Goal: Task Accomplishment & Management: Manage account settings

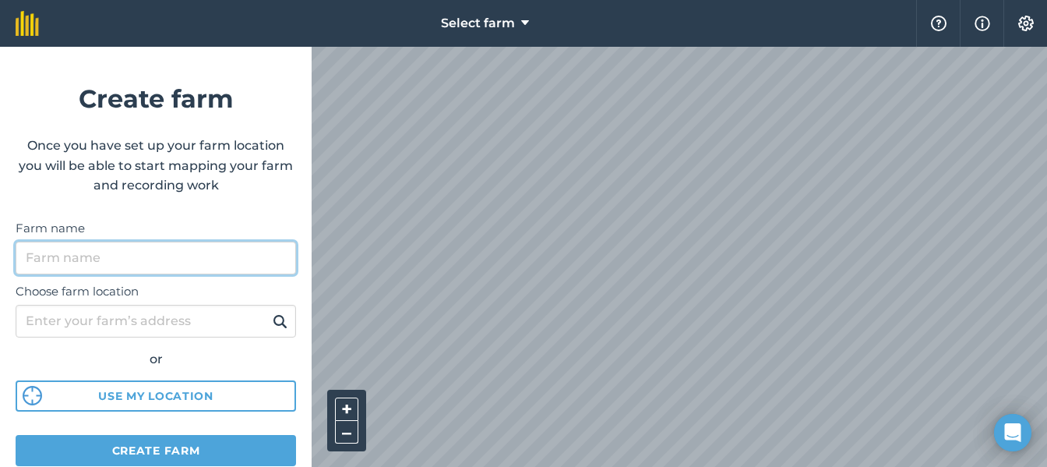
click at [128, 256] on input "Farm name" at bounding box center [156, 258] width 280 height 33
type input "Mimtams"
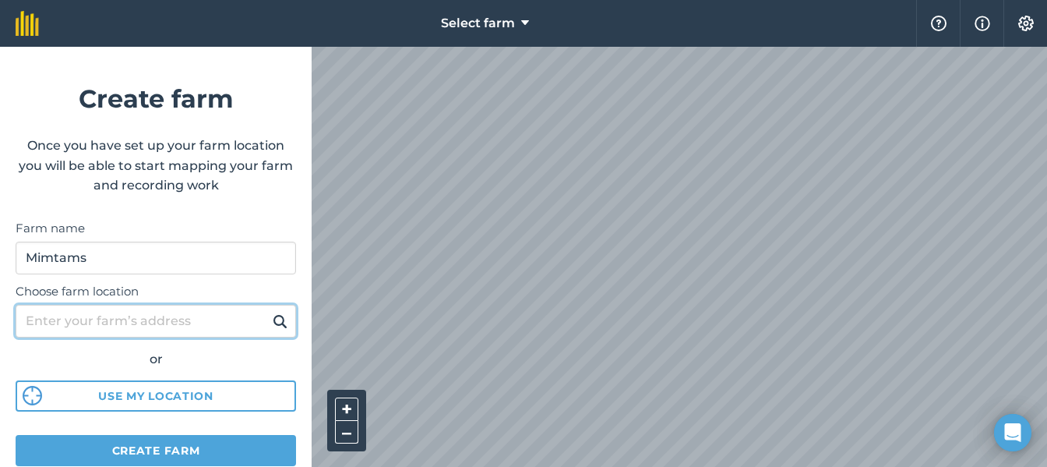
click at [61, 325] on input "Choose farm location" at bounding box center [156, 321] width 280 height 33
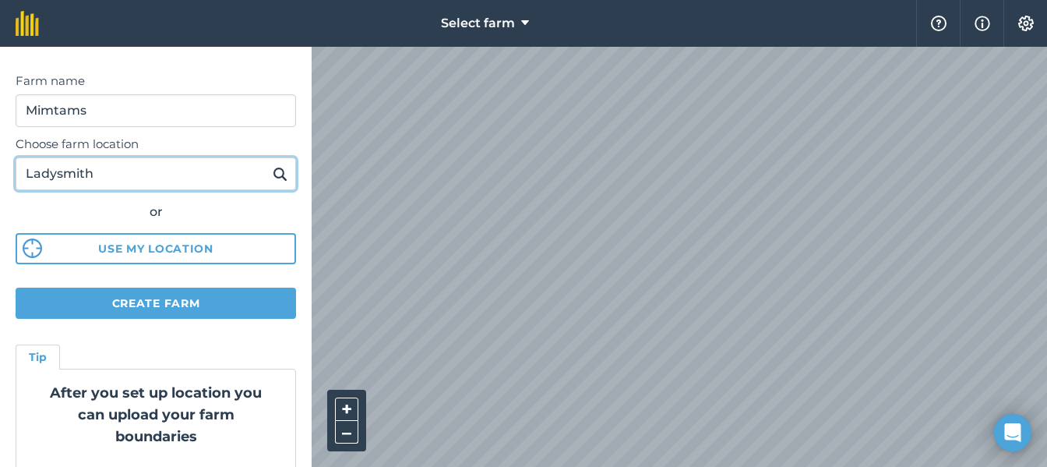
scroll to position [156, 0]
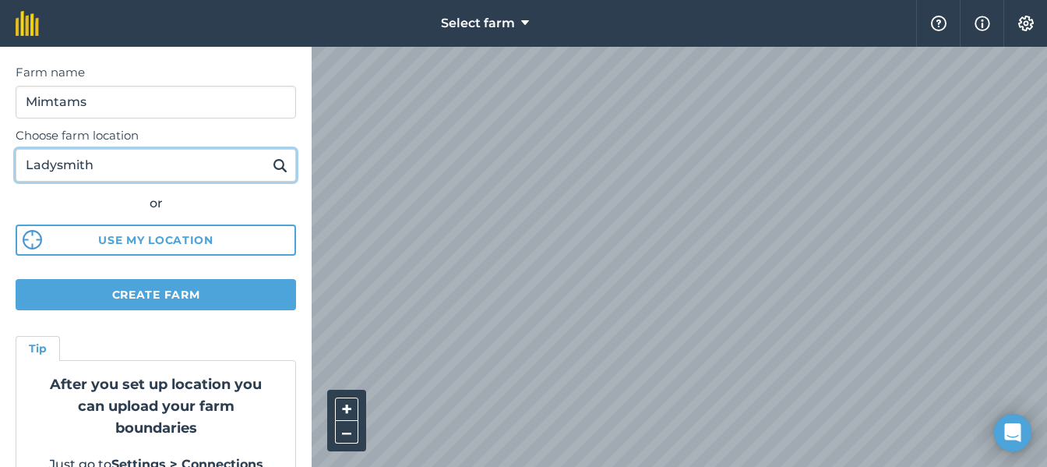
type input "Ladysmith"
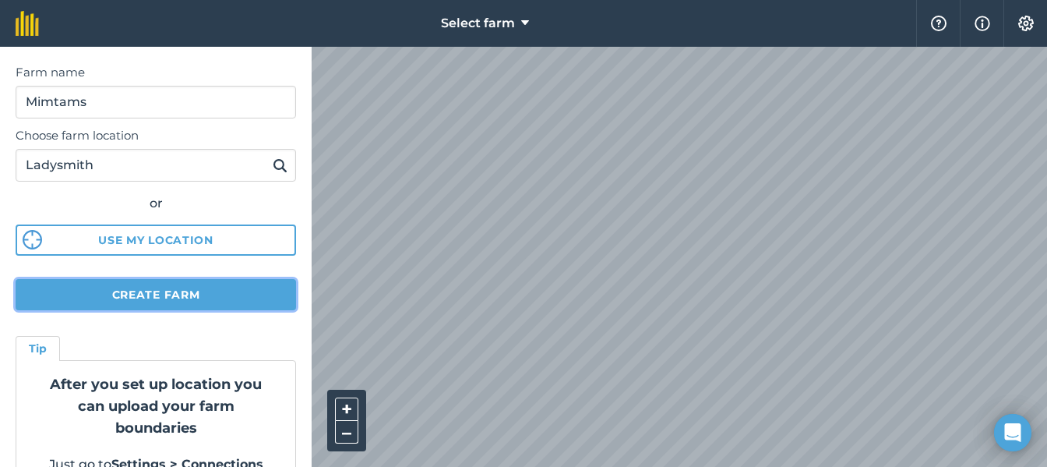
click at [149, 292] on button "Create farm" at bounding box center [156, 294] width 280 height 31
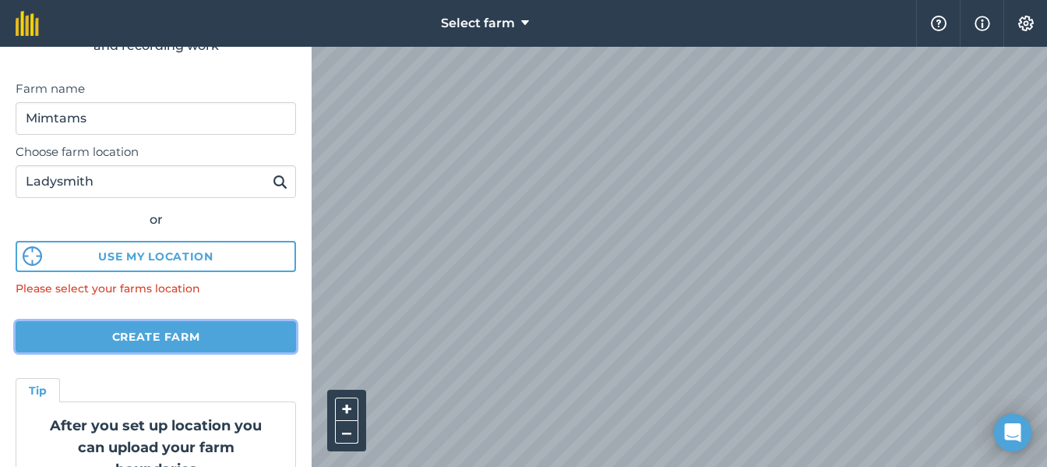
scroll to position [217, 0]
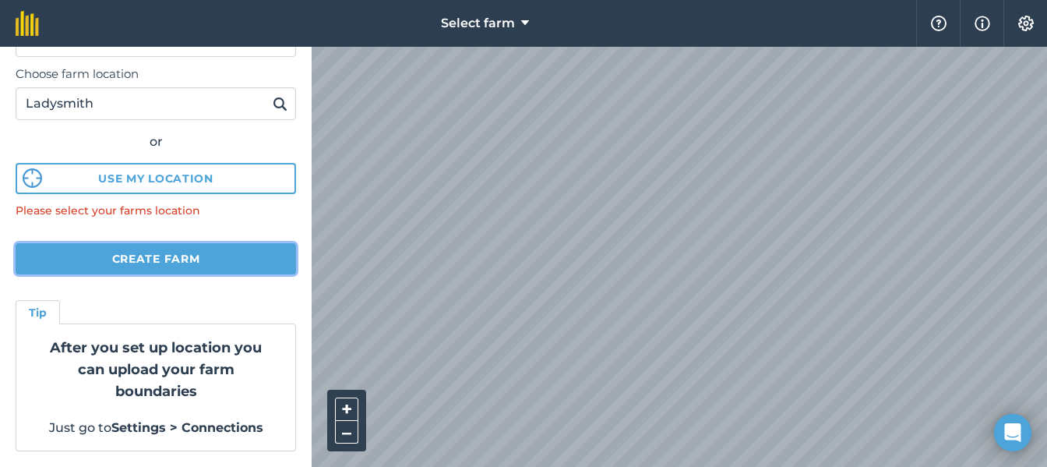
click at [190, 252] on button "Create farm" at bounding box center [156, 258] width 280 height 31
click at [157, 257] on button "Create farm" at bounding box center [156, 258] width 280 height 31
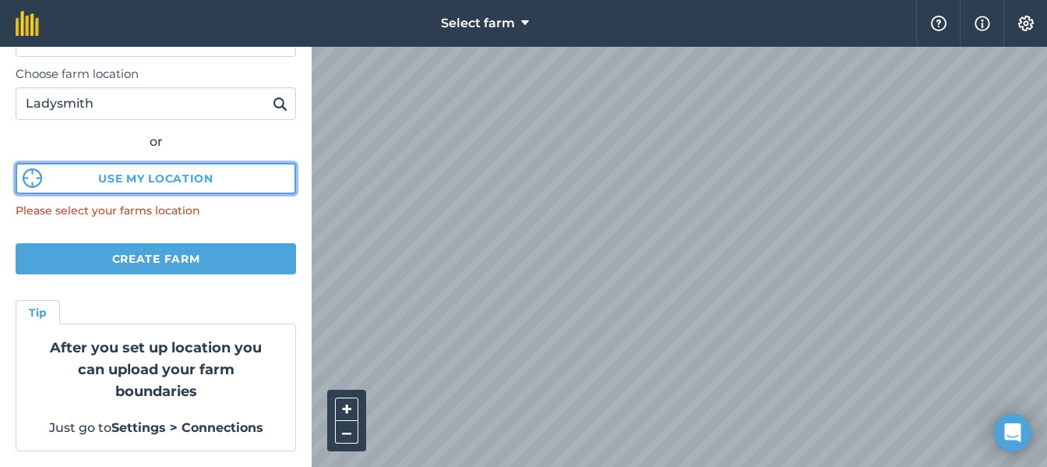
click at [136, 181] on button "Use my location" at bounding box center [156, 178] width 280 height 31
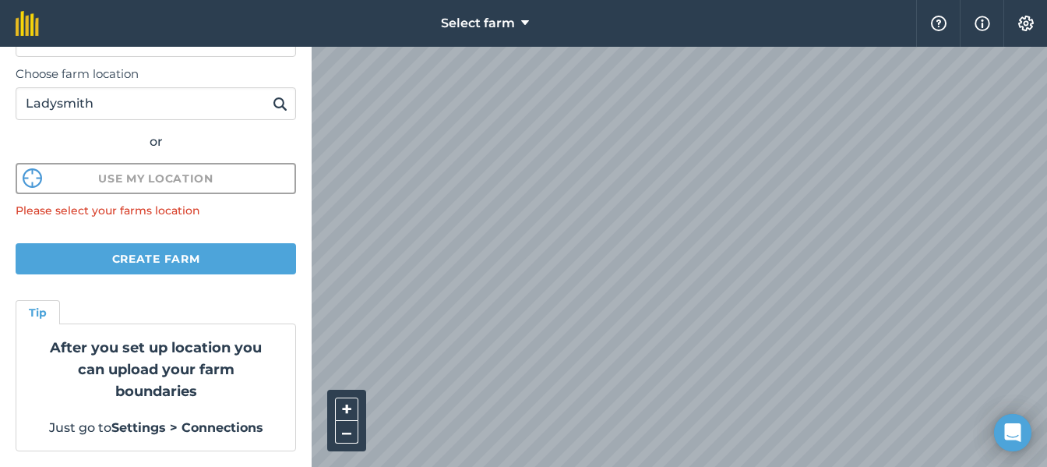
scroll to position [192, 0]
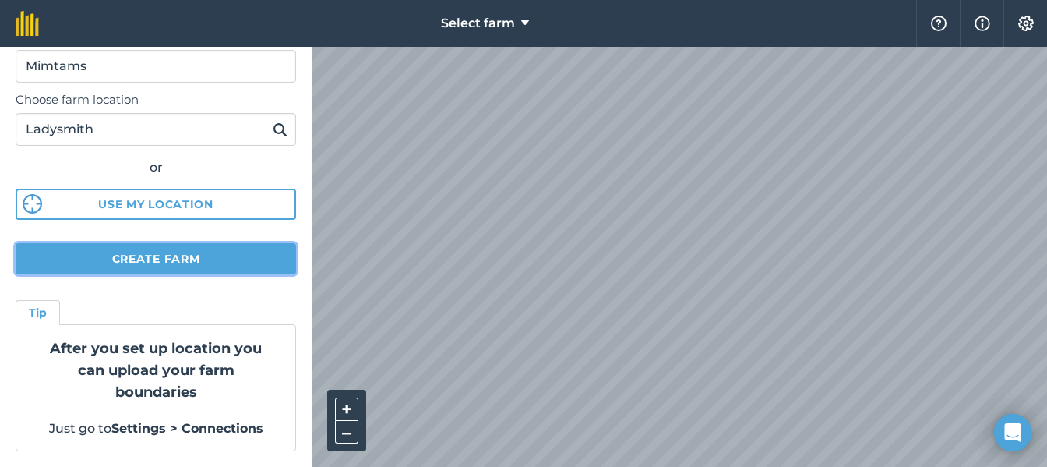
click at [204, 254] on button "Create farm" at bounding box center [156, 258] width 280 height 31
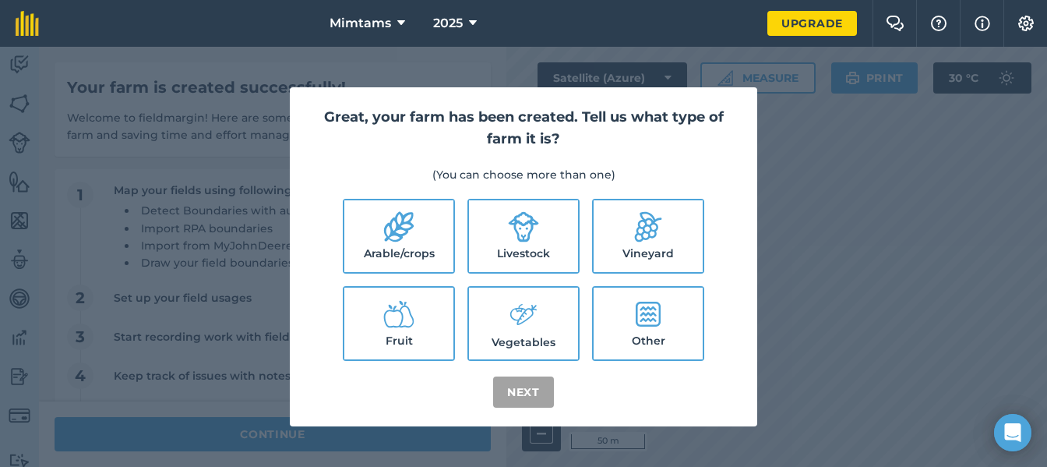
click at [408, 224] on icon at bounding box center [399, 227] width 30 height 30
checkbox input "true"
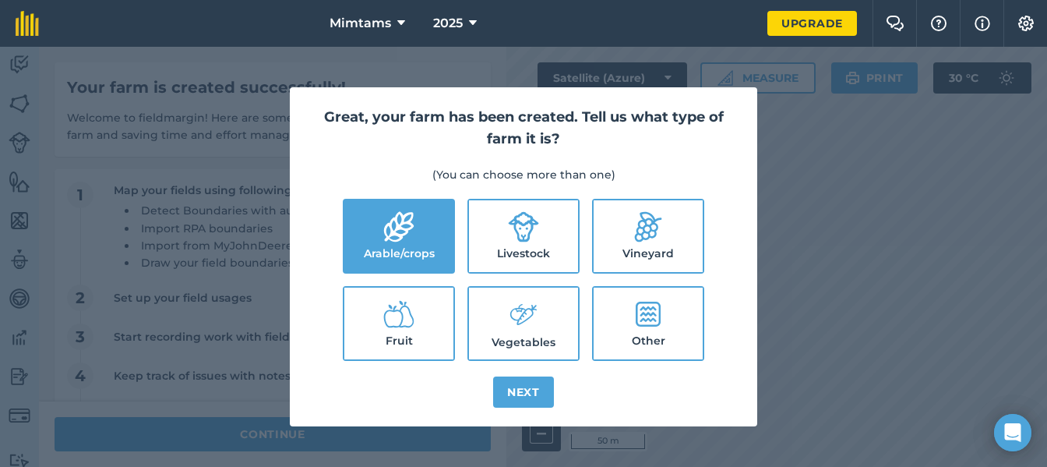
click at [517, 228] on icon at bounding box center [523, 226] width 31 height 31
checkbox input "true"
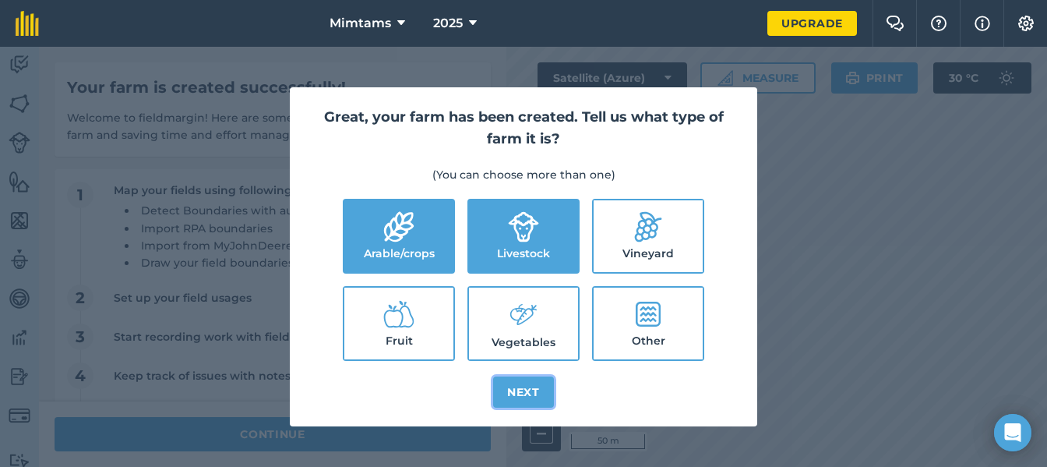
click at [532, 388] on button "Next" at bounding box center [523, 391] width 61 height 31
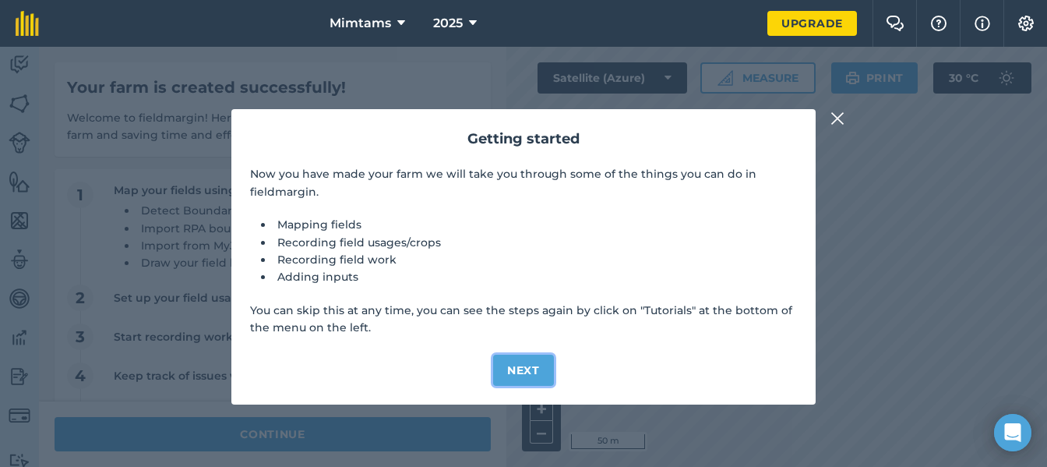
click at [526, 362] on button "Next" at bounding box center [523, 369] width 61 height 31
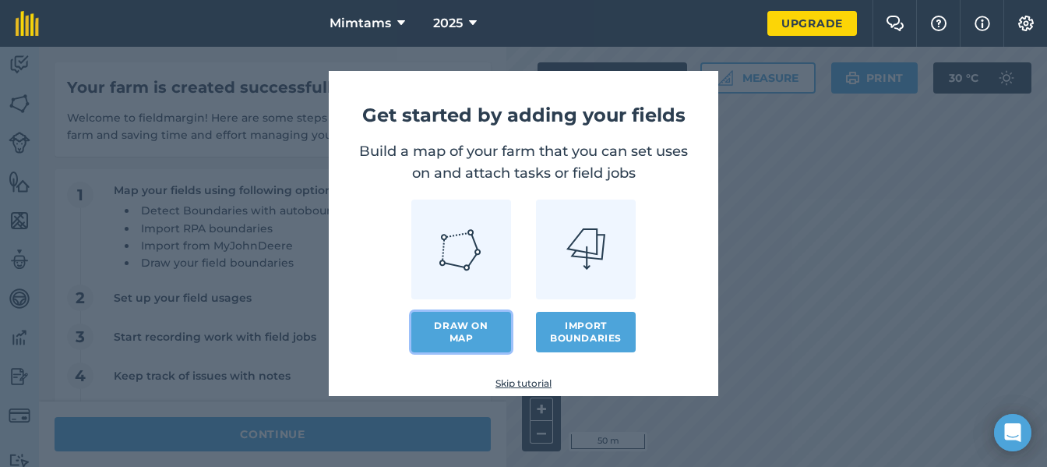
click at [472, 326] on link "Draw on map" at bounding box center [461, 332] width 100 height 41
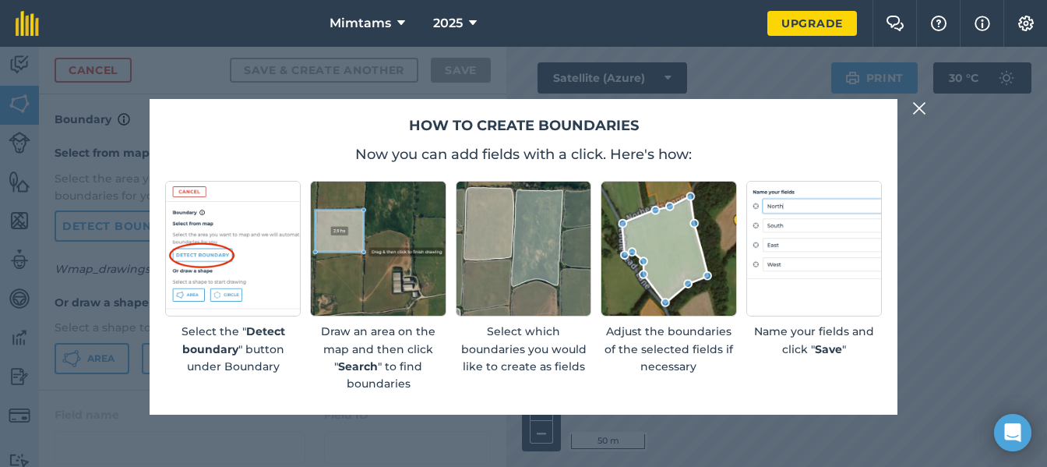
click at [921, 110] on img at bounding box center [919, 108] width 14 height 19
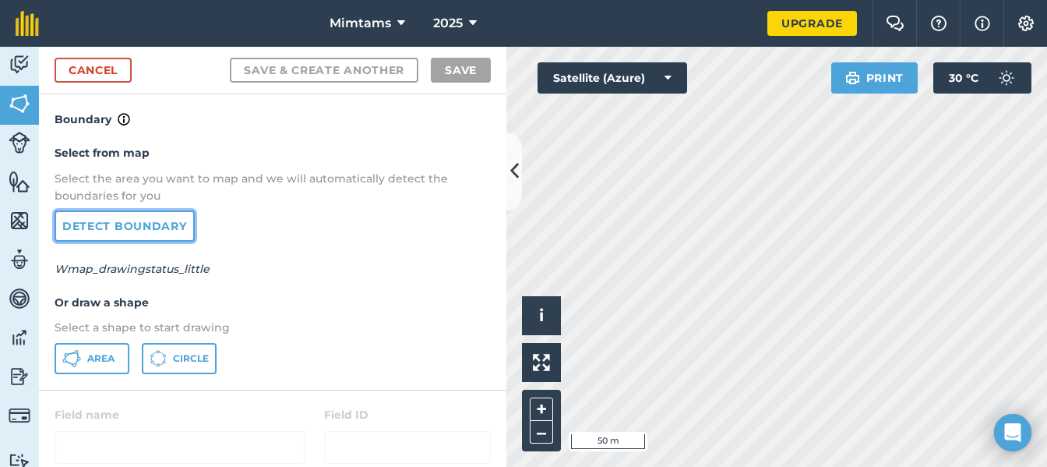
click at [121, 220] on link "Detect boundary" at bounding box center [125, 225] width 140 height 31
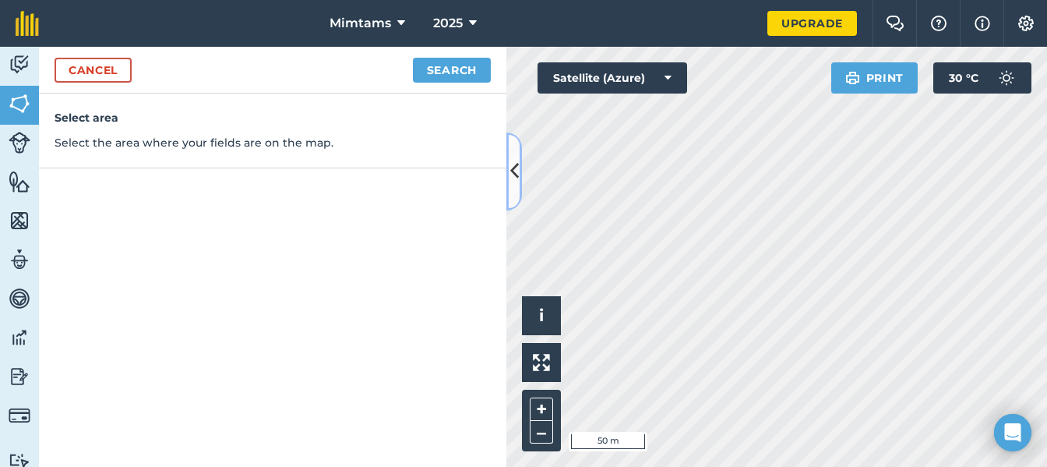
click at [520, 174] on button at bounding box center [514, 171] width 16 height 78
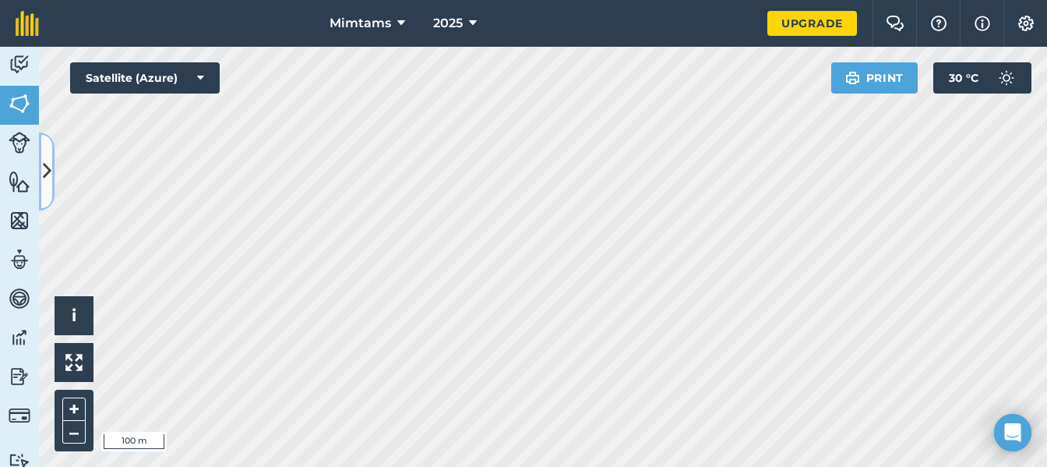
click at [41, 170] on button at bounding box center [47, 171] width 16 height 78
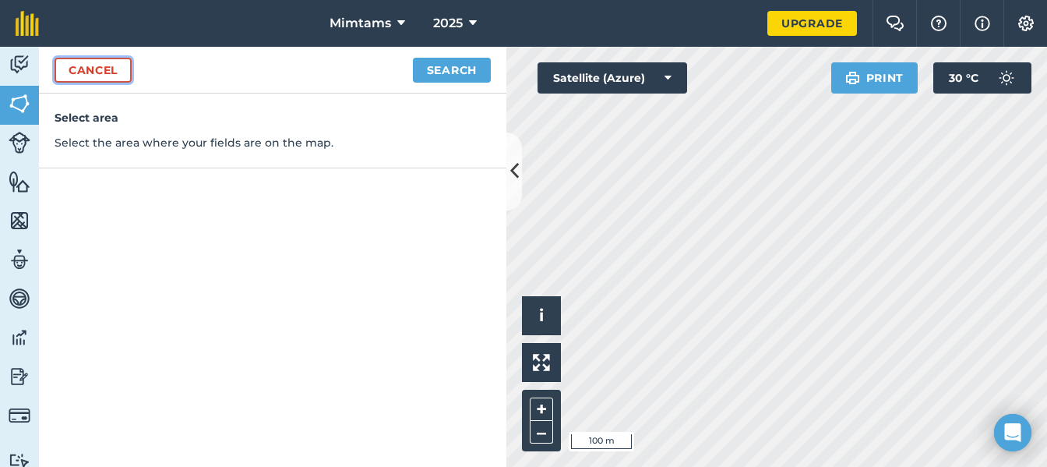
click at [104, 70] on link "Cancel" at bounding box center [93, 70] width 77 height 25
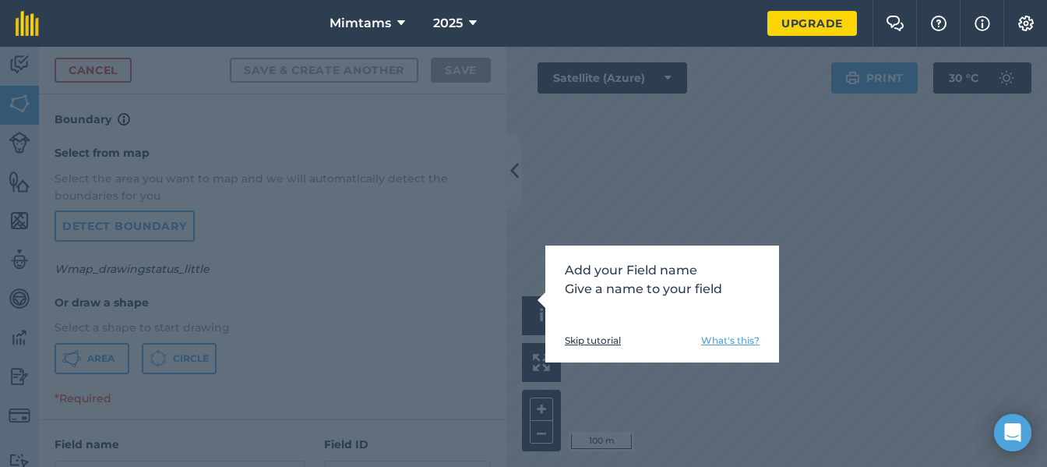
click at [583, 340] on link "Skip tutorial" at bounding box center [593, 340] width 56 height 12
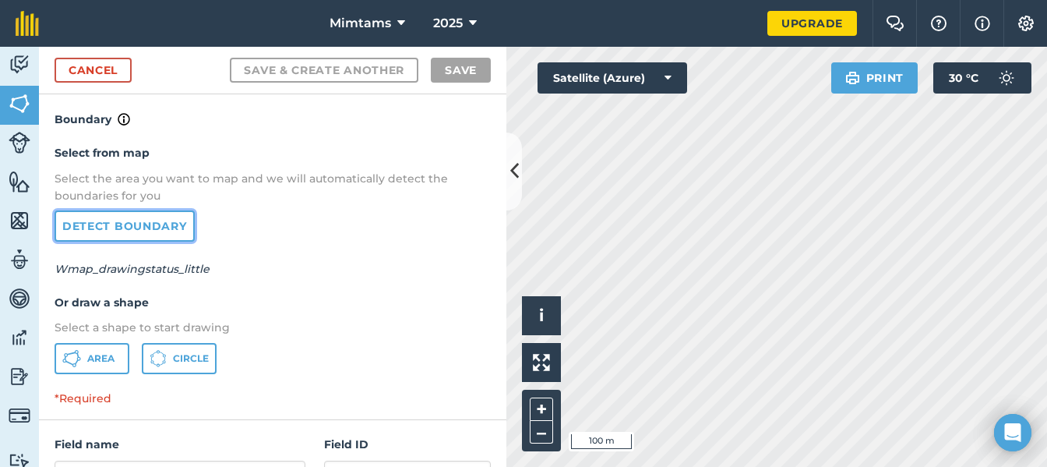
click at [163, 220] on link "Detect boundary" at bounding box center [125, 225] width 140 height 31
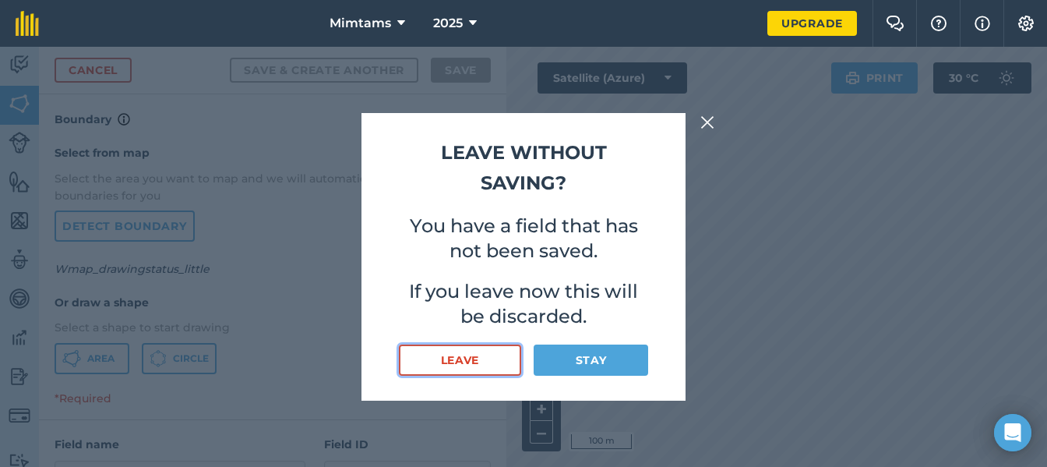
click at [464, 362] on button "Leave" at bounding box center [460, 359] width 122 height 31
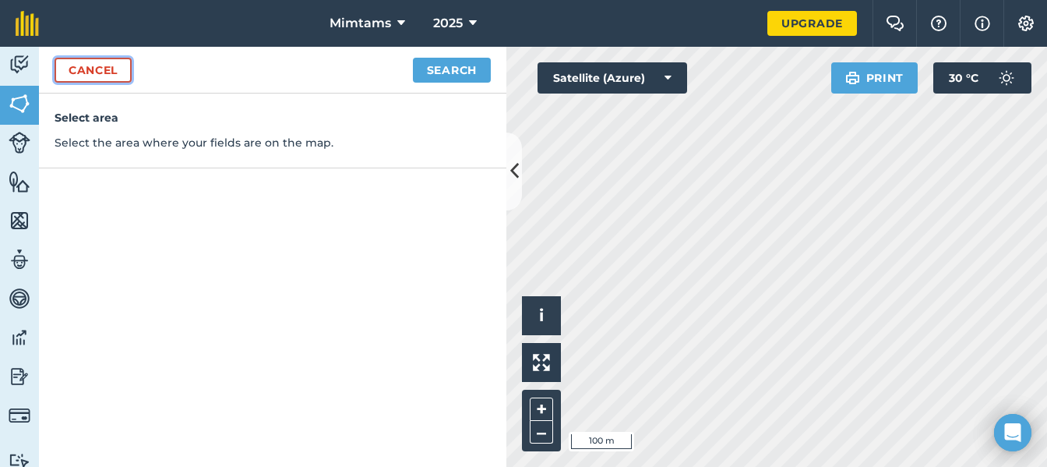
click at [66, 68] on link "Cancel" at bounding box center [93, 70] width 77 height 25
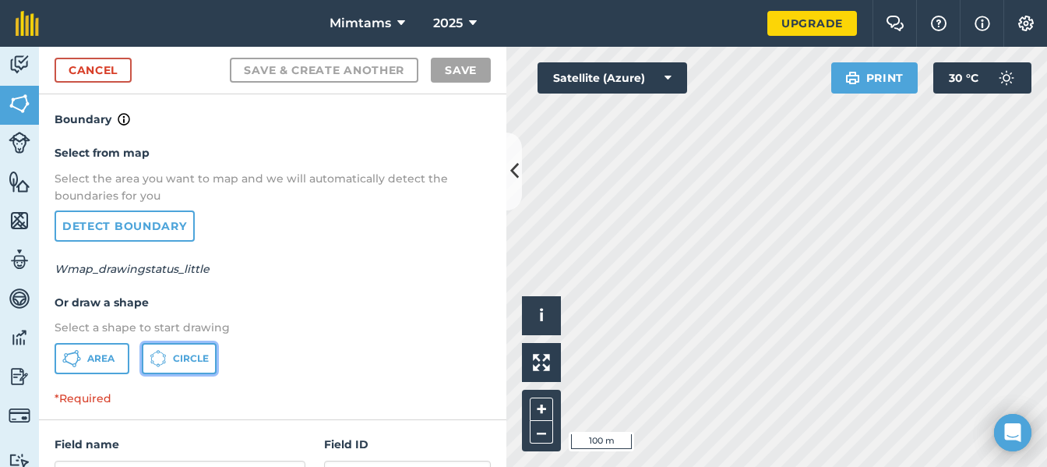
click at [172, 358] on button "Circle" at bounding box center [179, 358] width 75 height 31
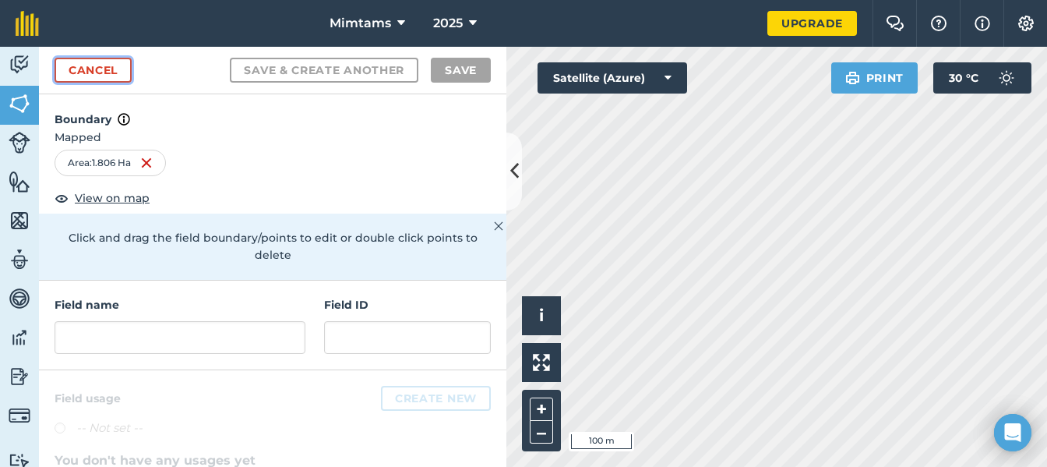
click at [118, 76] on link "Cancel" at bounding box center [93, 70] width 77 height 25
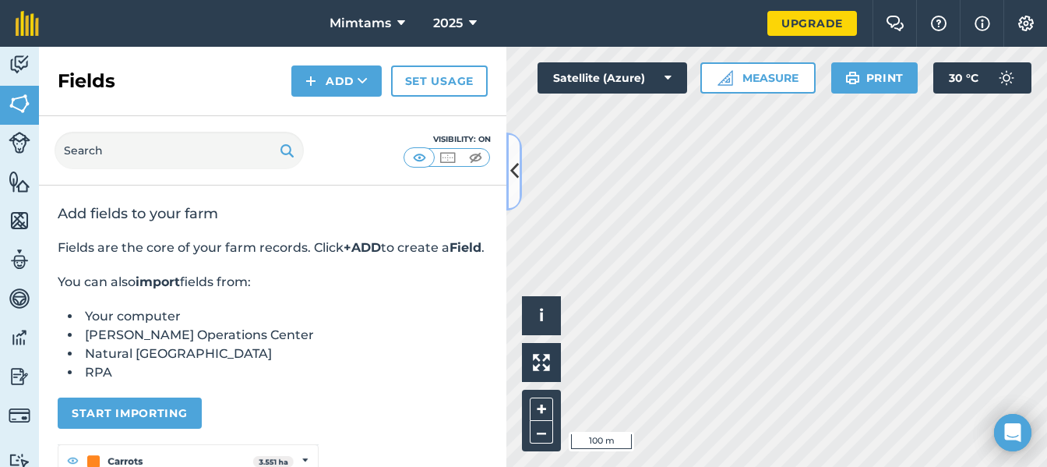
click at [518, 177] on icon at bounding box center [514, 170] width 9 height 27
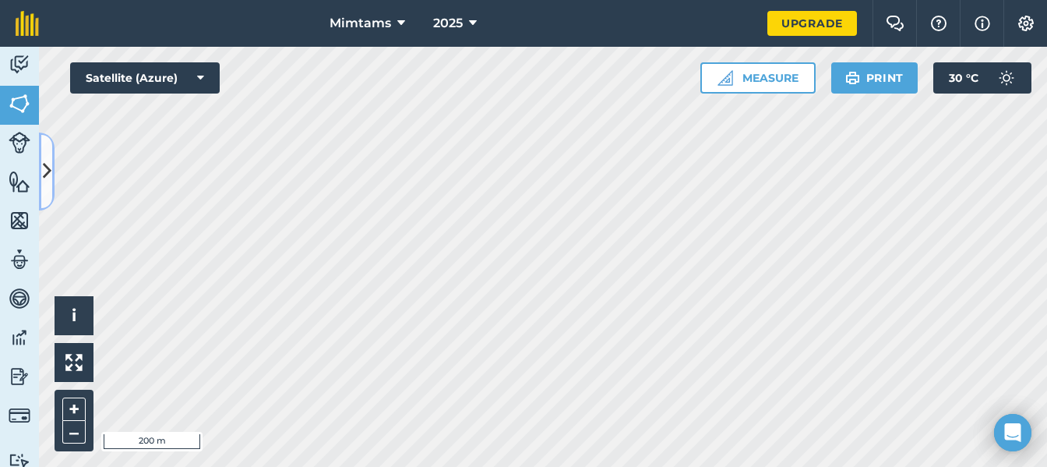
click at [44, 167] on icon at bounding box center [47, 170] width 9 height 27
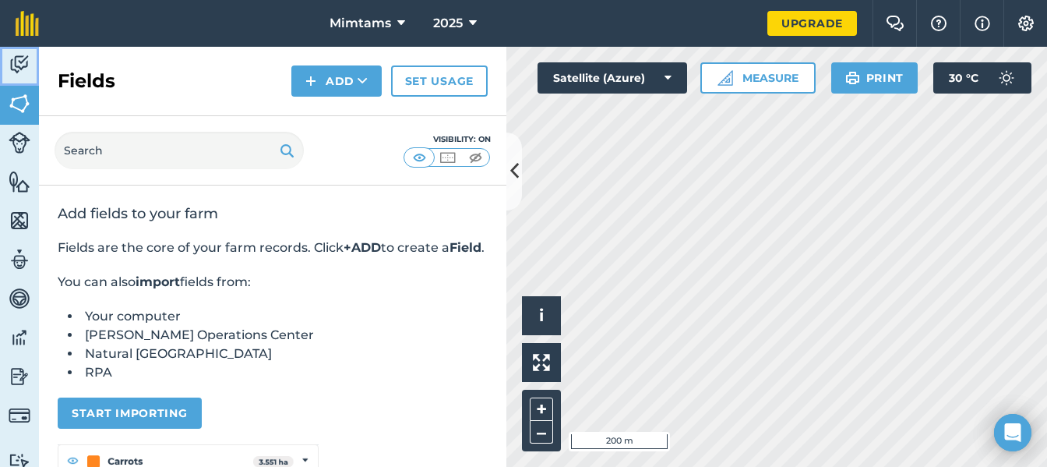
click at [12, 59] on img at bounding box center [20, 64] width 22 height 23
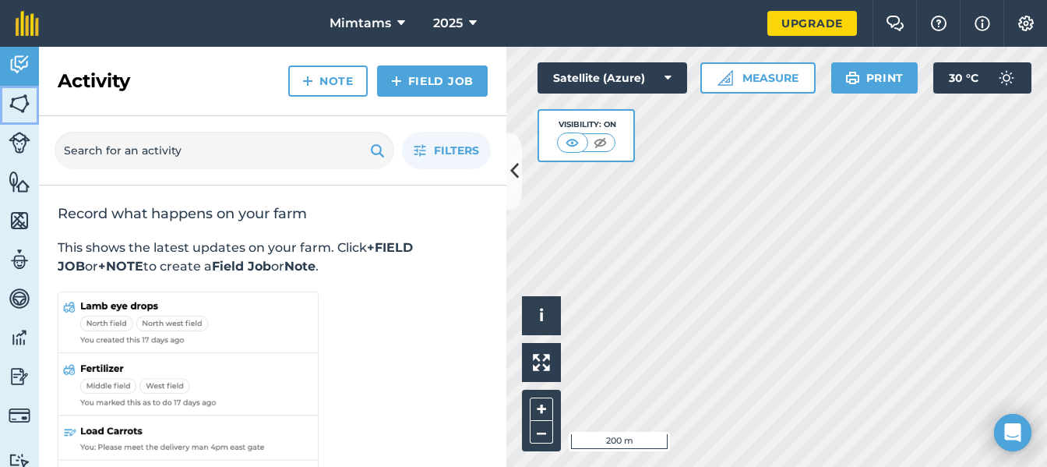
click at [19, 102] on img at bounding box center [20, 103] width 22 height 23
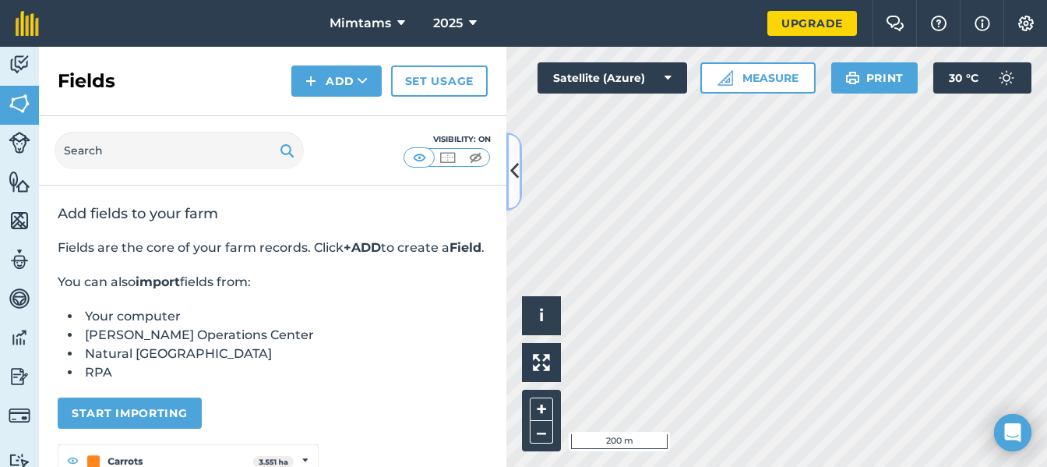
click at [513, 169] on icon at bounding box center [514, 170] width 9 height 27
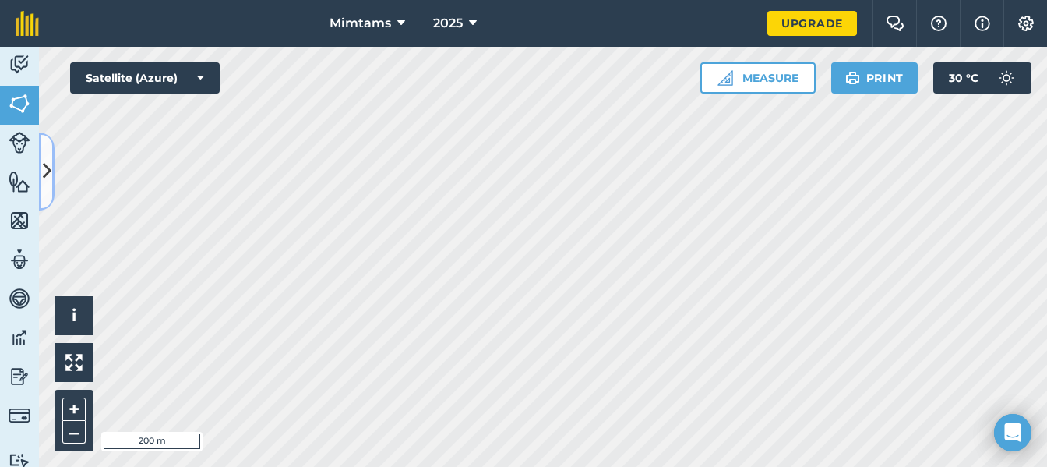
click at [45, 167] on icon at bounding box center [47, 170] width 9 height 27
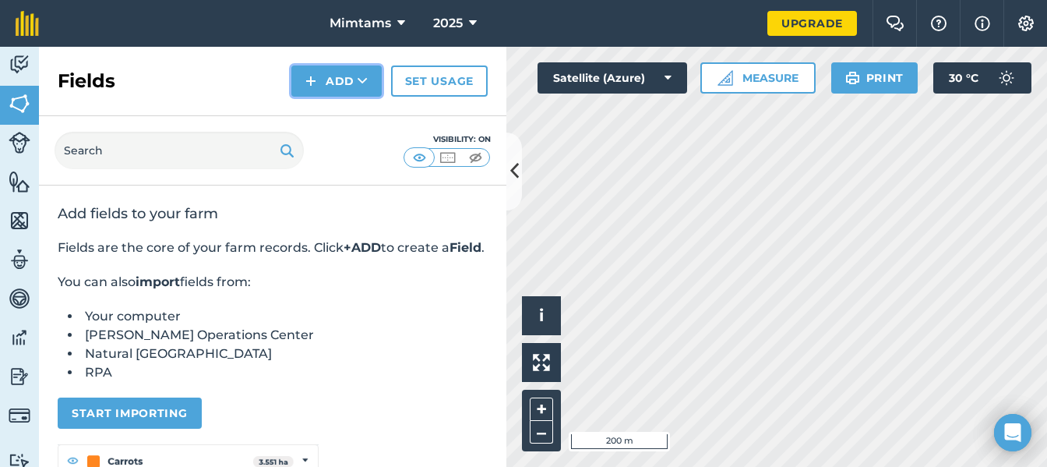
click at [308, 72] on img at bounding box center [310, 81] width 11 height 19
click at [347, 113] on link "Draw" at bounding box center [337, 116] width 86 height 34
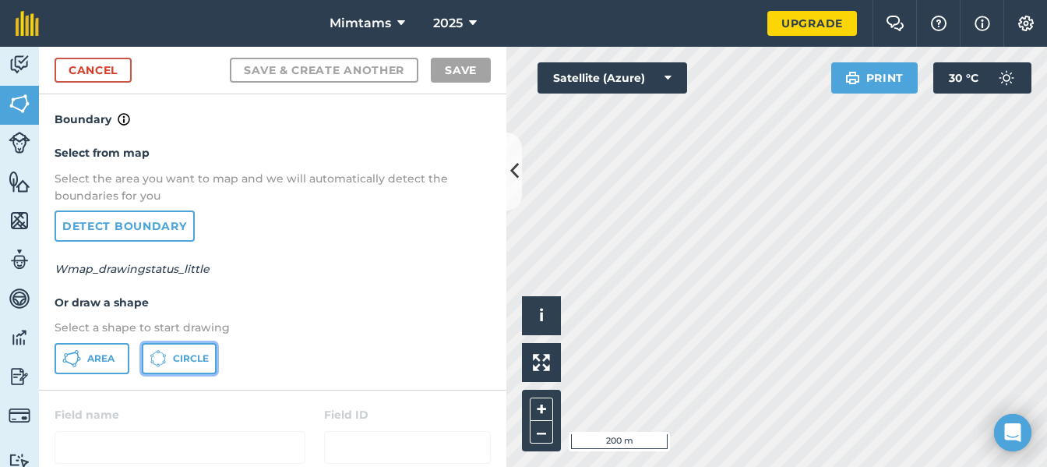
click at [192, 360] on span "Circle" at bounding box center [191, 358] width 36 height 12
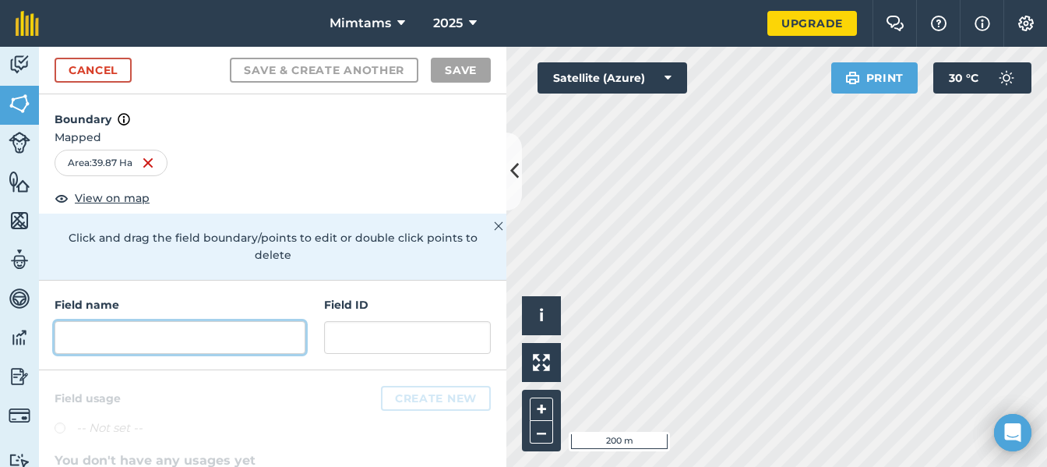
click at [254, 333] on input "text" at bounding box center [180, 337] width 251 height 33
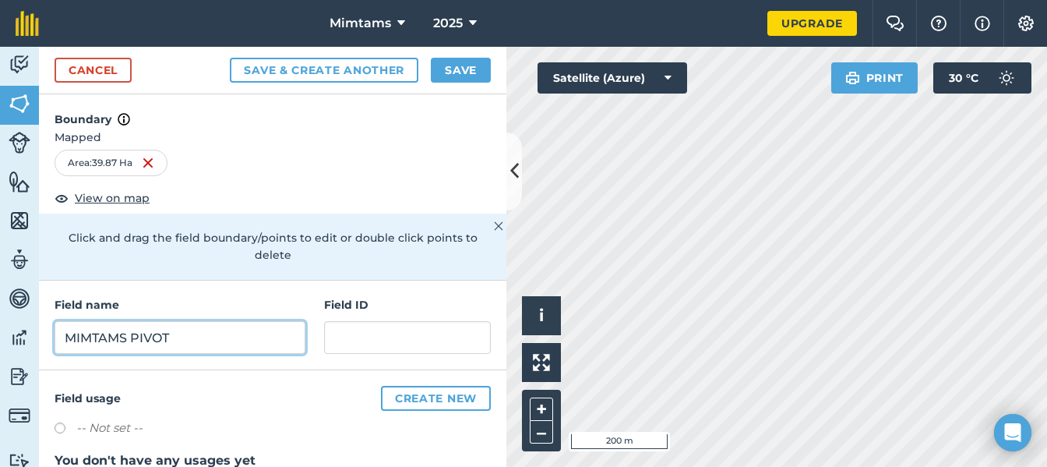
type input "MIMTAMS PIVOT"
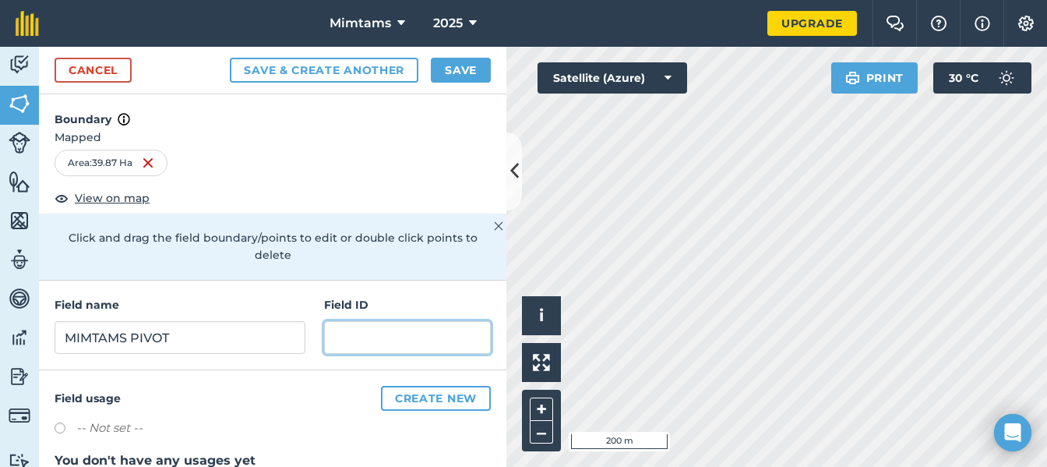
click at [344, 339] on input "text" at bounding box center [407, 337] width 167 height 33
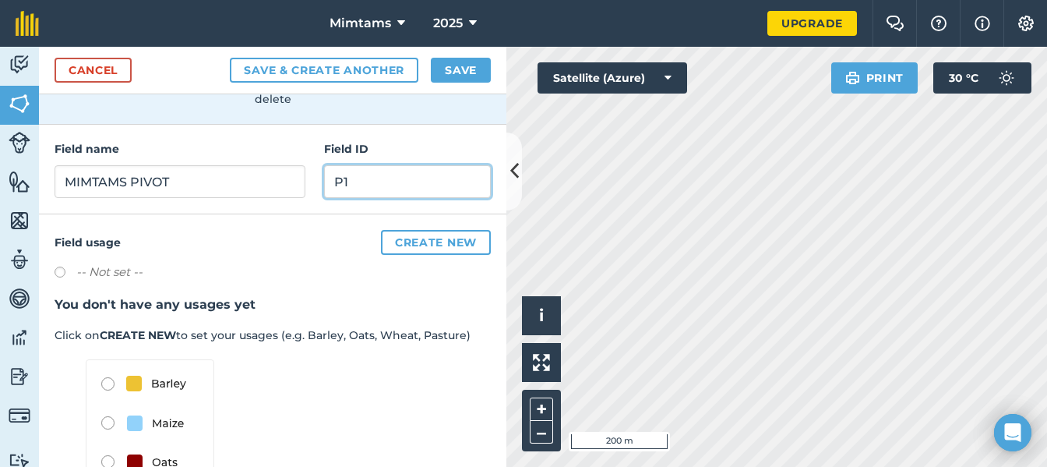
scroll to position [234, 0]
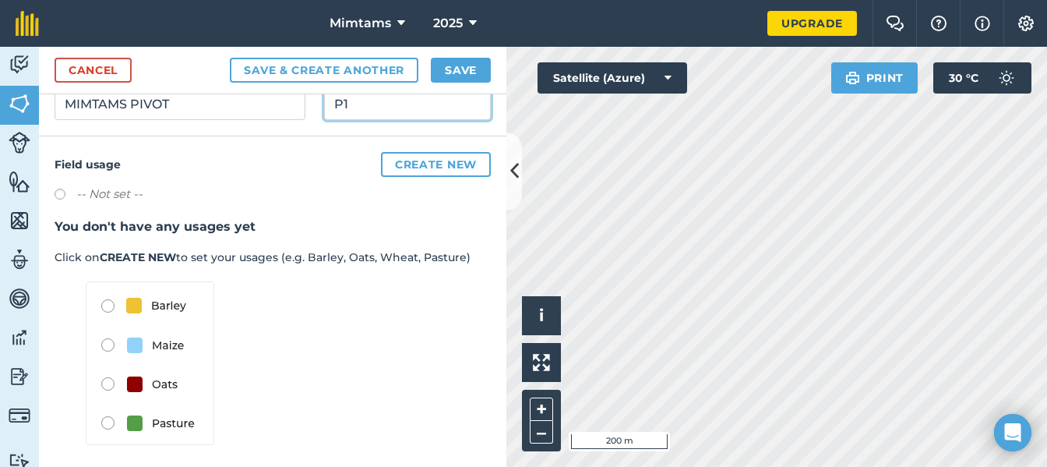
type input "P1"
click at [104, 344] on img at bounding box center [150, 363] width 129 height 164
click at [108, 345] on img at bounding box center [150, 363] width 129 height 164
click at [388, 162] on button "Create new" at bounding box center [436, 164] width 110 height 25
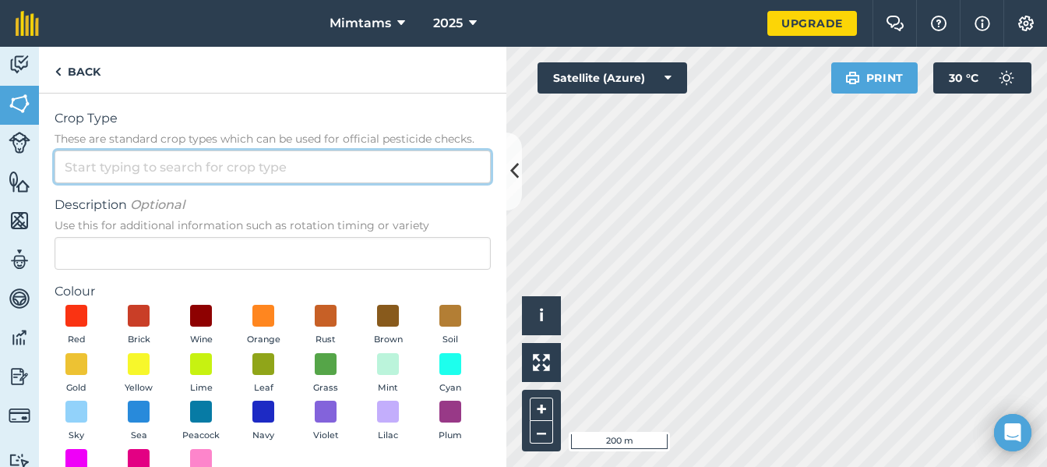
click at [245, 168] on input "Crop Type These are standard crop types which can be used for official pesticid…" at bounding box center [273, 166] width 436 height 33
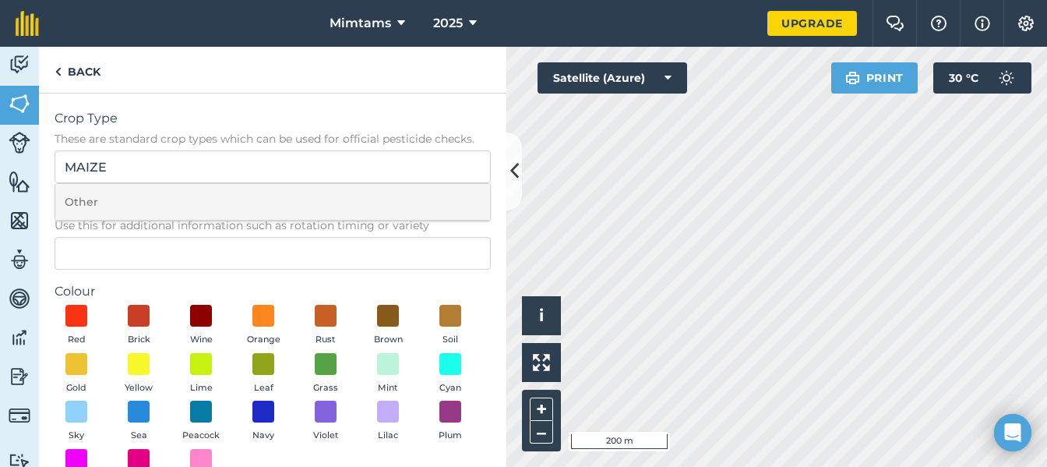
click at [135, 205] on li "Other" at bounding box center [272, 202] width 435 height 37
type input "Other"
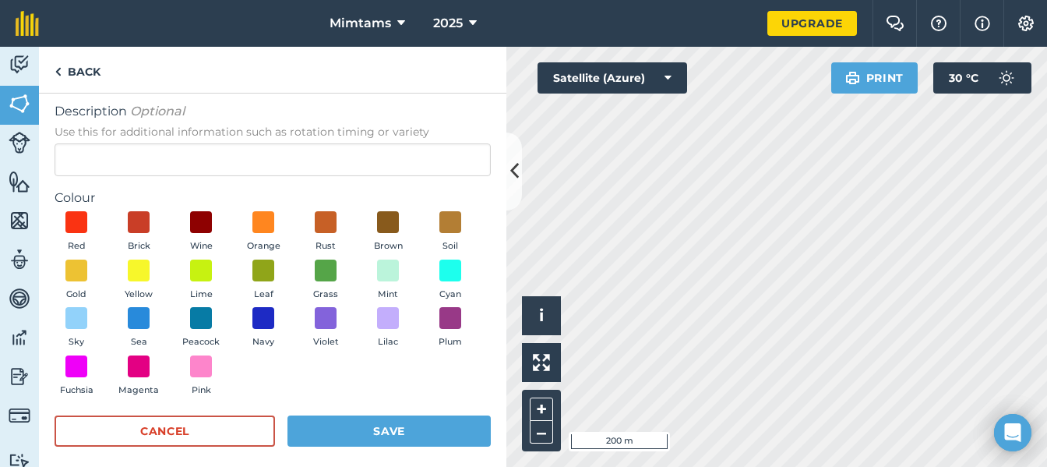
scroll to position [105, 0]
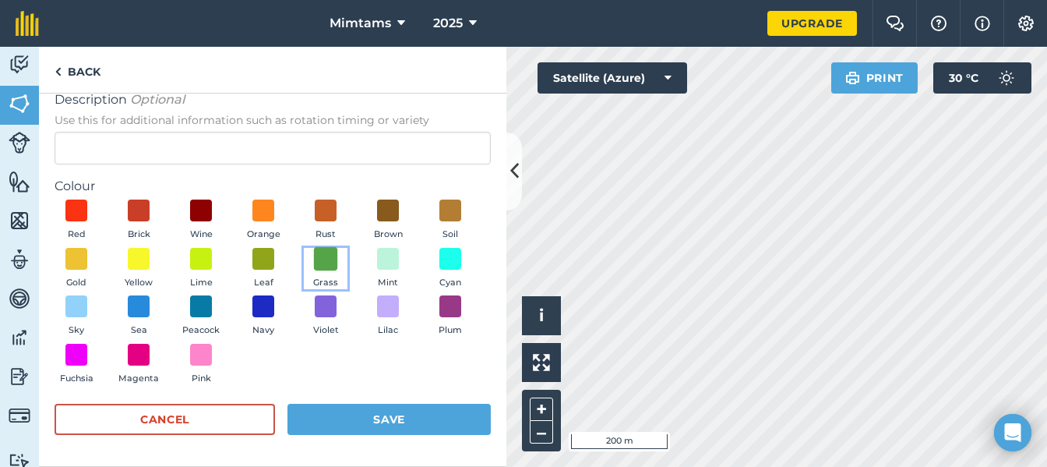
click at [338, 262] on span at bounding box center [326, 258] width 24 height 24
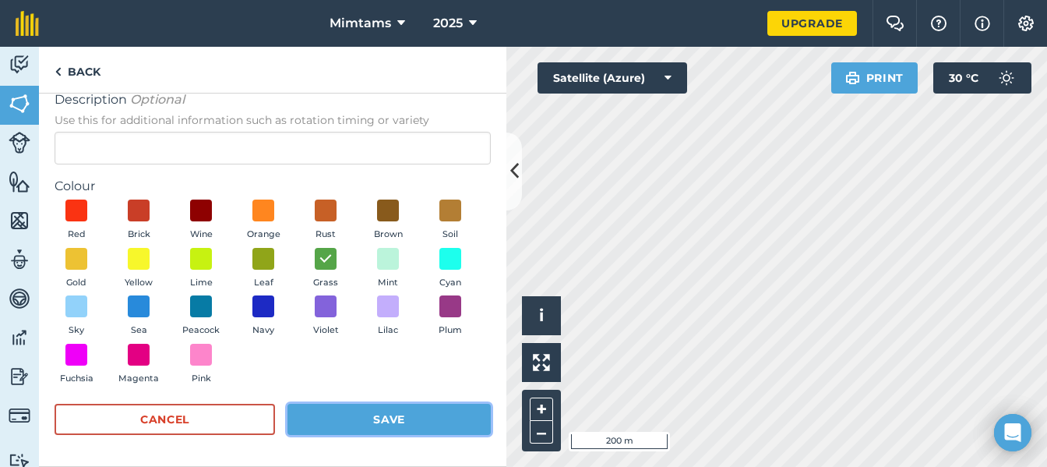
click at [393, 419] on button "Save" at bounding box center [388, 419] width 203 height 31
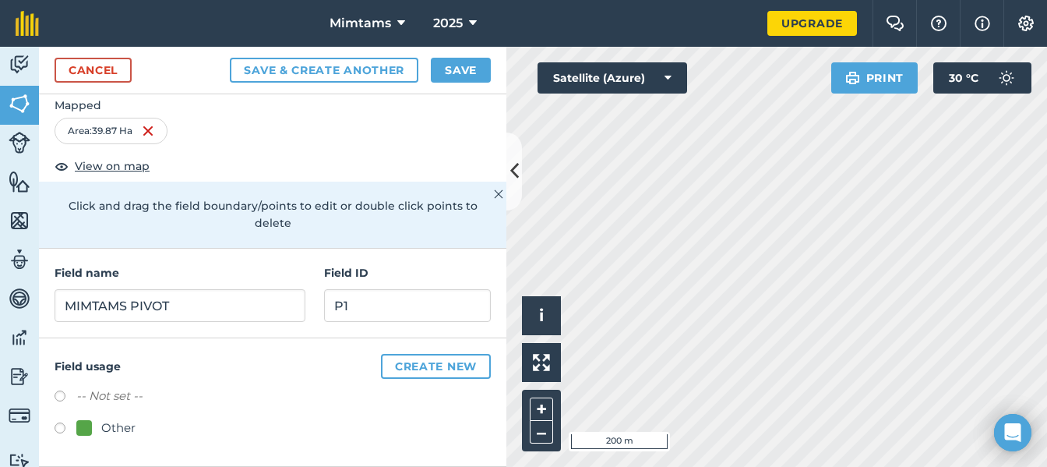
radio input "true"
click at [420, 365] on button "Create new" at bounding box center [436, 366] width 110 height 25
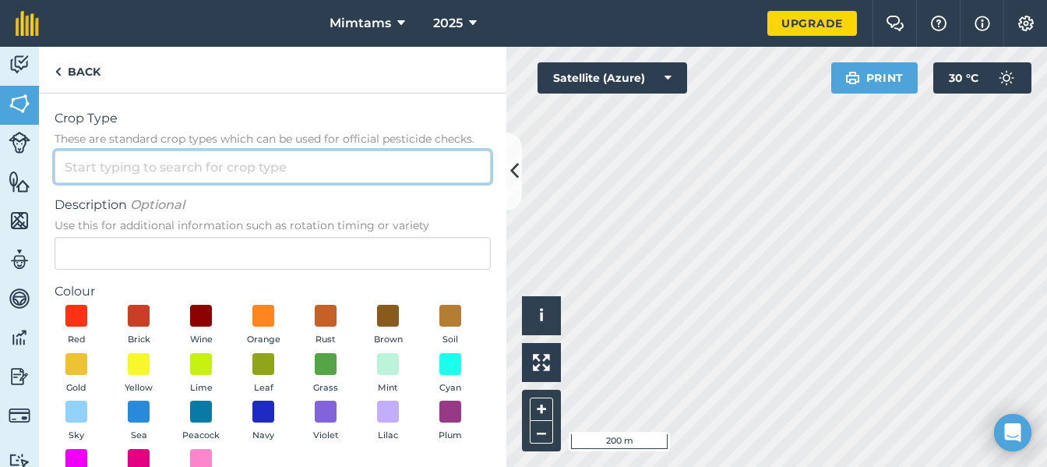
click at [112, 169] on input "Crop Type These are standard crop types which can be used for official pesticid…" at bounding box center [273, 166] width 436 height 33
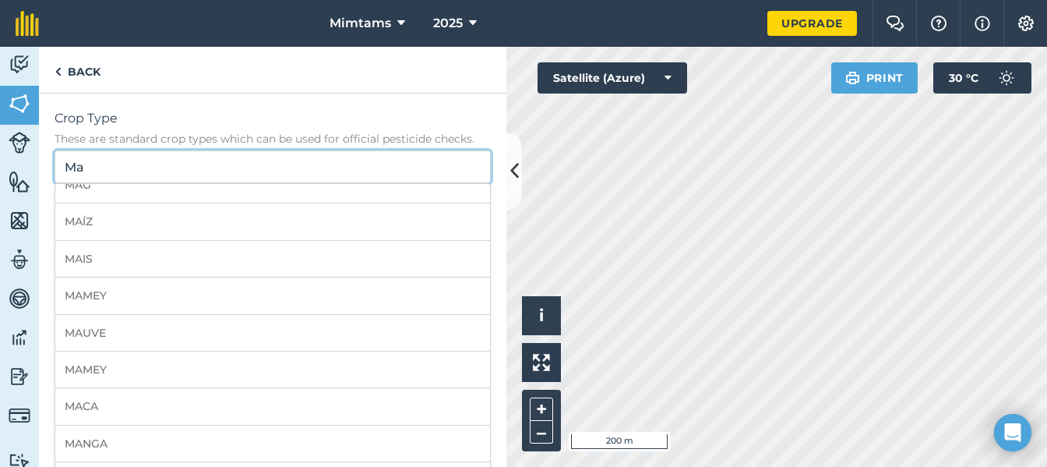
scroll to position [0, 0]
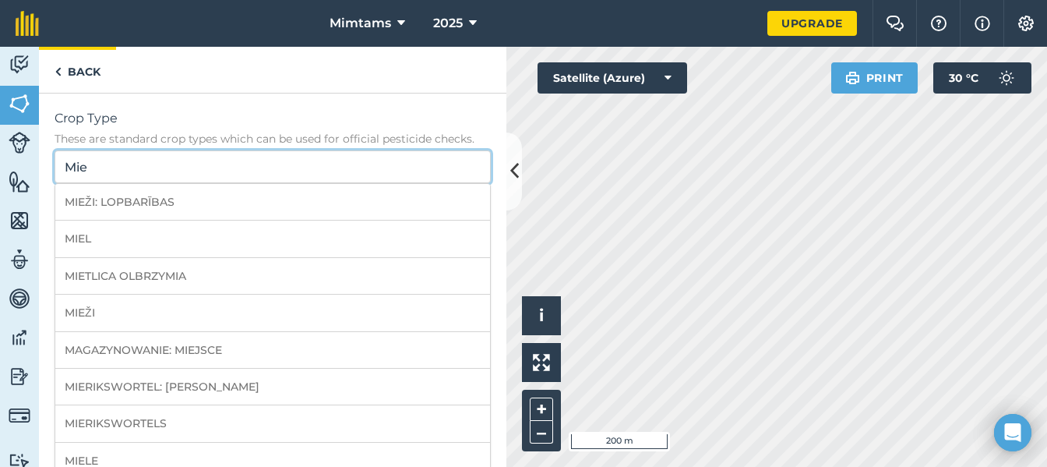
type input "Mie"
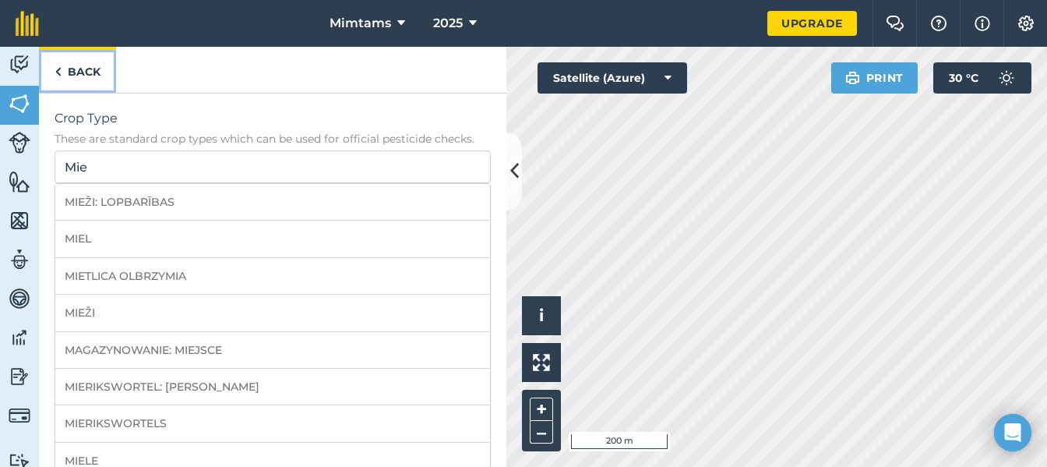
click at [59, 68] on img at bounding box center [58, 71] width 7 height 19
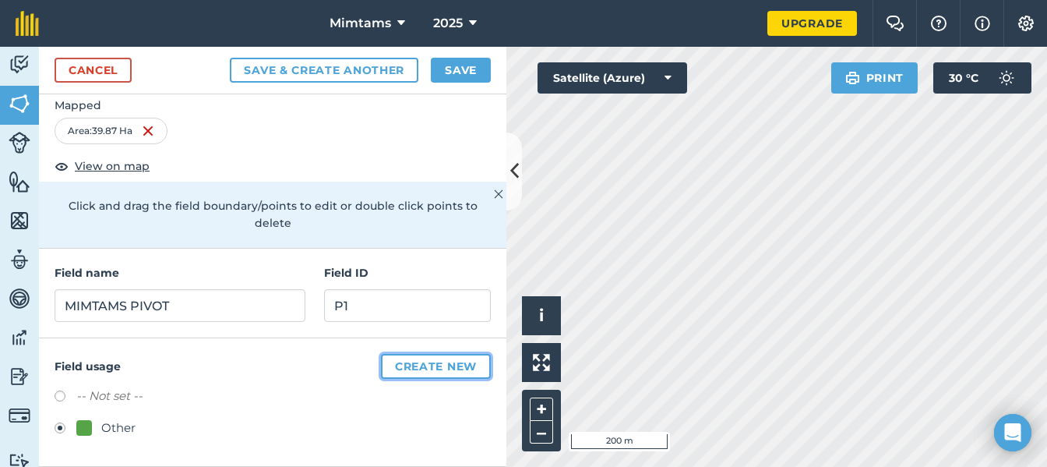
click at [411, 365] on button "Create new" at bounding box center [436, 366] width 110 height 25
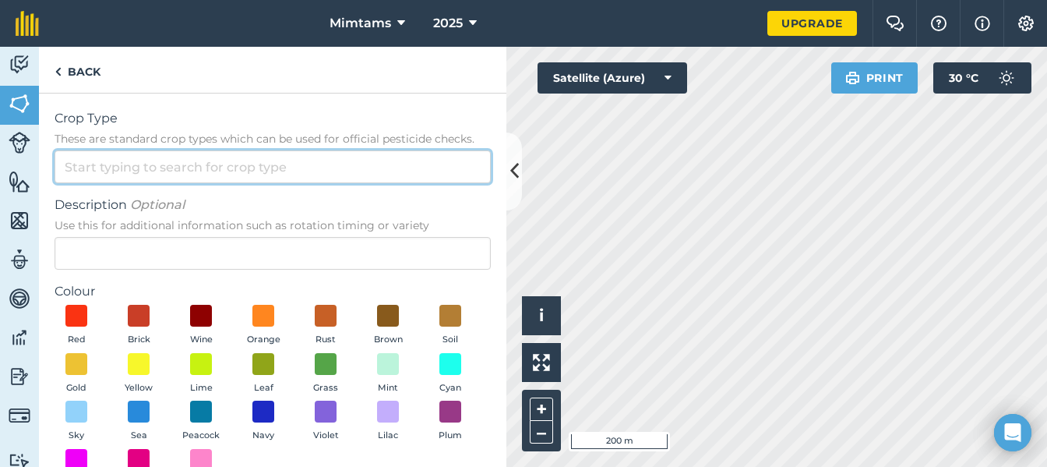
click at [168, 164] on input "Crop Type These are standard crop types which can be used for official pesticid…" at bounding box center [273, 166] width 436 height 33
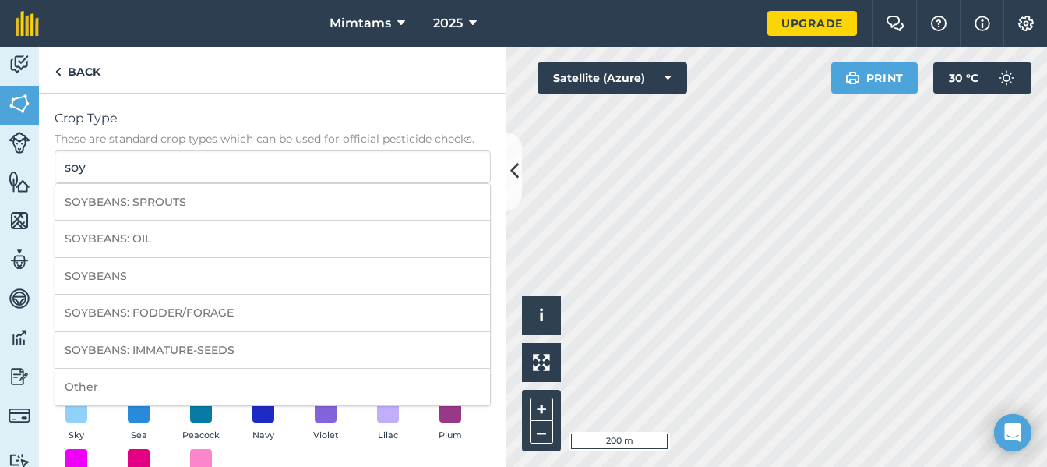
click at [90, 259] on li "SOYBEANS" at bounding box center [272, 276] width 435 height 37
type input "SOYBEANS"
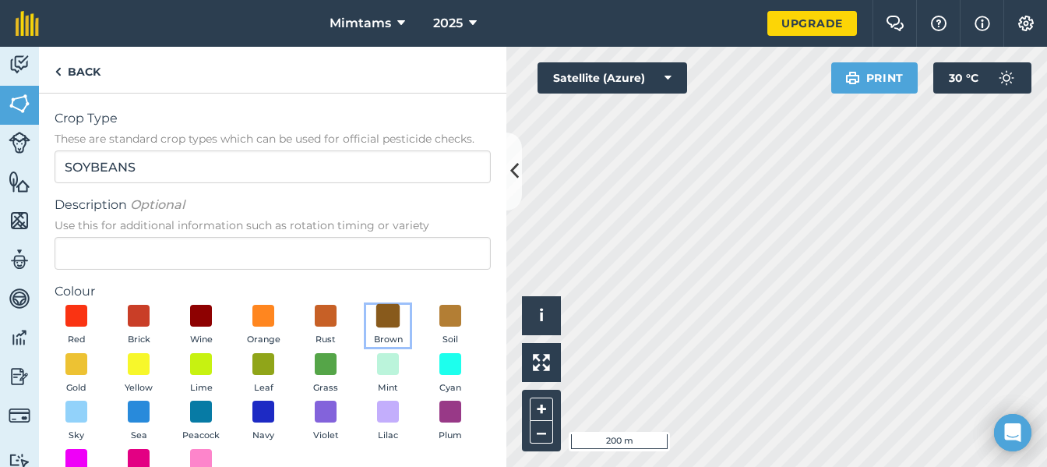
click at [383, 311] on span at bounding box center [388, 316] width 24 height 24
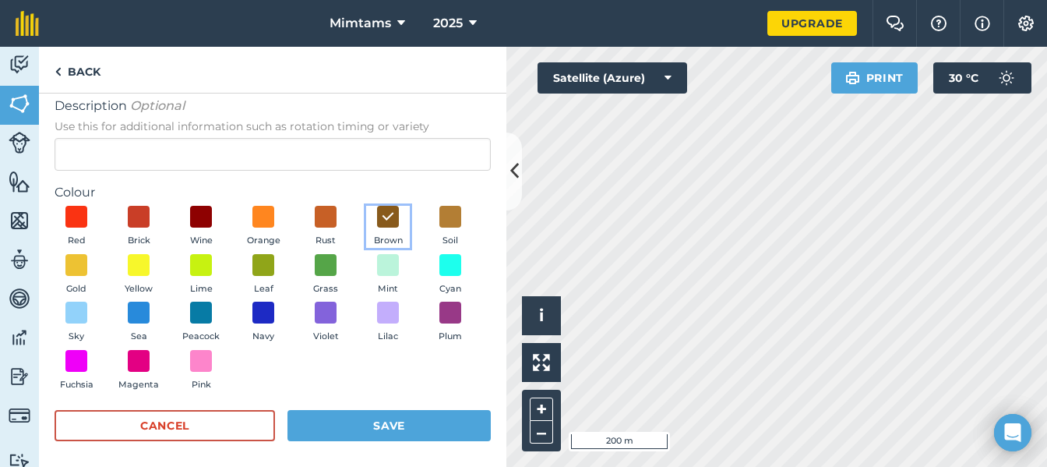
scroll to position [105, 0]
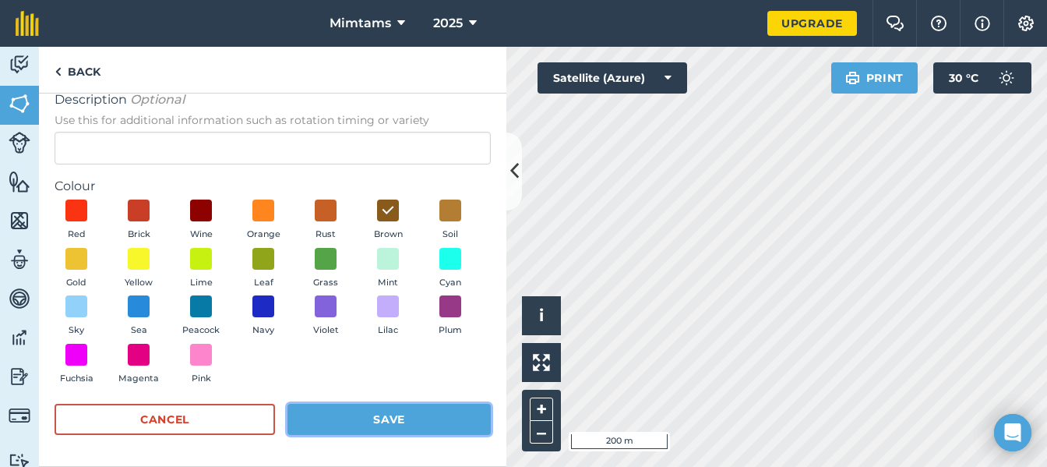
click at [414, 413] on button "Save" at bounding box center [388, 419] width 203 height 31
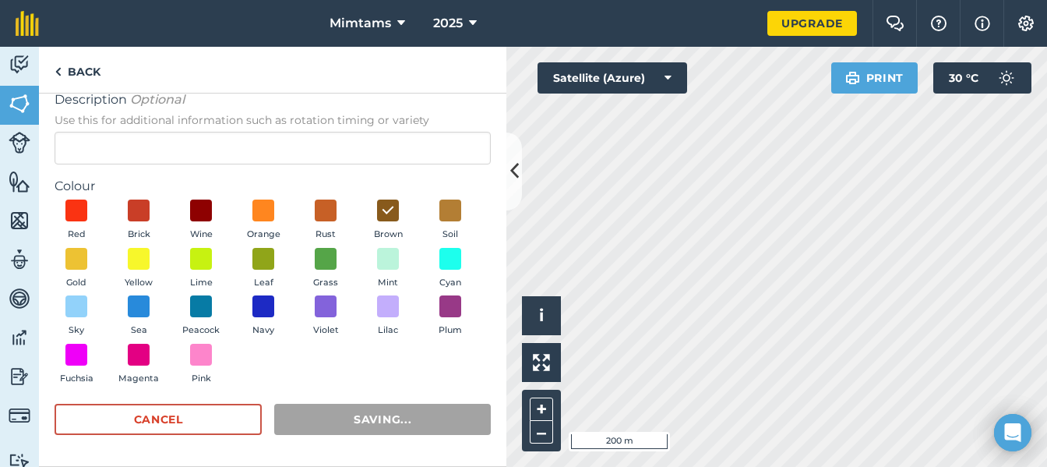
radio input "false"
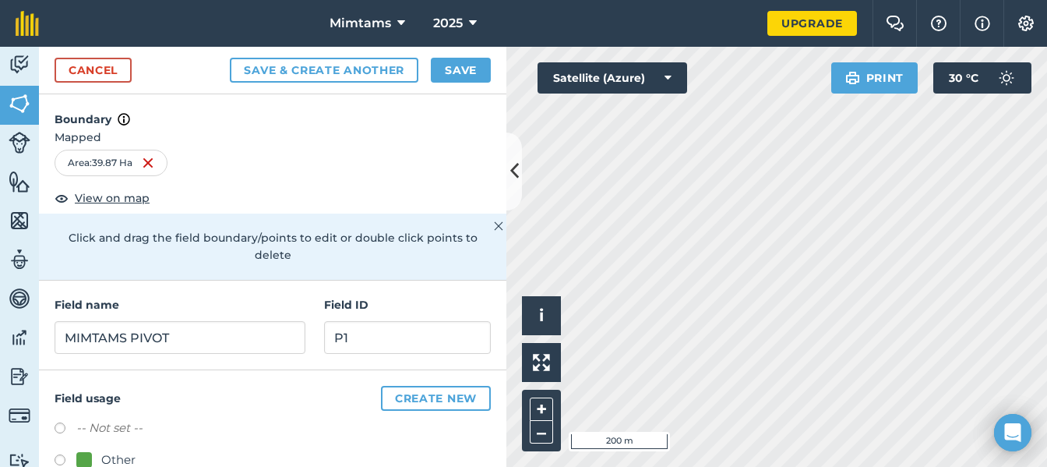
scroll to position [64, 0]
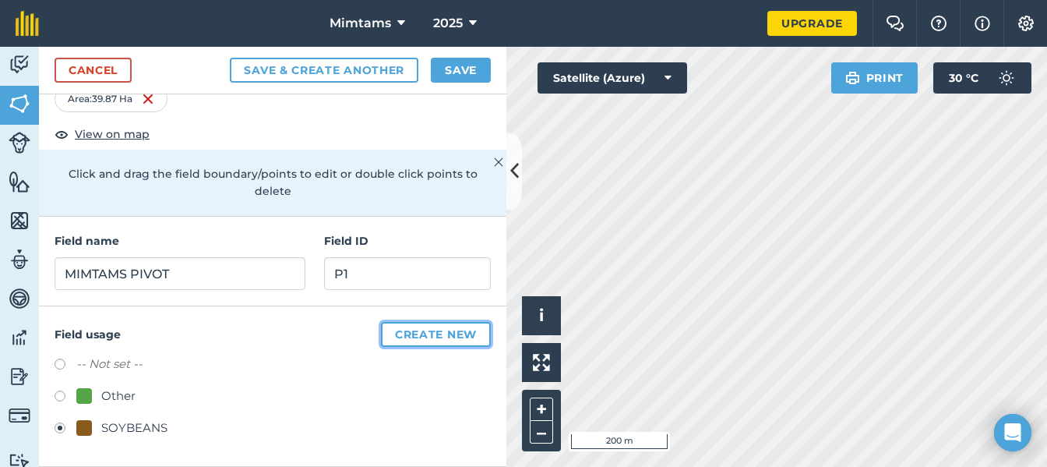
click at [397, 330] on button "Create new" at bounding box center [436, 334] width 110 height 25
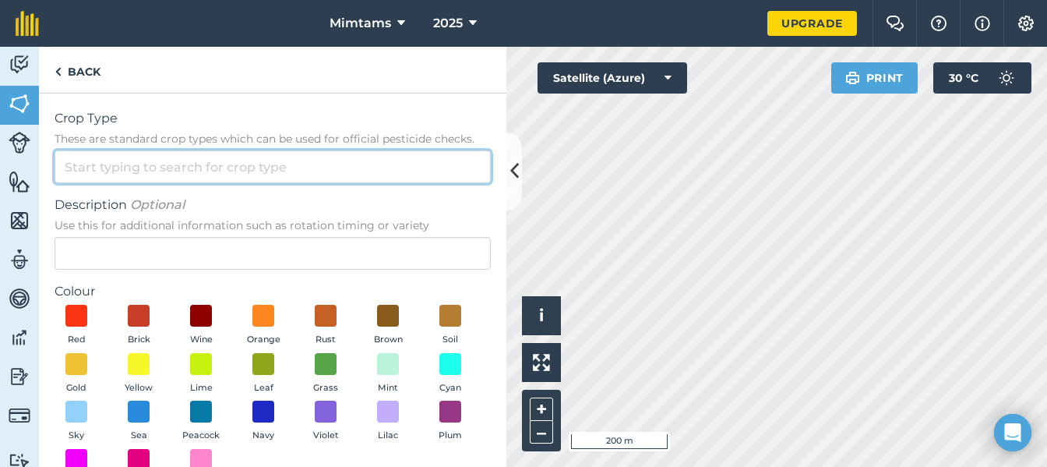
click at [125, 165] on input "Crop Type These are standard crop types which can be used for official pesticid…" at bounding box center [273, 166] width 436 height 33
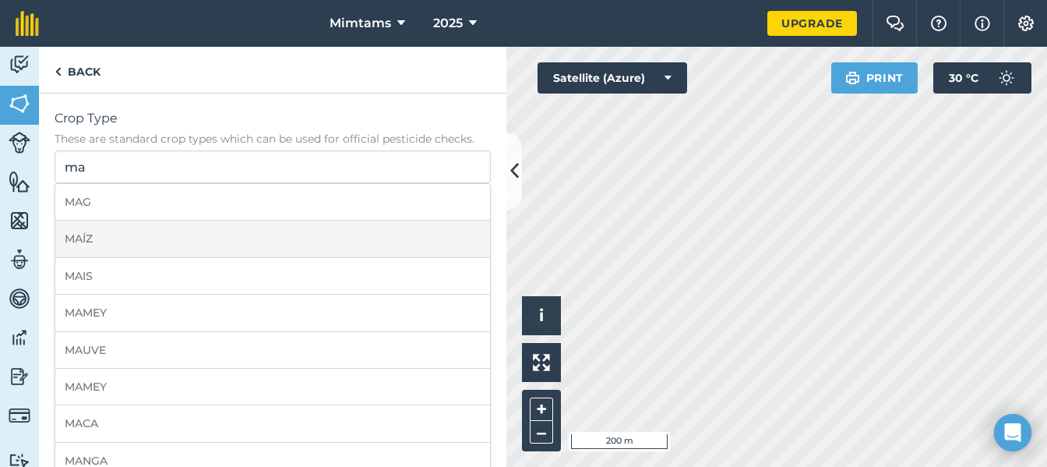
click at [139, 234] on li "MAÍZ" at bounding box center [272, 238] width 435 height 37
type input "MAÍZ"
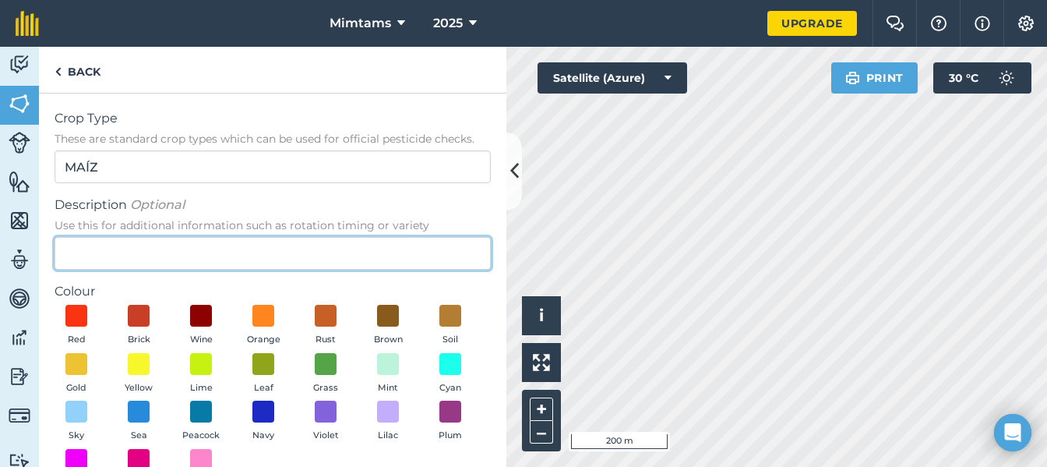
click at [220, 263] on input "Description Optional Use this for additional information such as rotation timin…" at bounding box center [273, 253] width 436 height 33
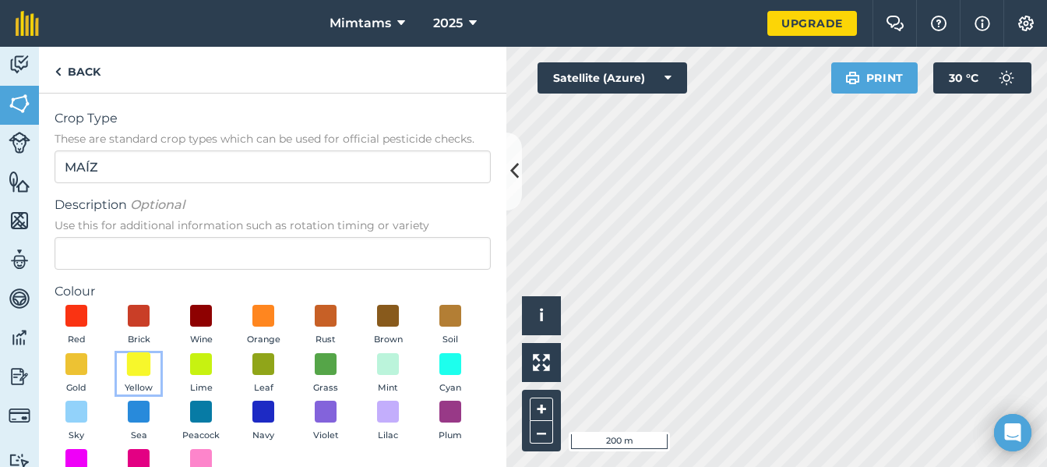
click at [151, 362] on span at bounding box center [139, 363] width 24 height 24
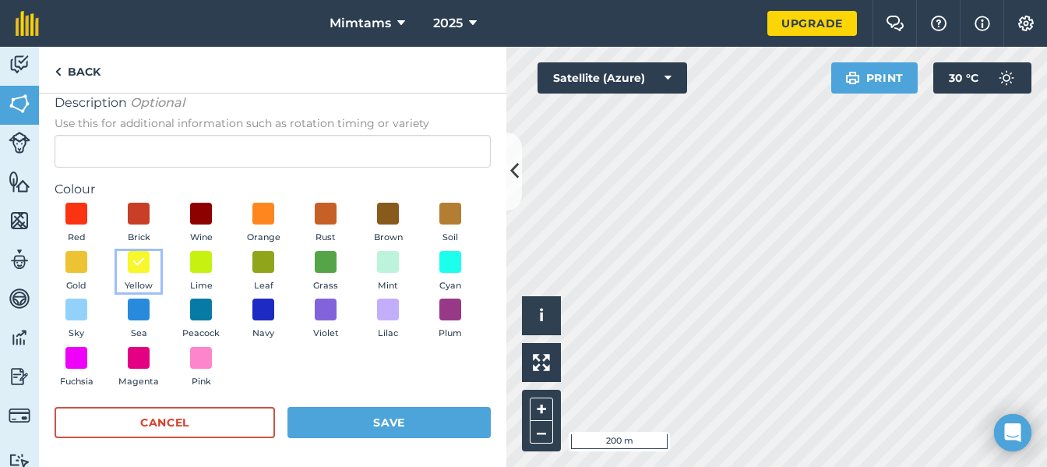
scroll to position [105, 0]
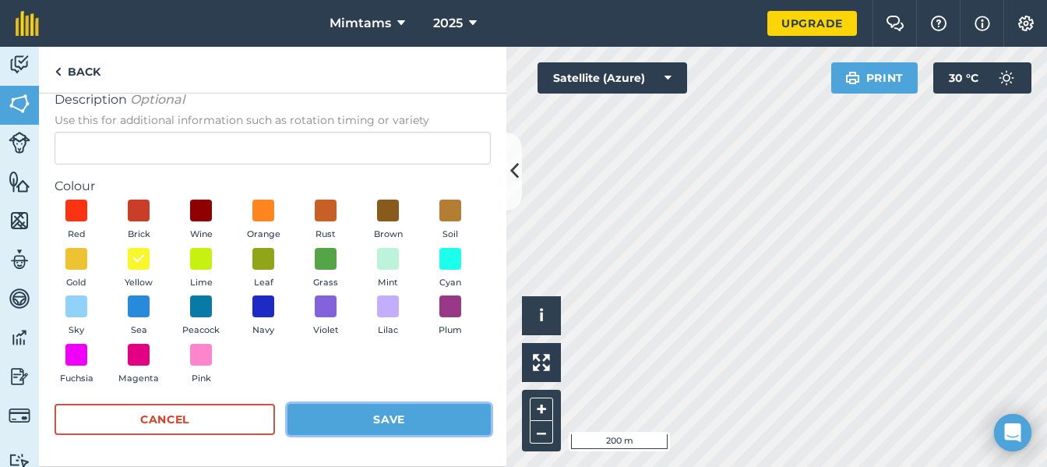
click at [430, 414] on button "Save" at bounding box center [388, 419] width 203 height 31
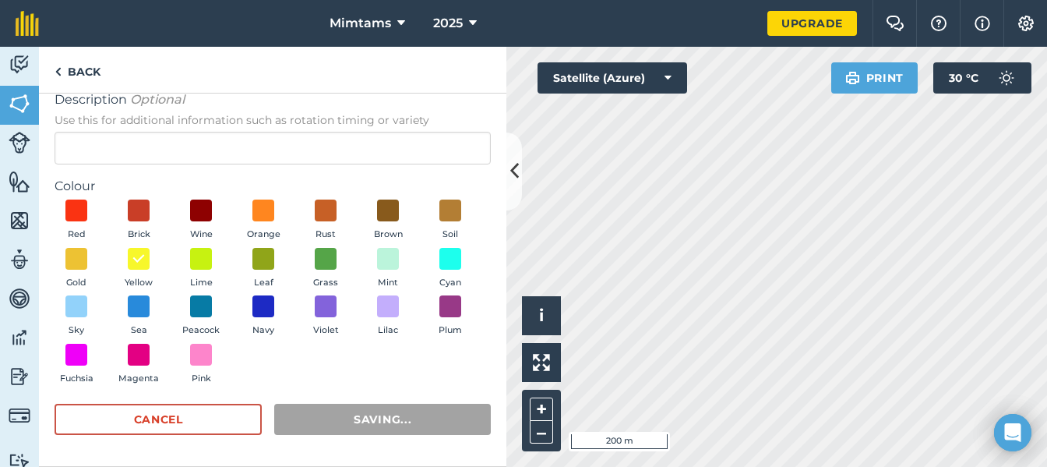
radio input "false"
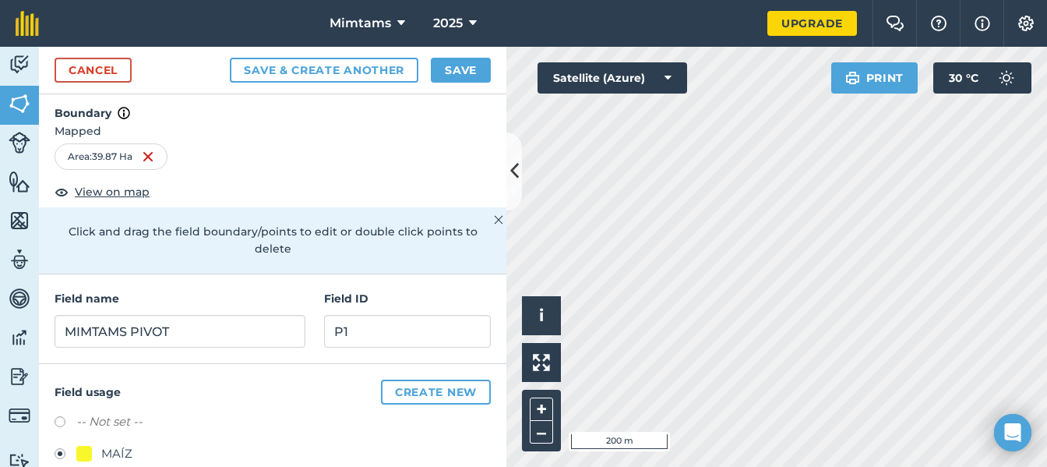
scroll to position [0, 0]
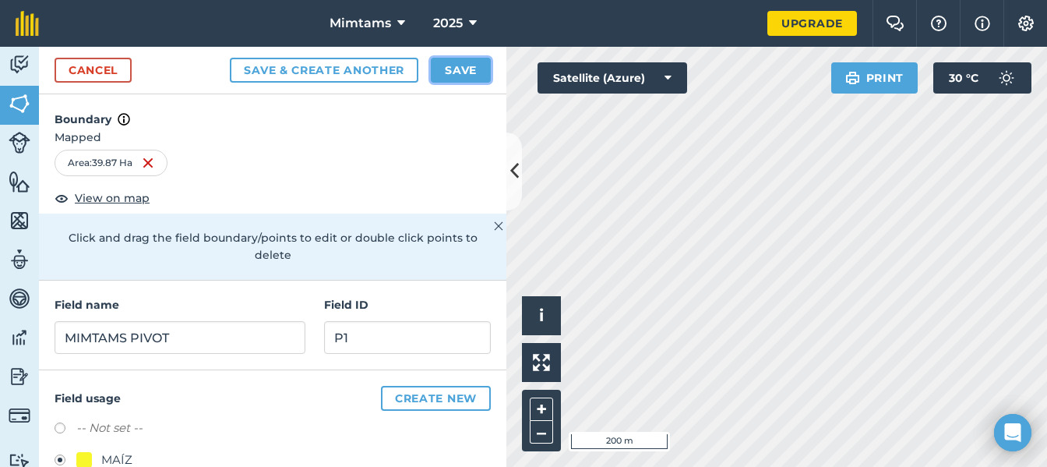
click at [455, 69] on button "Save" at bounding box center [461, 70] width 60 height 25
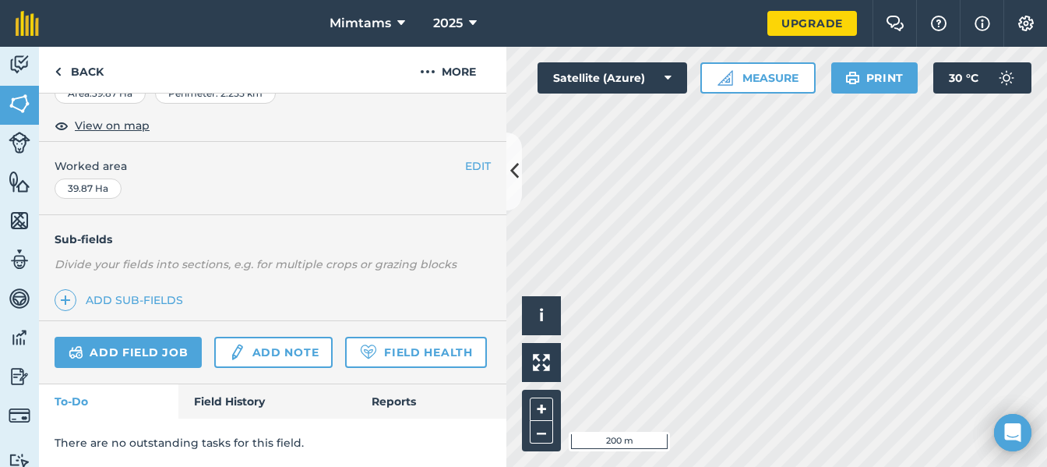
scroll to position [329, 0]
click at [345, 356] on link "Field Health" at bounding box center [415, 352] width 141 height 31
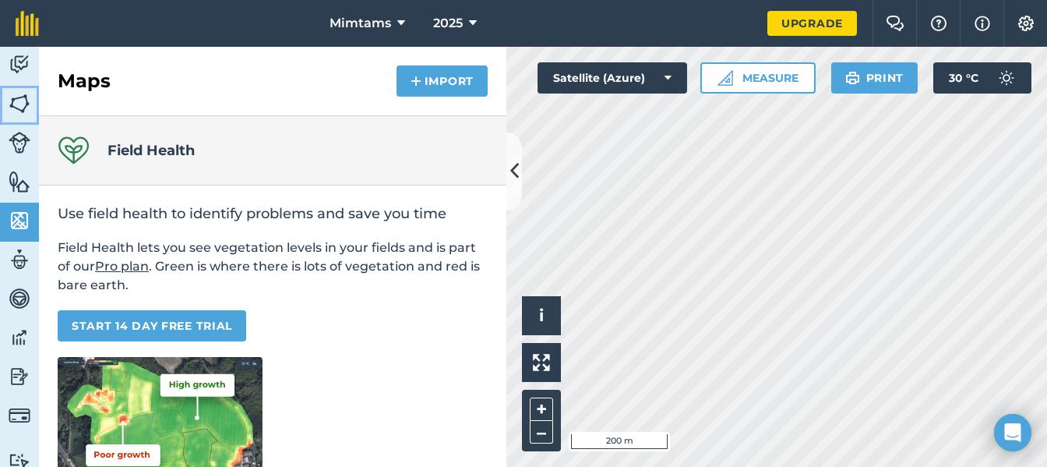
click at [25, 104] on img at bounding box center [20, 103] width 22 height 23
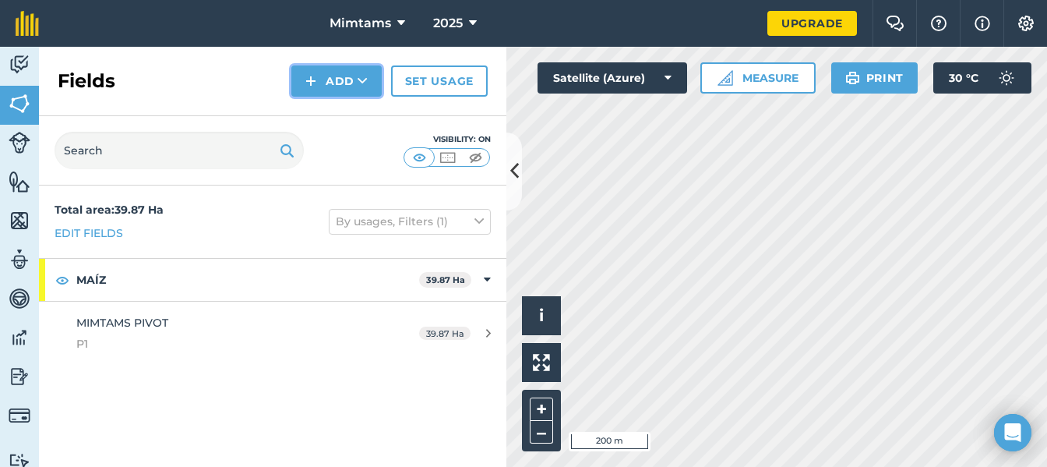
click at [354, 70] on button "Add" at bounding box center [336, 80] width 90 height 31
click at [336, 120] on link "Draw" at bounding box center [337, 116] width 86 height 34
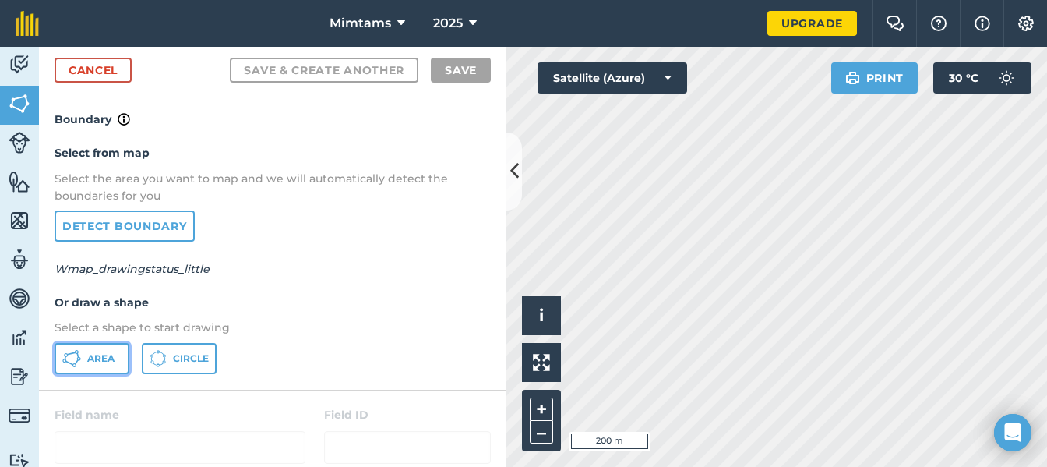
click at [84, 361] on button "Area" at bounding box center [92, 358] width 75 height 31
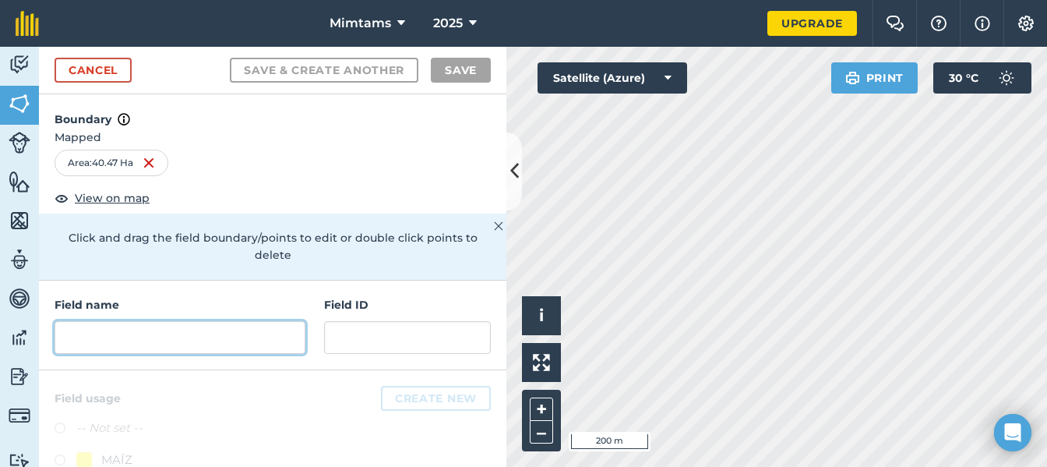
click at [158, 337] on input "text" at bounding box center [180, 337] width 251 height 33
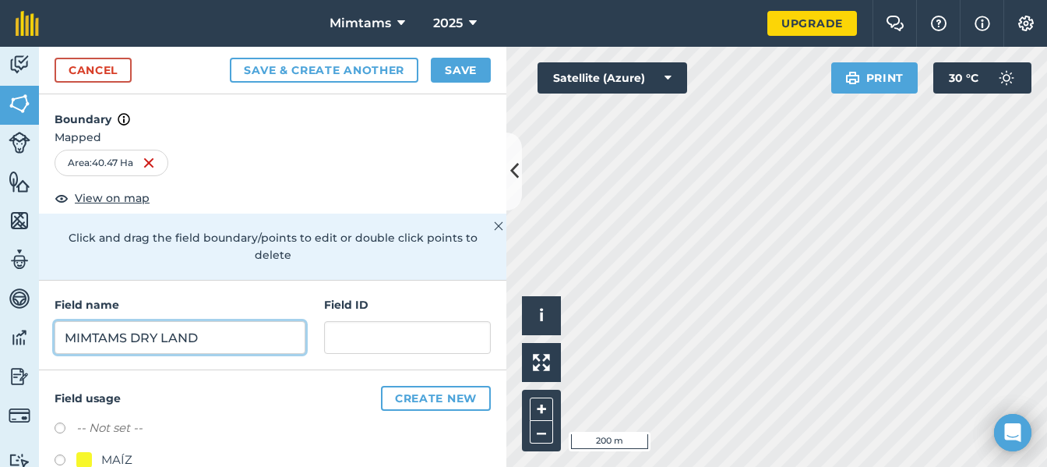
type input "MIMTAMS DRY LAND"
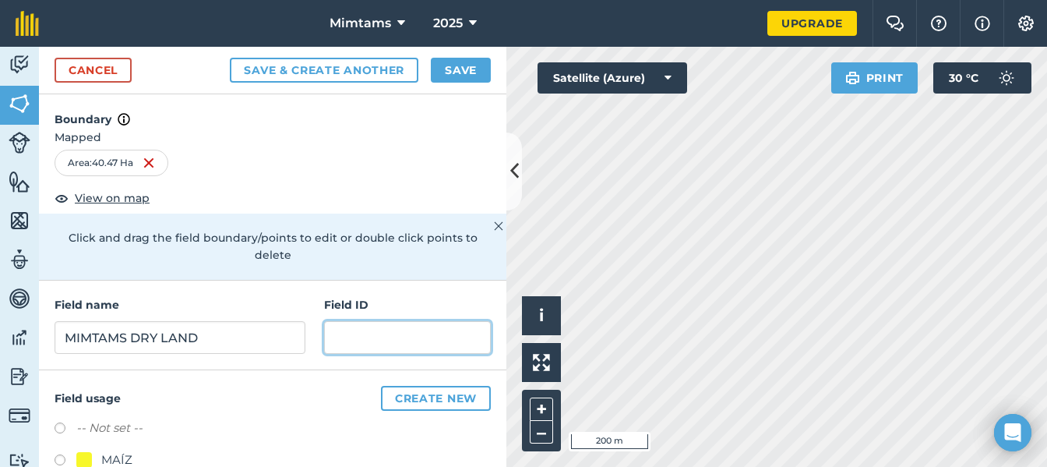
click at [342, 333] on input "text" at bounding box center [407, 337] width 167 height 33
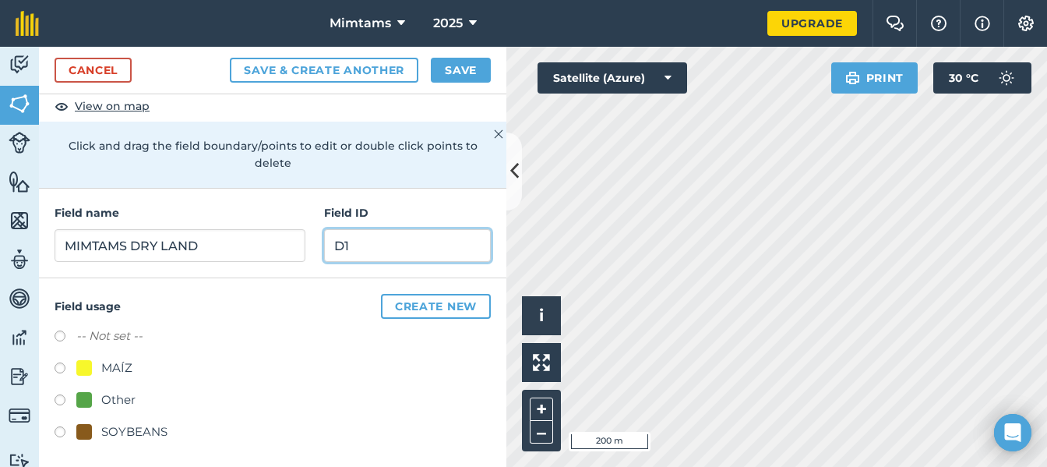
scroll to position [96, 0]
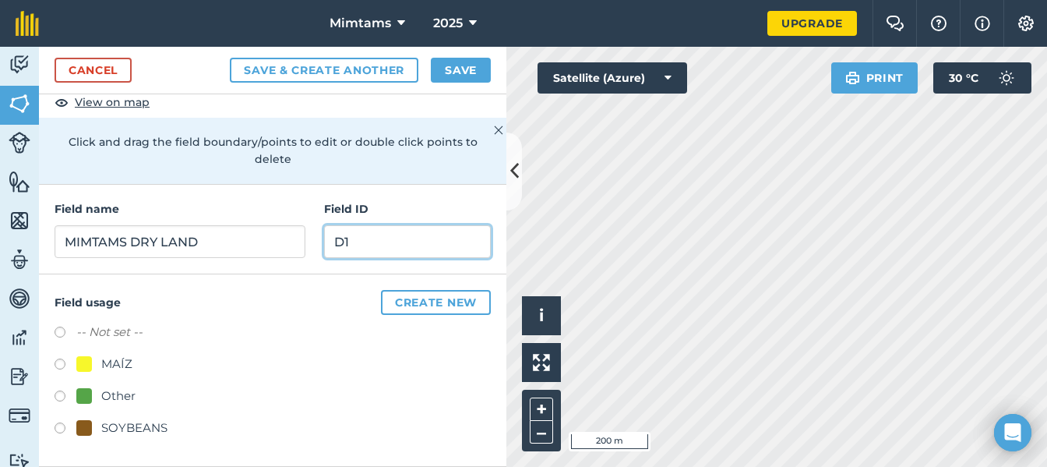
type input "D1"
click at [119, 393] on div "Other" at bounding box center [118, 395] width 34 height 19
radio input "true"
click at [452, 63] on button "Save" at bounding box center [461, 70] width 60 height 25
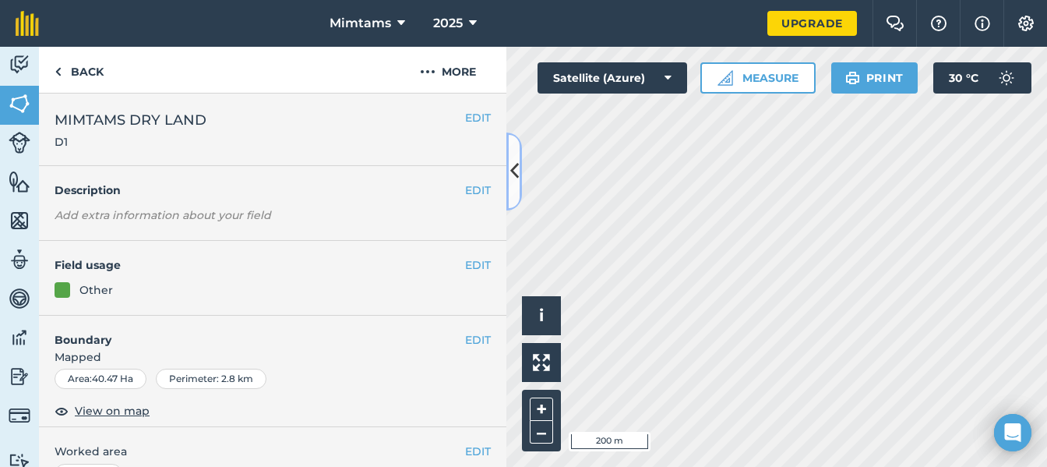
click at [515, 155] on button at bounding box center [514, 171] width 16 height 78
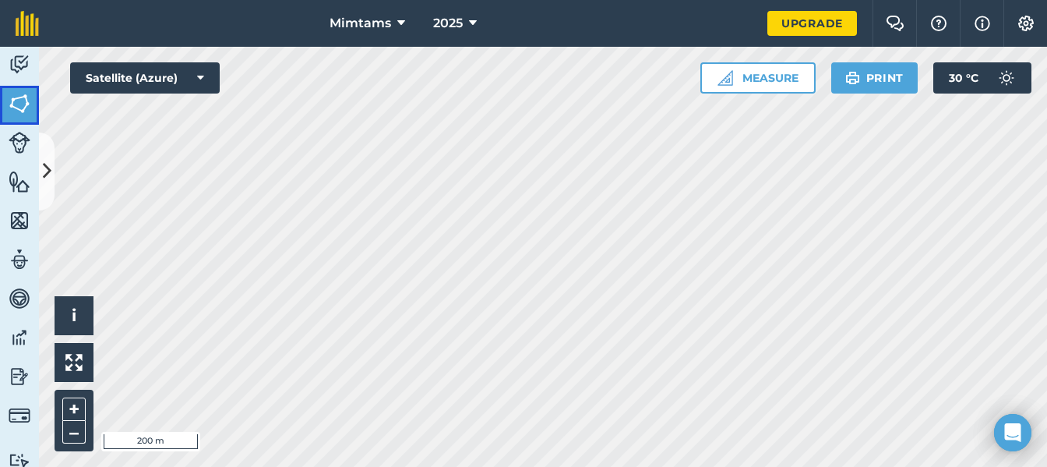
click at [23, 105] on img at bounding box center [20, 103] width 22 height 23
click at [43, 164] on icon at bounding box center [47, 170] width 9 height 27
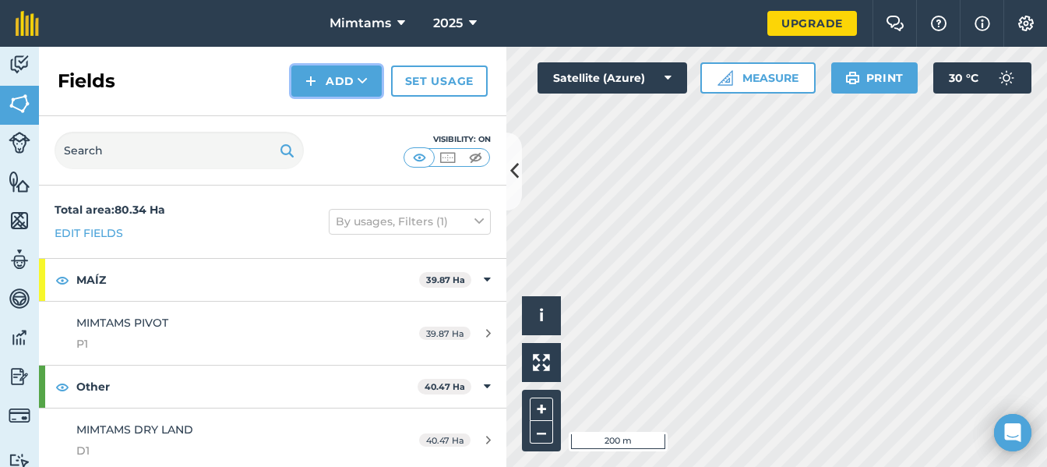
click at [343, 78] on button "Add" at bounding box center [336, 80] width 90 height 31
click at [333, 117] on link "Draw" at bounding box center [337, 116] width 86 height 34
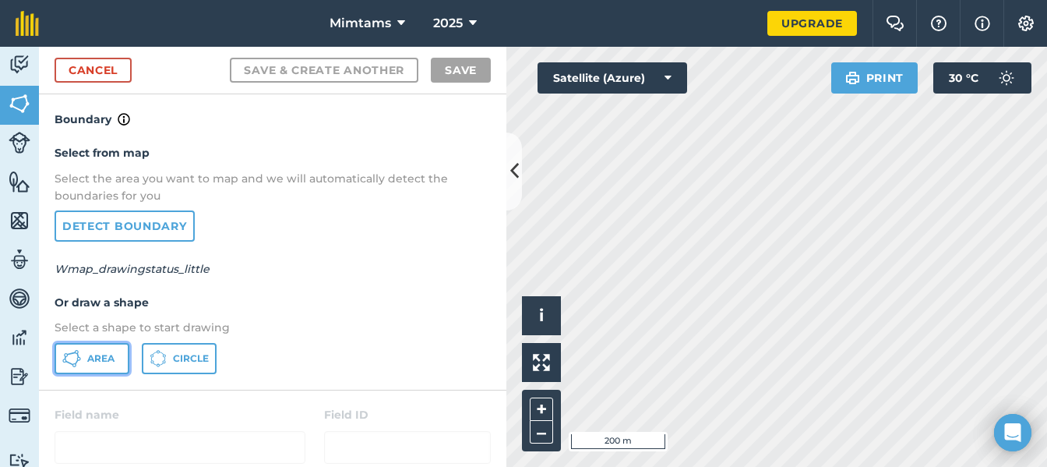
click at [108, 358] on span "Area" at bounding box center [100, 358] width 27 height 12
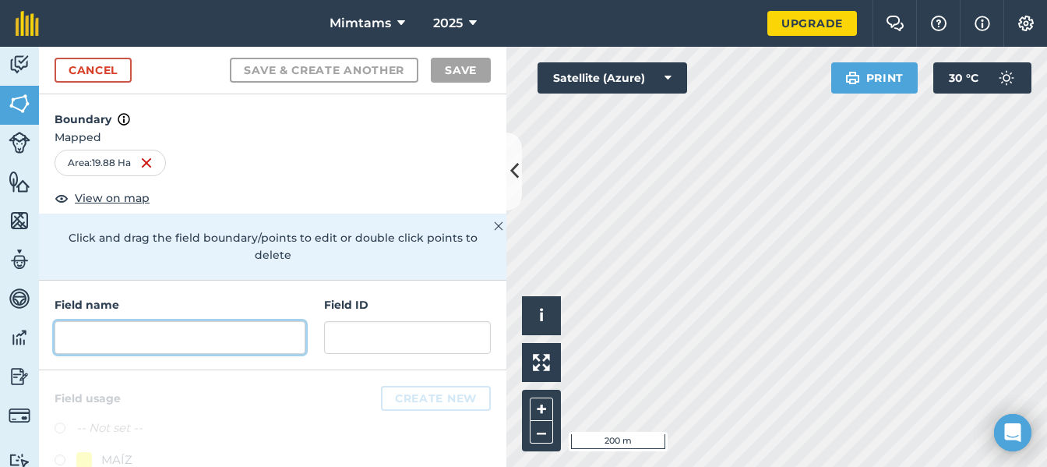
click at [242, 346] on input "text" at bounding box center [180, 337] width 251 height 33
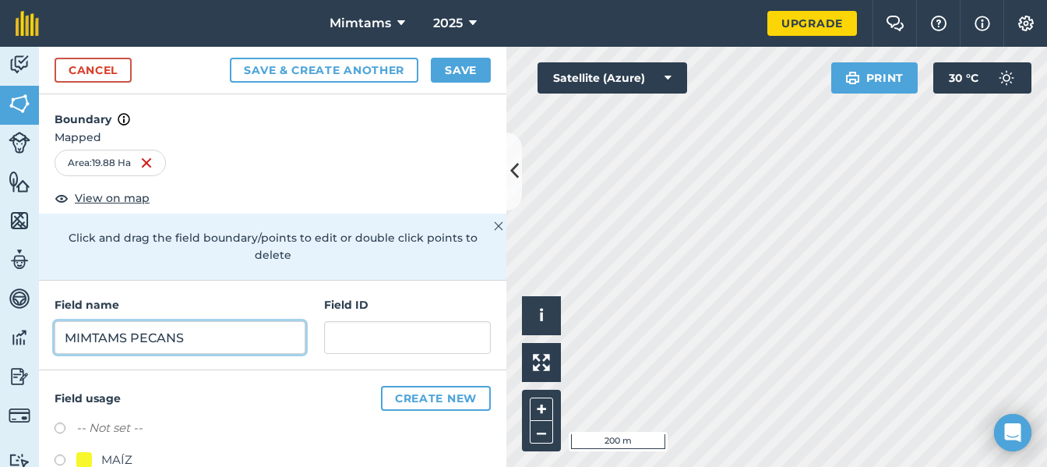
type input "MIMTAMS PECANS"
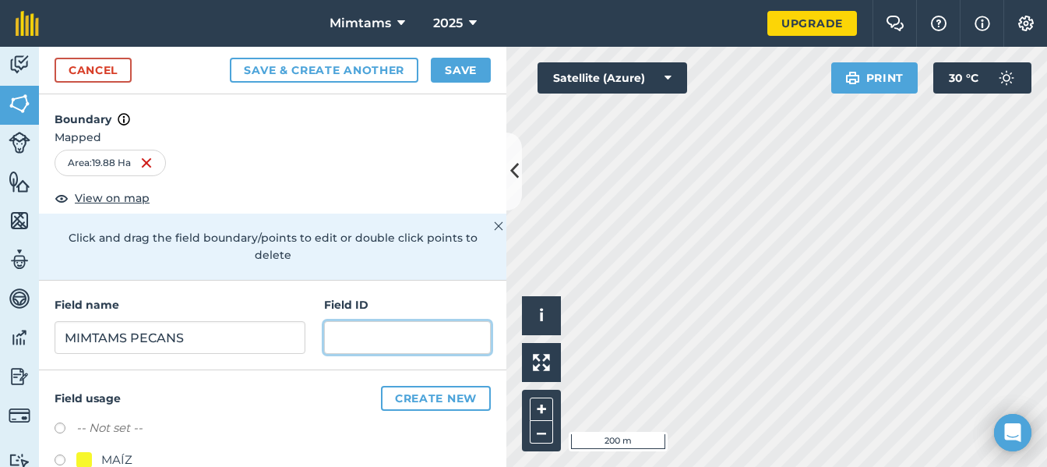
click at [340, 339] on input "text" at bounding box center [407, 337] width 167 height 33
type input "PECANS"
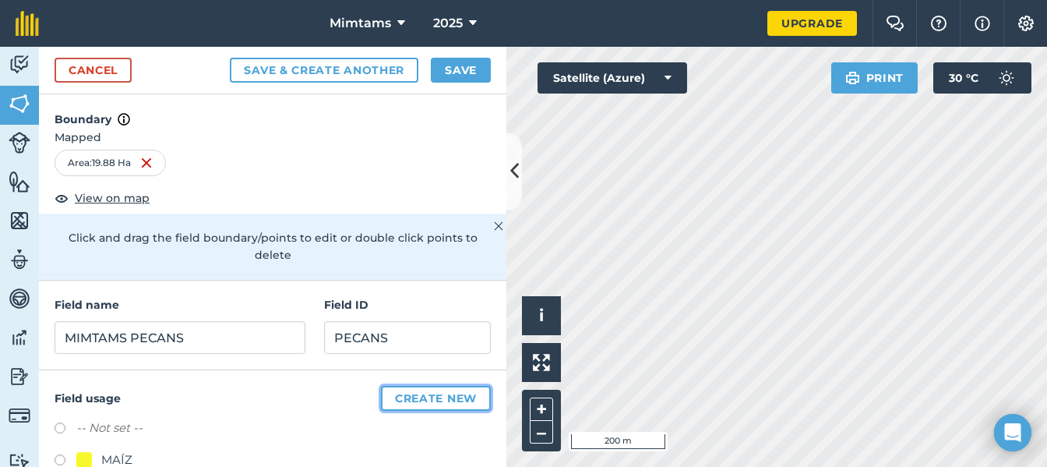
click at [439, 397] on button "Create new" at bounding box center [436, 398] width 110 height 25
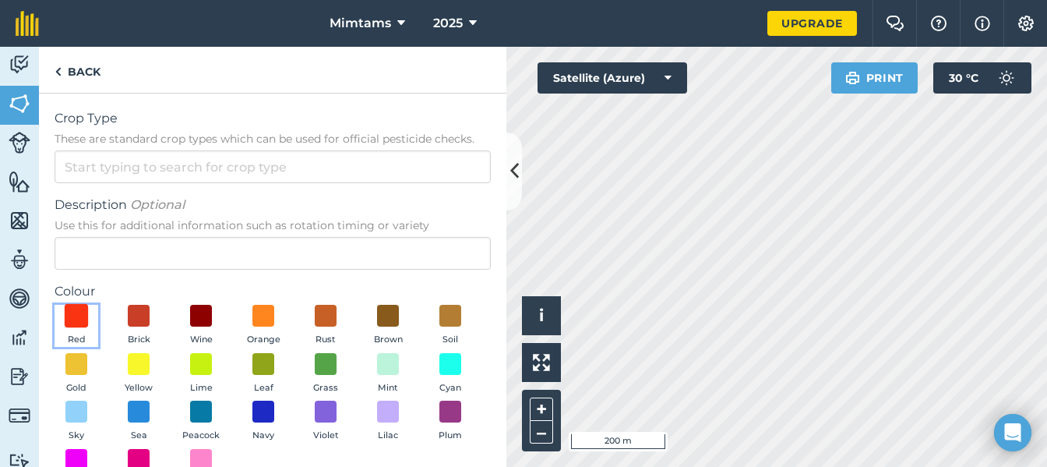
click at [77, 317] on span at bounding box center [77, 316] width 24 height 24
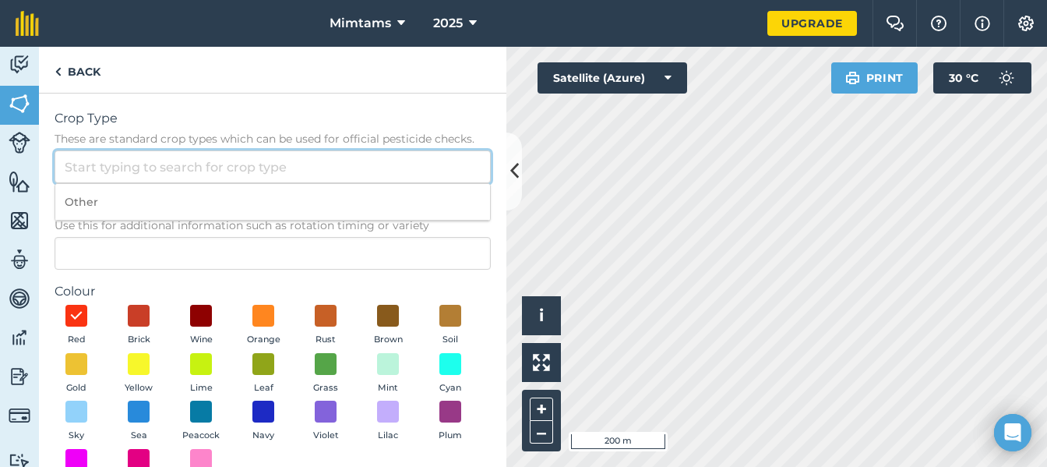
click at [146, 160] on input "Crop Type These are standard crop types which can be used for official pesticid…" at bounding box center [273, 166] width 436 height 33
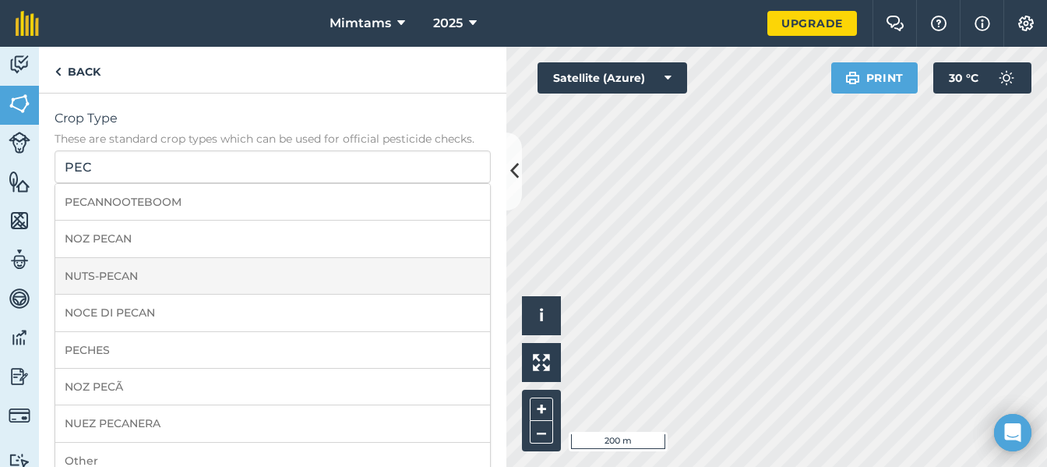
click at [180, 266] on li "NUTS-PECAN" at bounding box center [272, 276] width 435 height 37
type input "NUTS-PECAN"
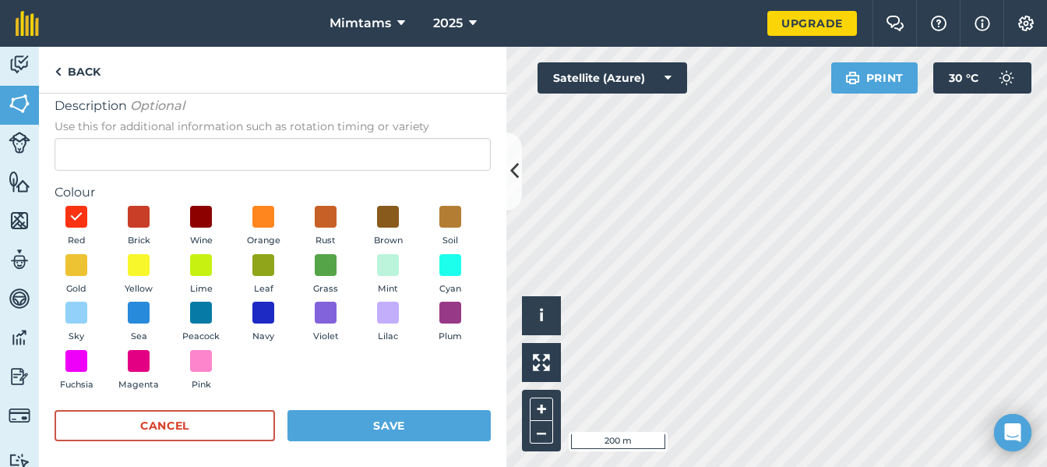
scroll to position [105, 0]
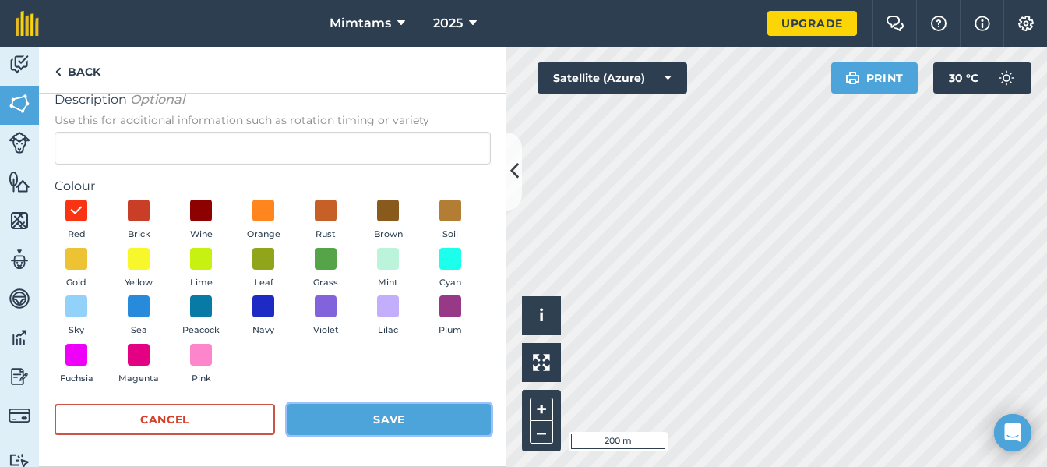
click at [375, 414] on button "Save" at bounding box center [388, 419] width 203 height 31
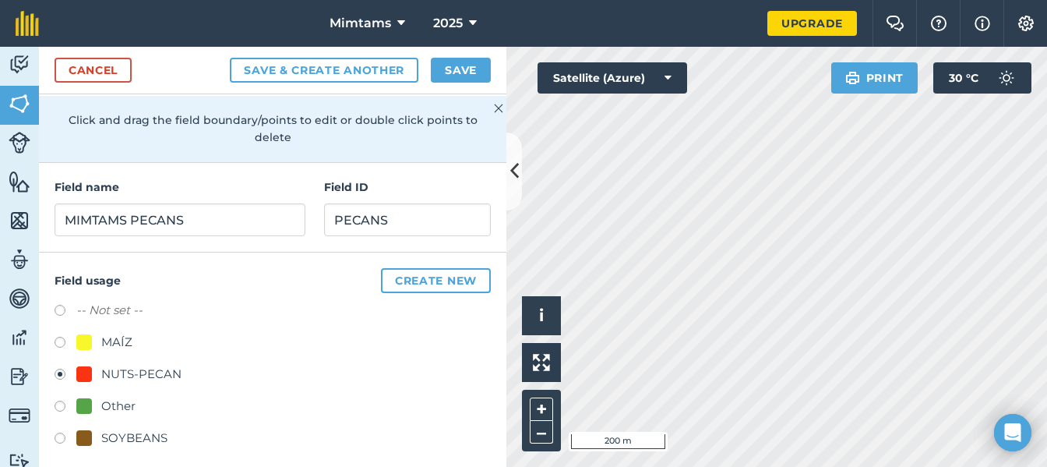
scroll to position [128, 0]
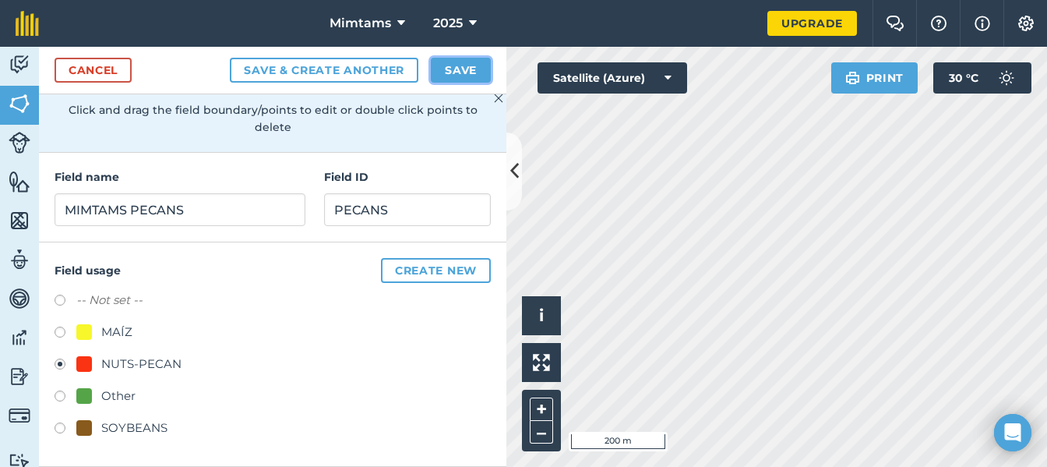
click at [461, 64] on button "Save" at bounding box center [461, 70] width 60 height 25
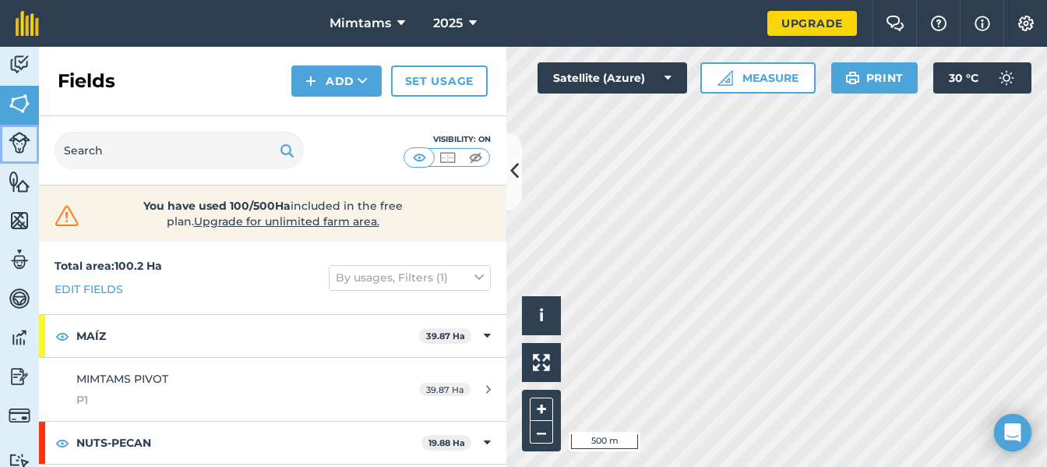
click at [18, 145] on img at bounding box center [20, 143] width 22 height 22
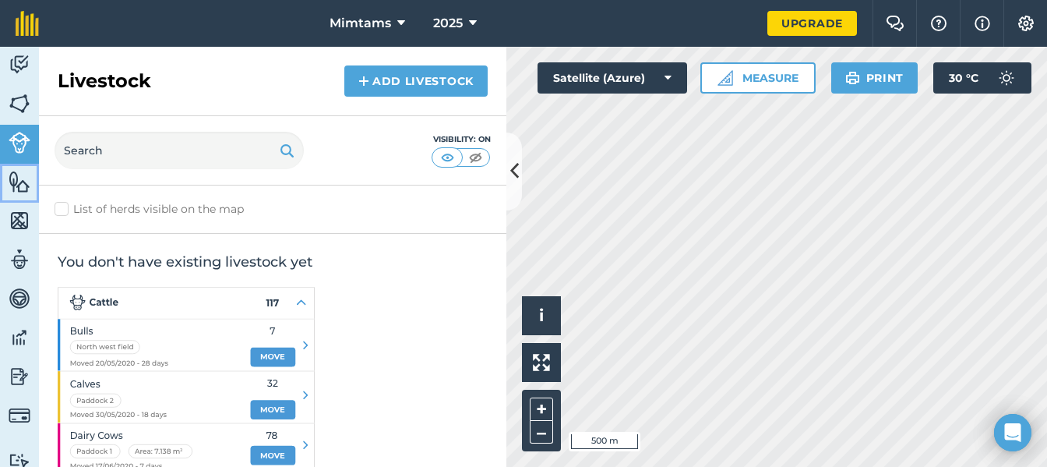
click at [19, 179] on img at bounding box center [20, 181] width 22 height 23
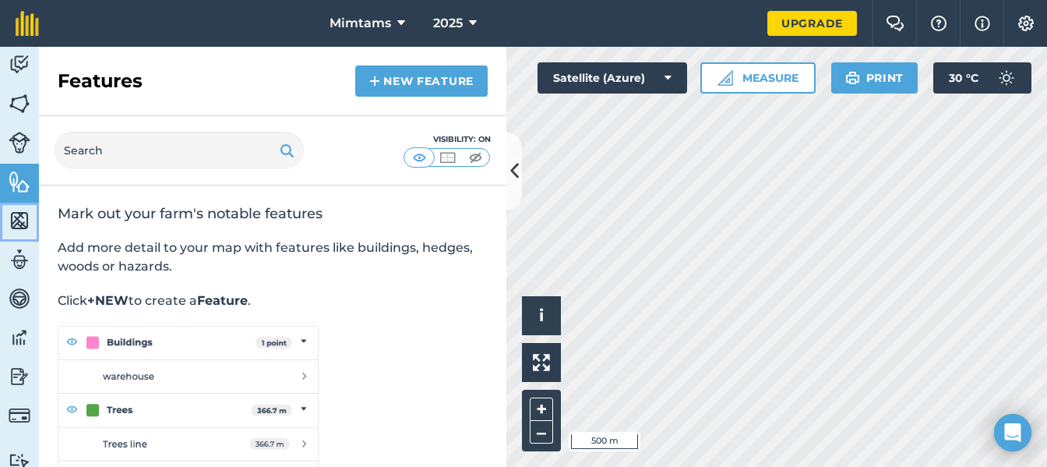
click at [21, 217] on img at bounding box center [20, 220] width 22 height 23
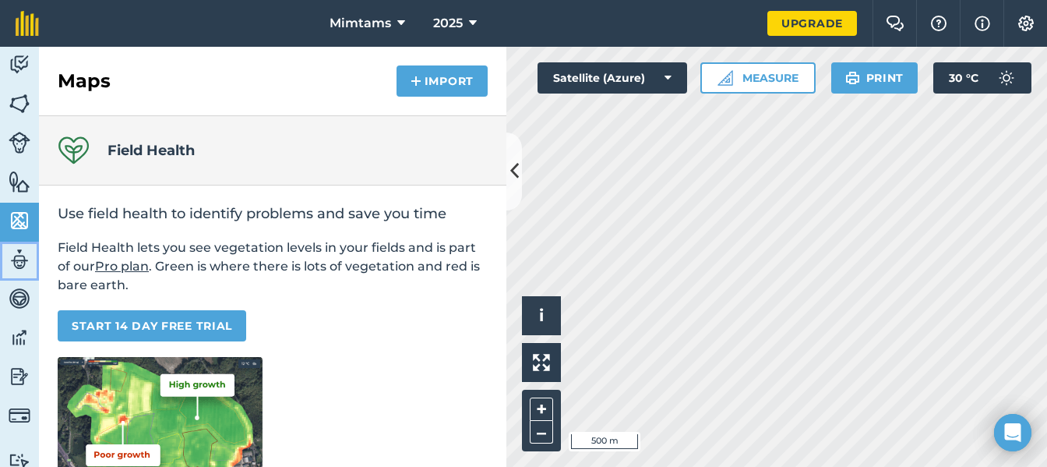
click at [24, 261] on img at bounding box center [20, 259] width 22 height 23
select select "MEMBER"
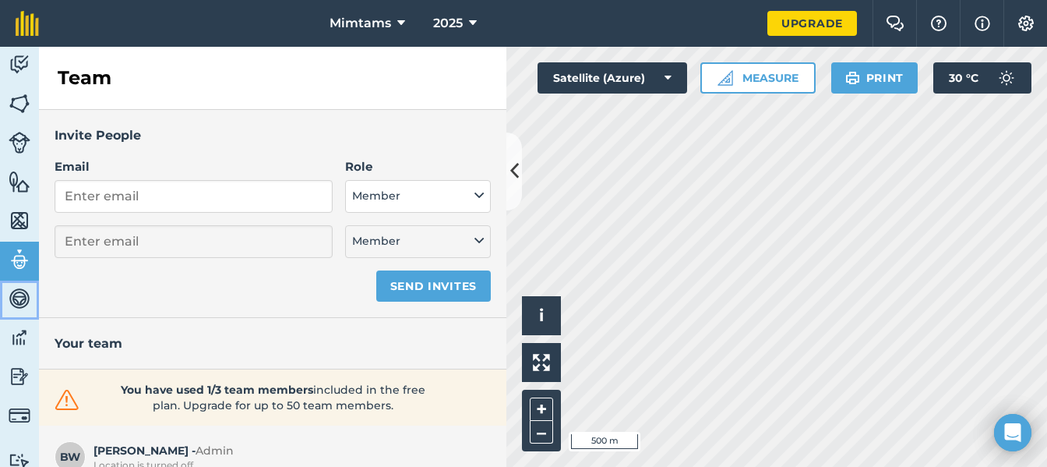
click at [19, 300] on img at bounding box center [20, 298] width 22 height 23
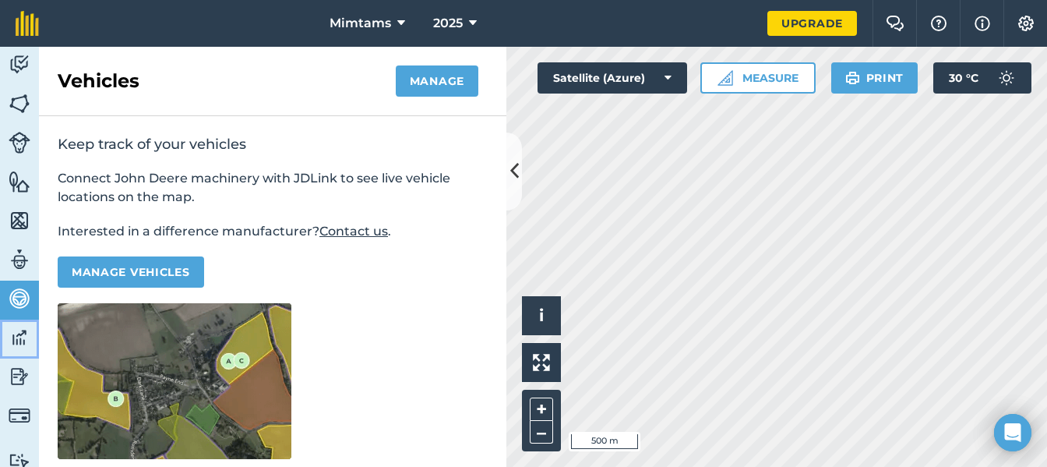
click at [12, 343] on img at bounding box center [20, 337] width 22 height 23
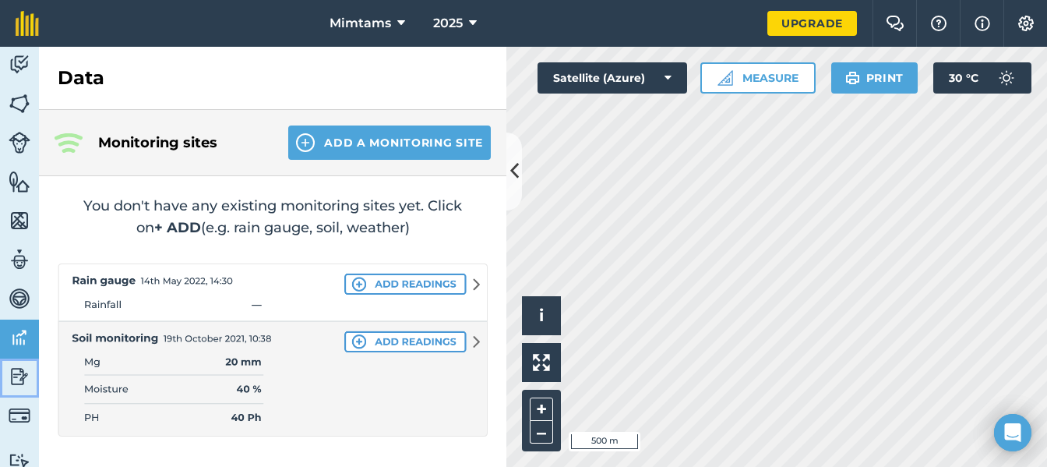
click at [17, 379] on img at bounding box center [20, 376] width 22 height 23
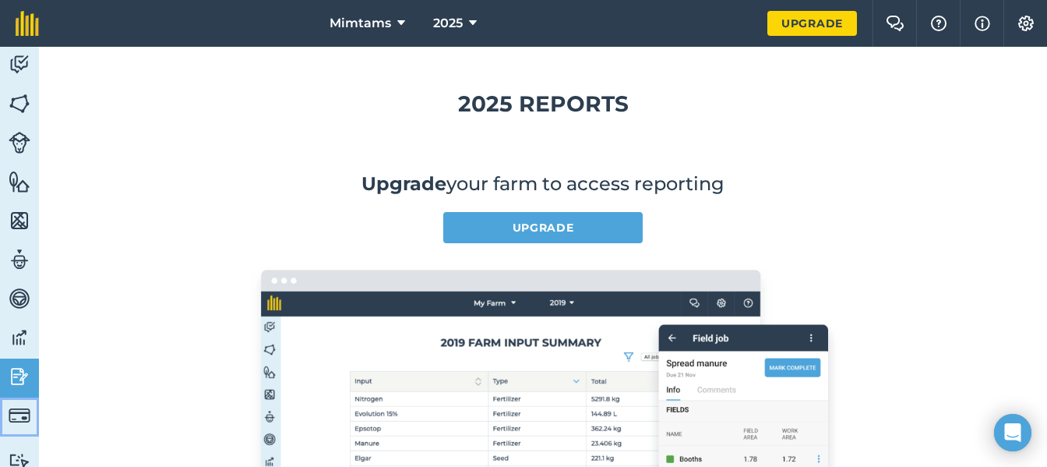
click at [18, 417] on img at bounding box center [20, 415] width 22 height 22
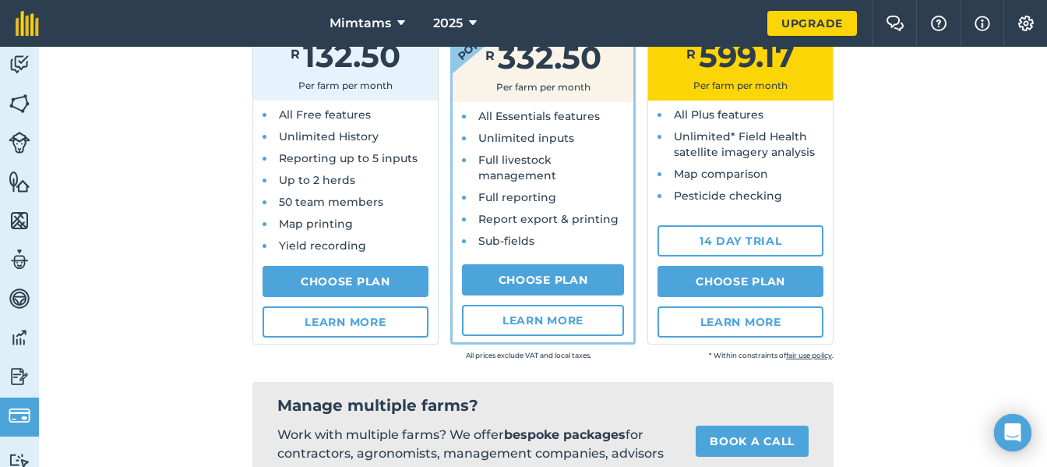
scroll to position [234, 0]
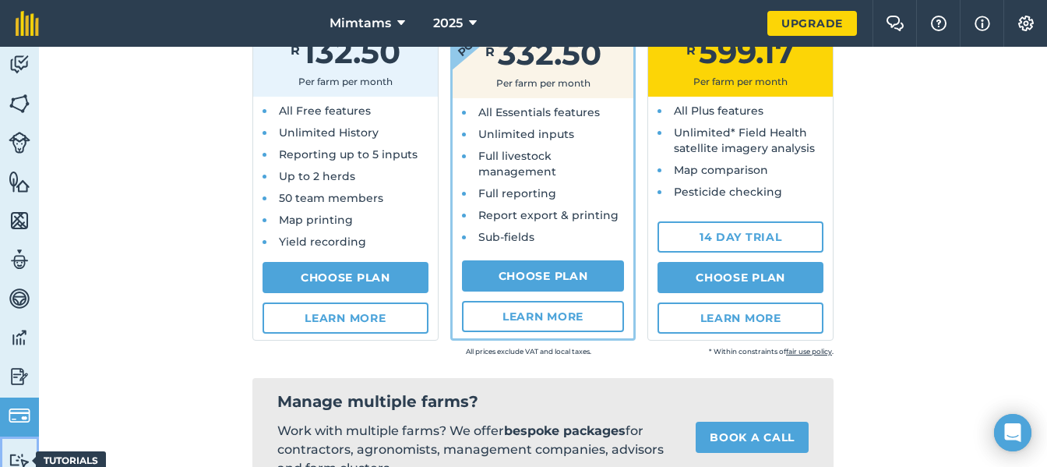
click at [20, 456] on img at bounding box center [20, 460] width 22 height 15
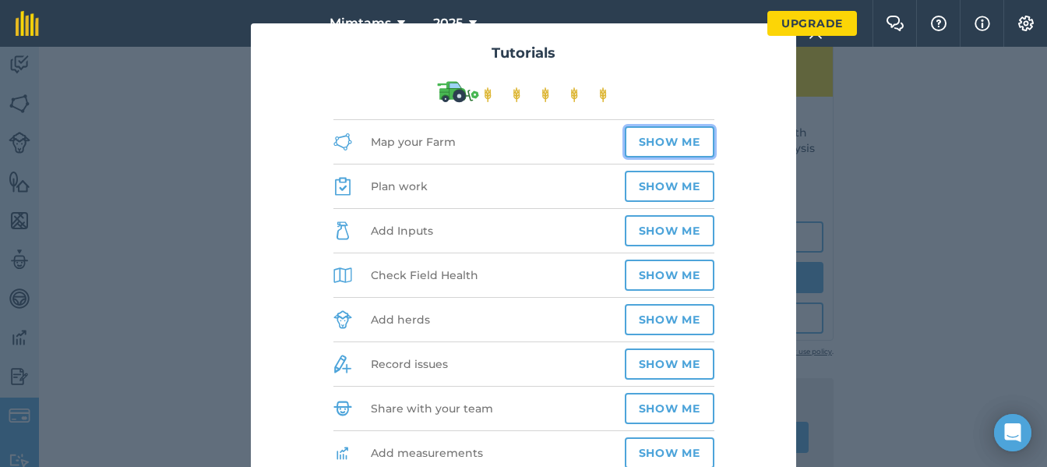
click at [686, 139] on button "Show me" at bounding box center [670, 141] width 90 height 31
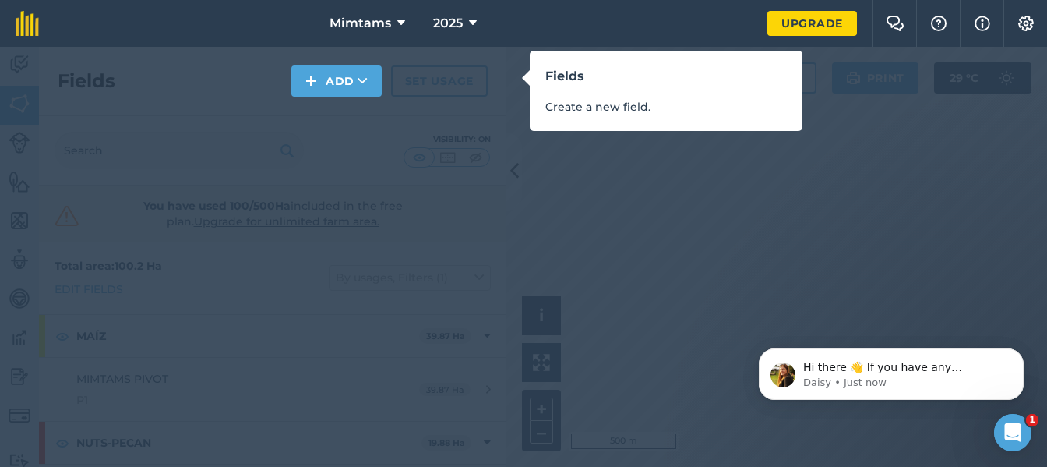
click at [288, 294] on div "Fields Create a new field." at bounding box center [523, 233] width 1047 height 467
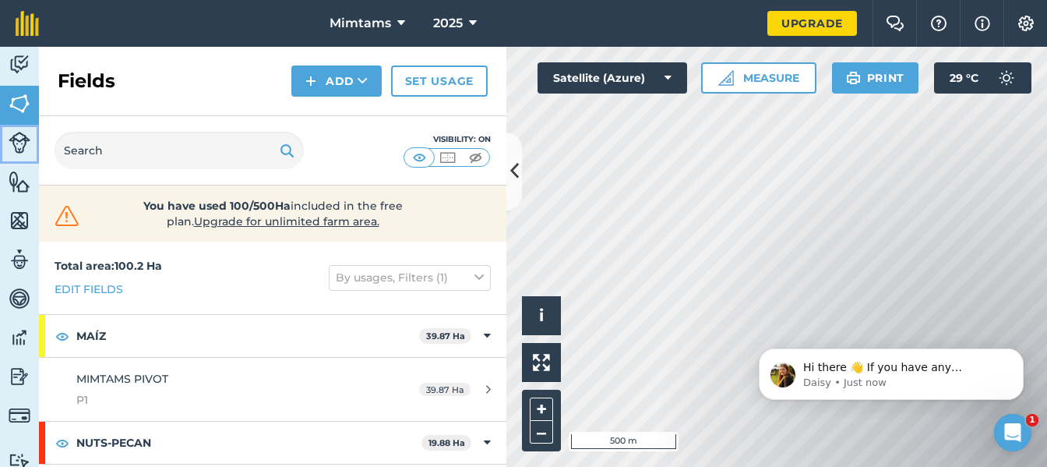
click at [19, 147] on img at bounding box center [20, 143] width 22 height 22
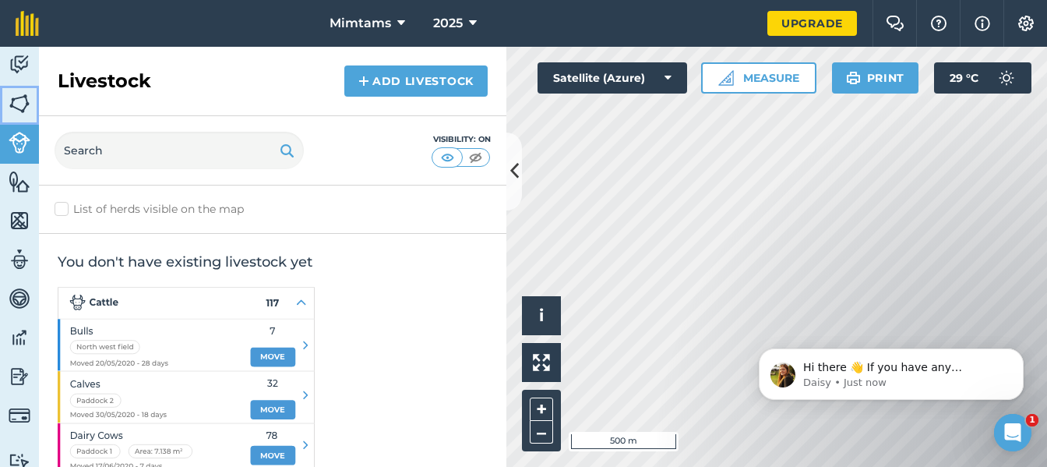
click at [19, 96] on img at bounding box center [20, 103] width 22 height 23
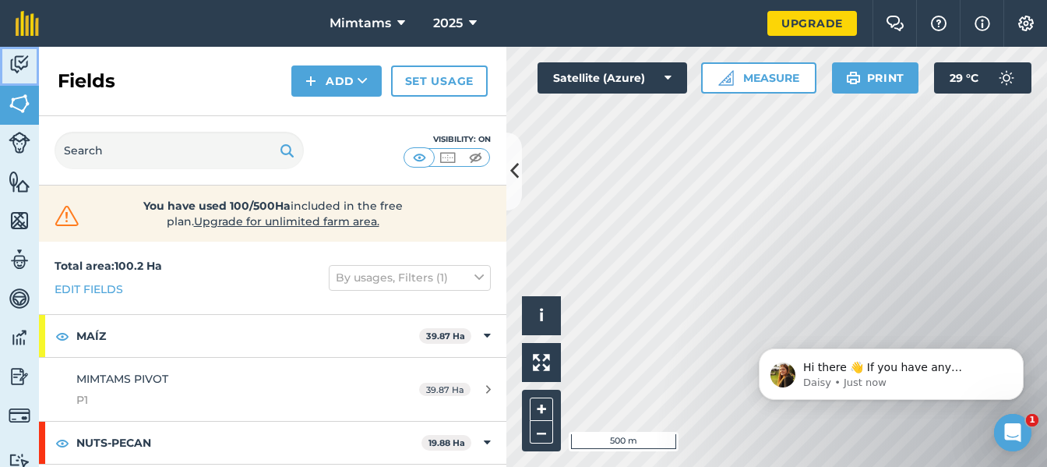
click at [20, 63] on img at bounding box center [20, 64] width 22 height 23
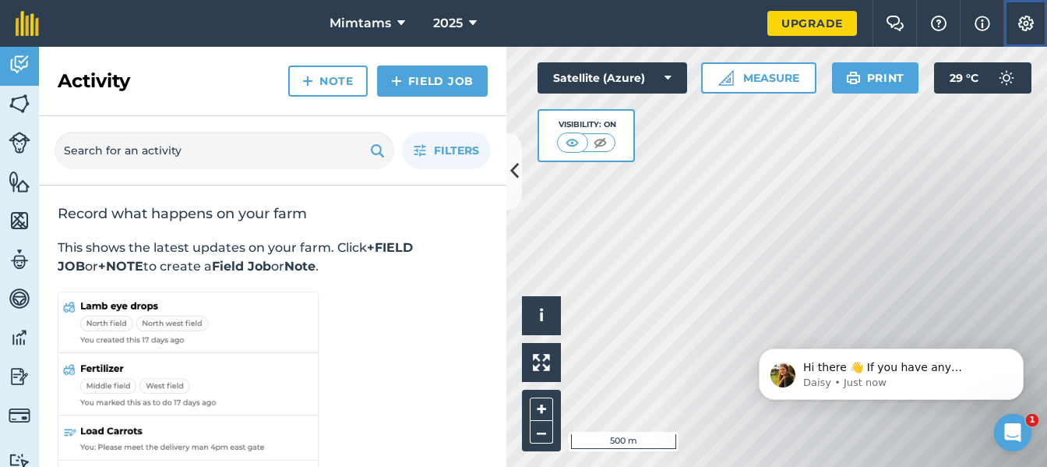
click at [1020, 22] on img at bounding box center [1026, 24] width 19 height 16
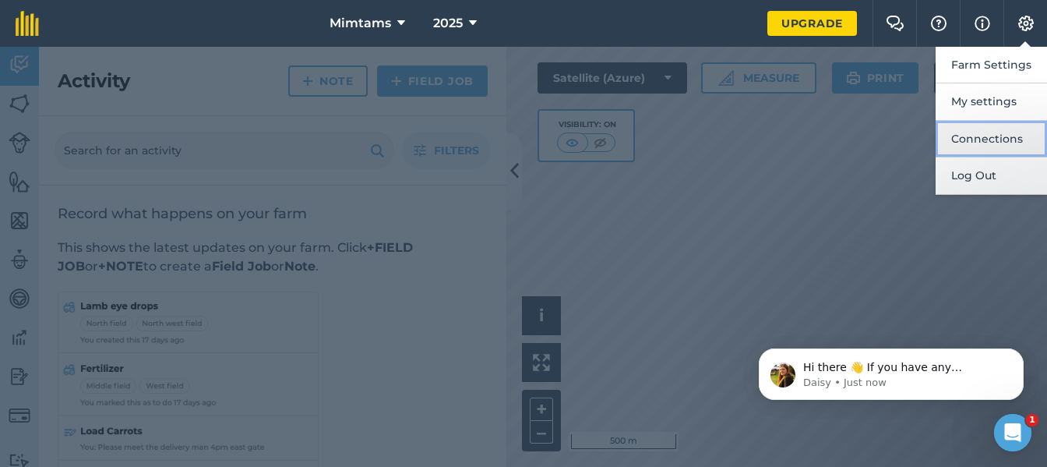
click at [1013, 136] on button "Connections" at bounding box center [991, 139] width 111 height 37
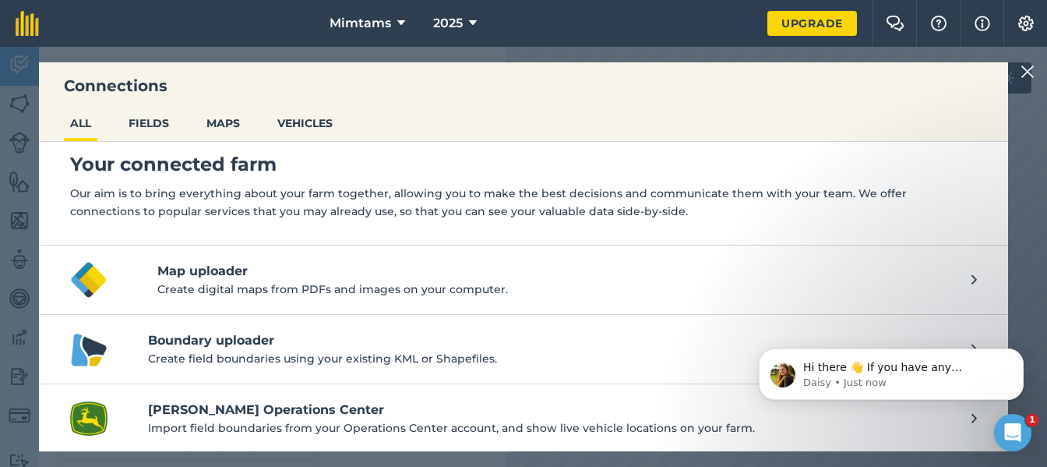
scroll to position [17, 0]
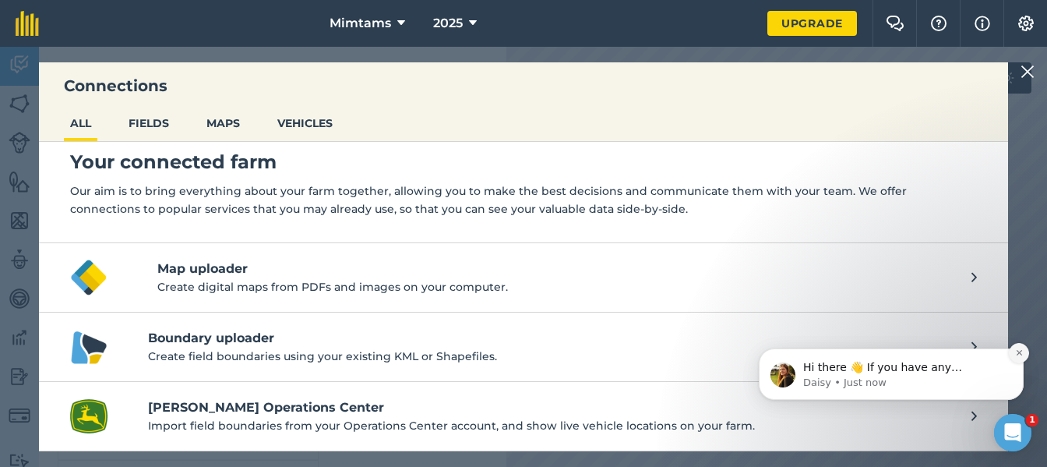
click at [1018, 353] on icon "Dismiss notification" at bounding box center [1019, 352] width 9 height 9
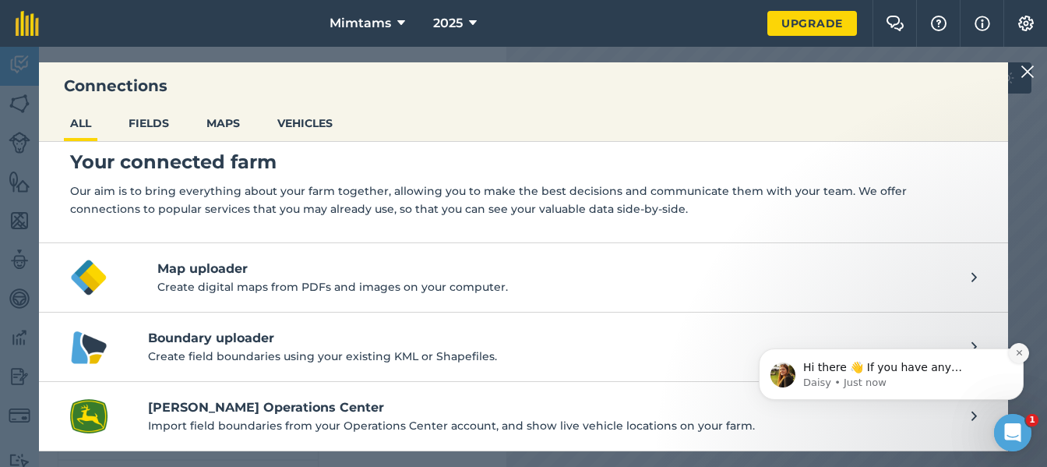
click at [1021, 352] on icon "Dismiss notification" at bounding box center [1019, 352] width 9 height 9
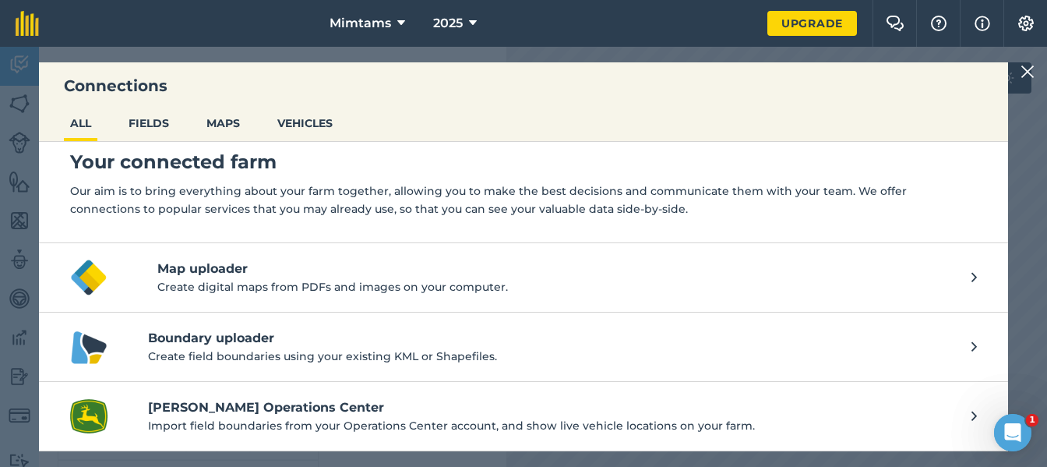
click at [1029, 75] on img at bounding box center [1028, 71] width 14 height 19
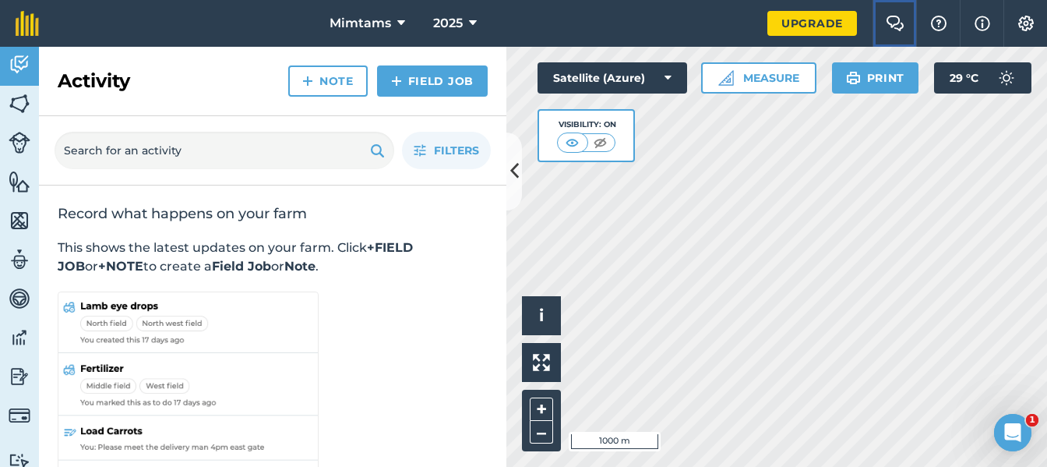
click at [890, 25] on img at bounding box center [895, 24] width 19 height 16
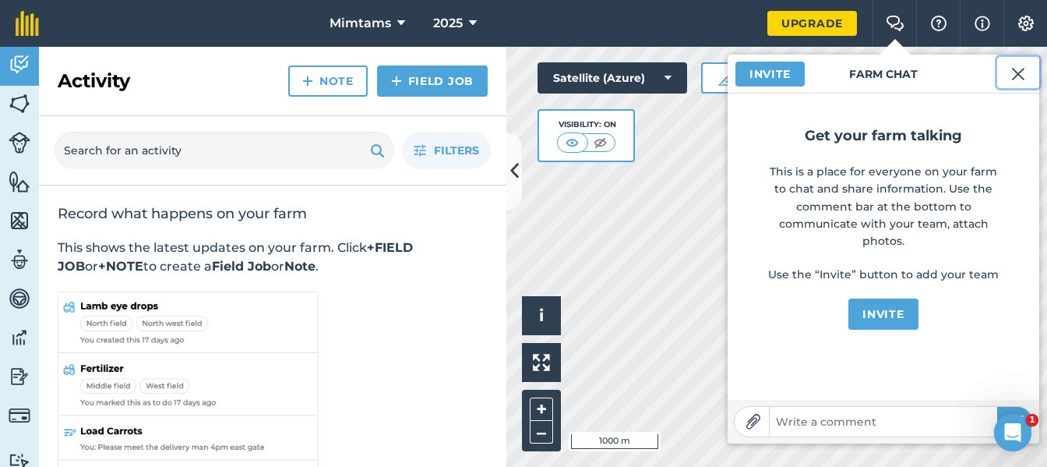
click at [1021, 76] on img at bounding box center [1018, 74] width 14 height 19
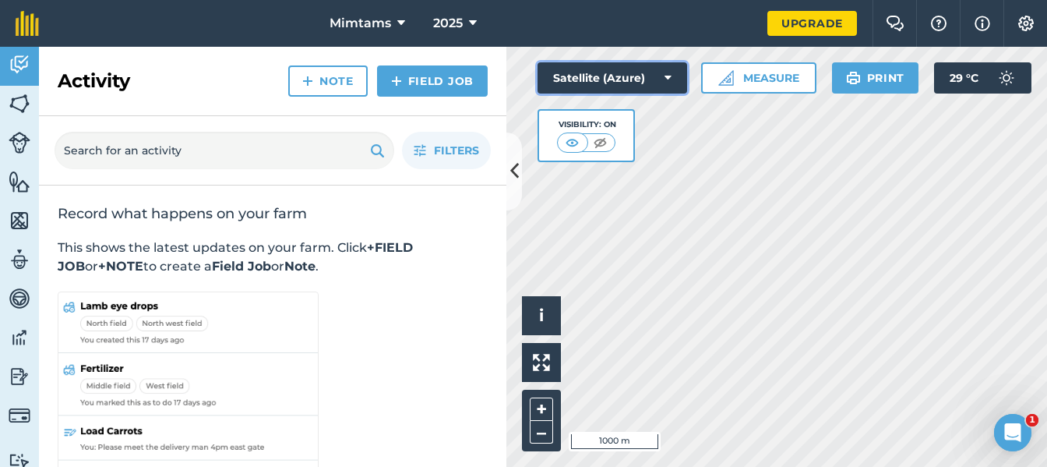
click at [660, 69] on button "Satellite (Azure)" at bounding box center [613, 77] width 150 height 31
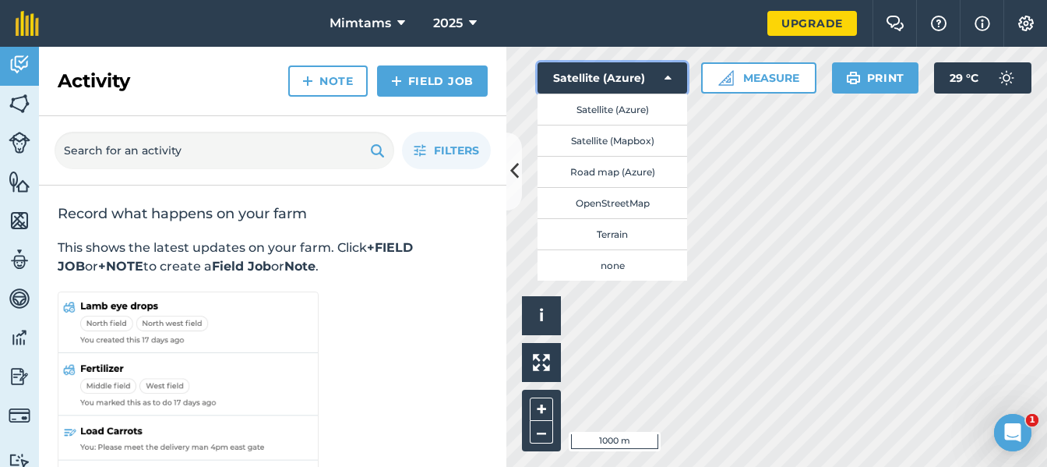
click at [660, 69] on button "Satellite (Azure)" at bounding box center [613, 77] width 150 height 31
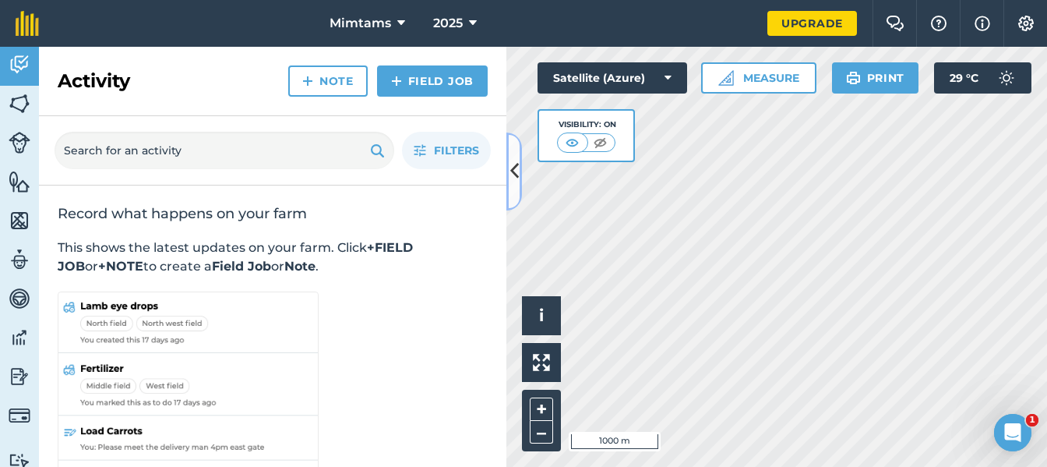
click at [511, 167] on icon at bounding box center [514, 170] width 9 height 27
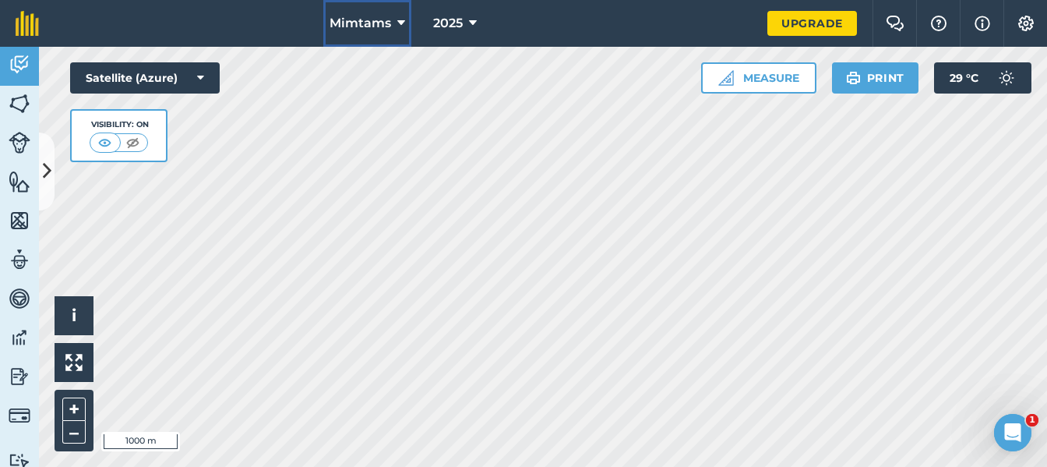
click at [401, 22] on icon at bounding box center [401, 23] width 8 height 19
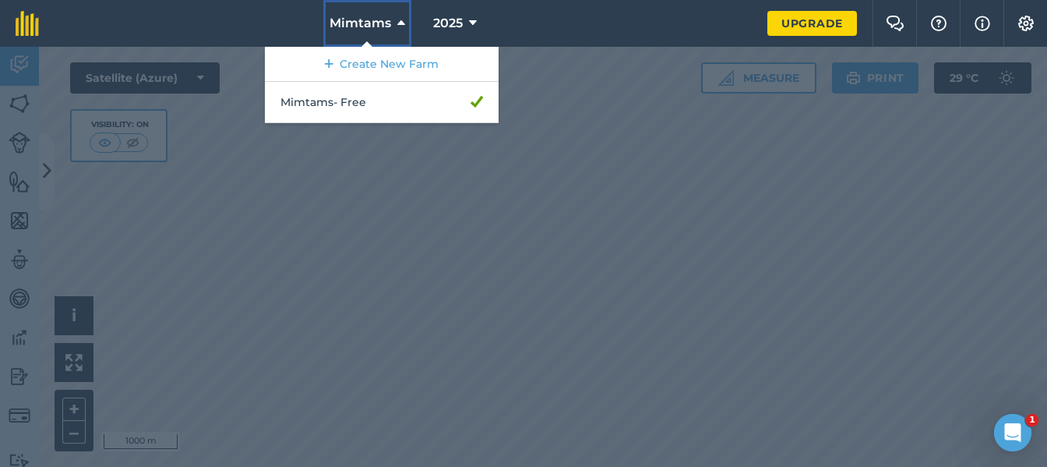
click at [401, 25] on icon at bounding box center [401, 23] width 8 height 19
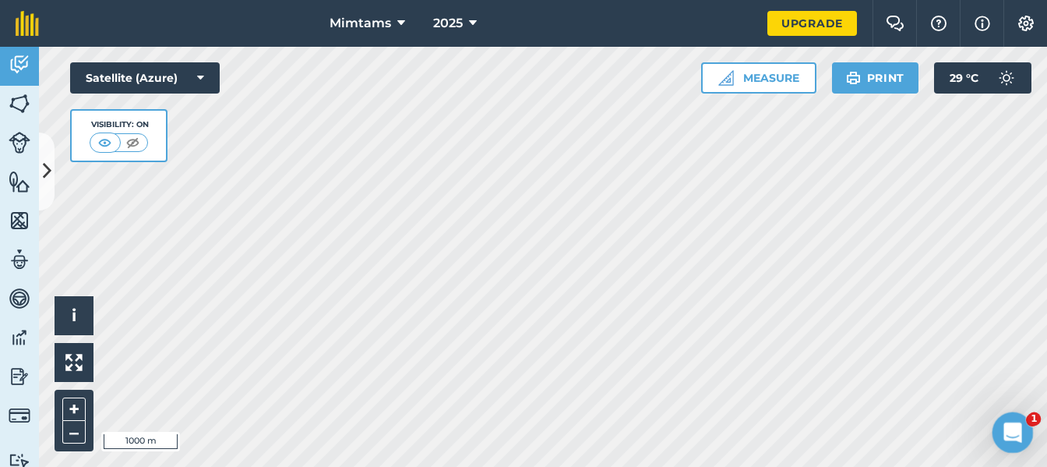
click at [1010, 428] on icon "Open Intercom Messenger" at bounding box center [1011, 431] width 26 height 26
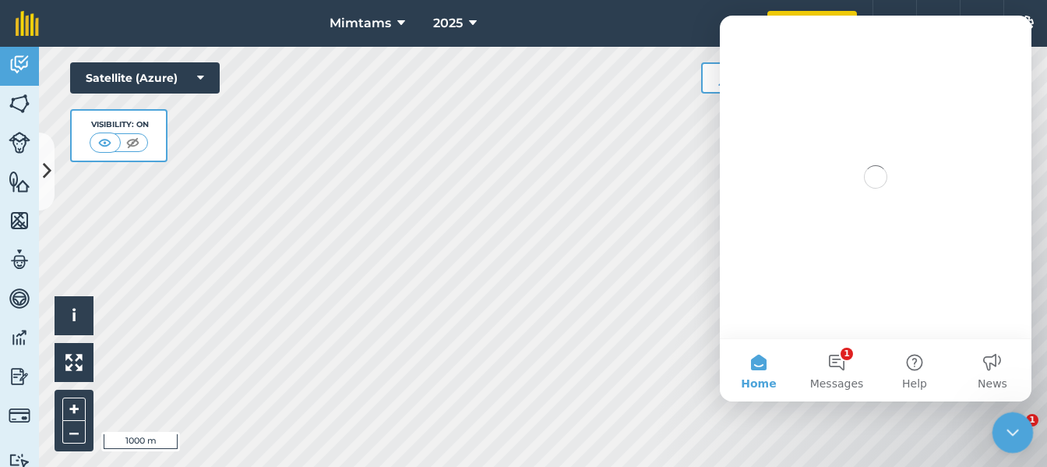
scroll to position [0, 0]
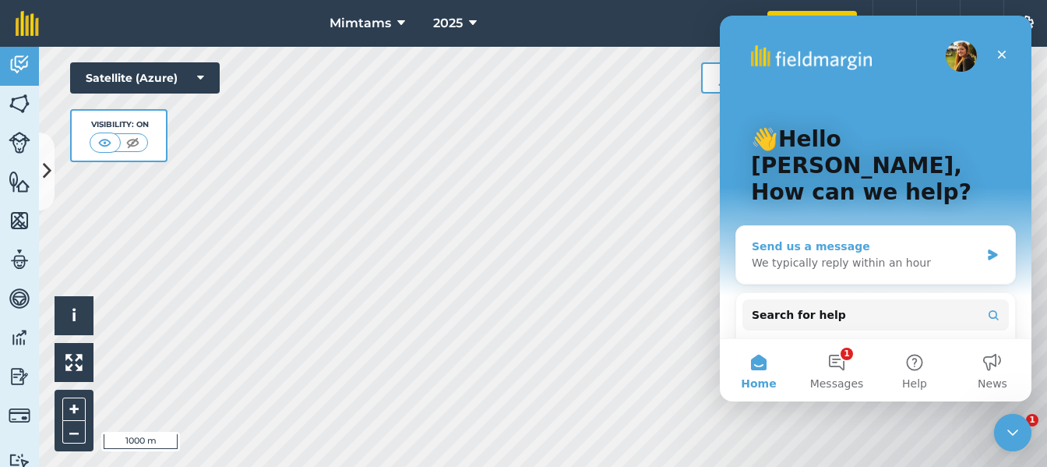
click at [858, 238] on div "Send us a message" at bounding box center [866, 246] width 228 height 16
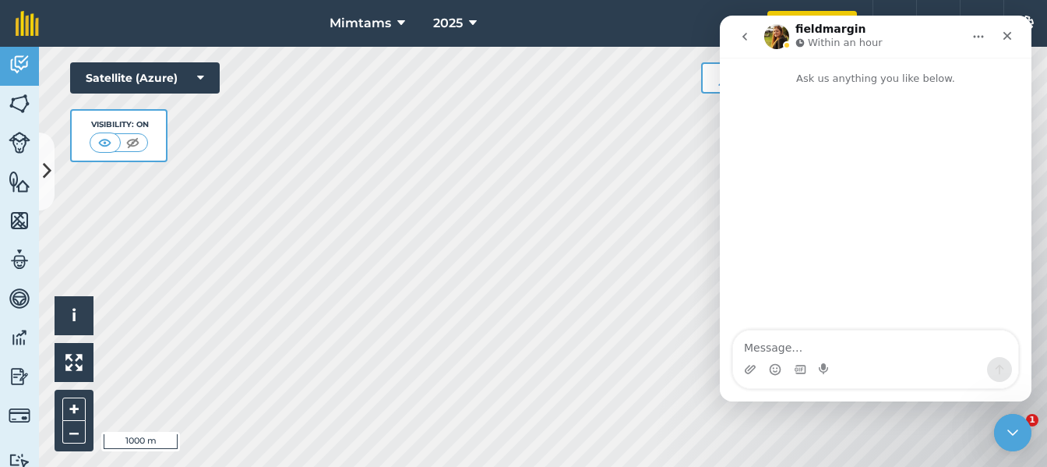
click at [798, 70] on p "Ask us anything you like below." at bounding box center [876, 72] width 312 height 29
click at [798, 79] on p "Ask us anything you like below." at bounding box center [876, 72] width 312 height 29
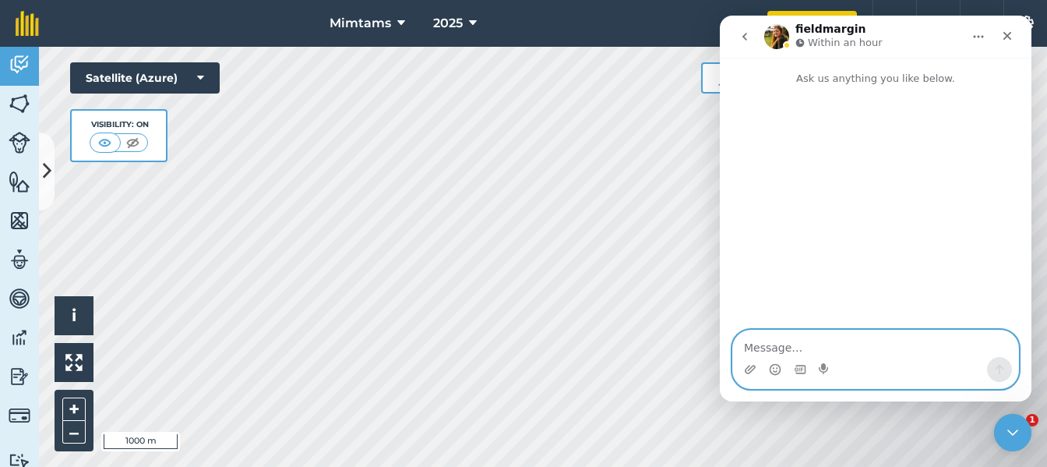
click at [776, 355] on textarea "Message…" at bounding box center [875, 343] width 285 height 26
type textarea "HOW DO I SYNC THESE MAPS TO MY PHONE?"
click at [993, 372] on icon "Send a message…" at bounding box center [999, 369] width 12 height 12
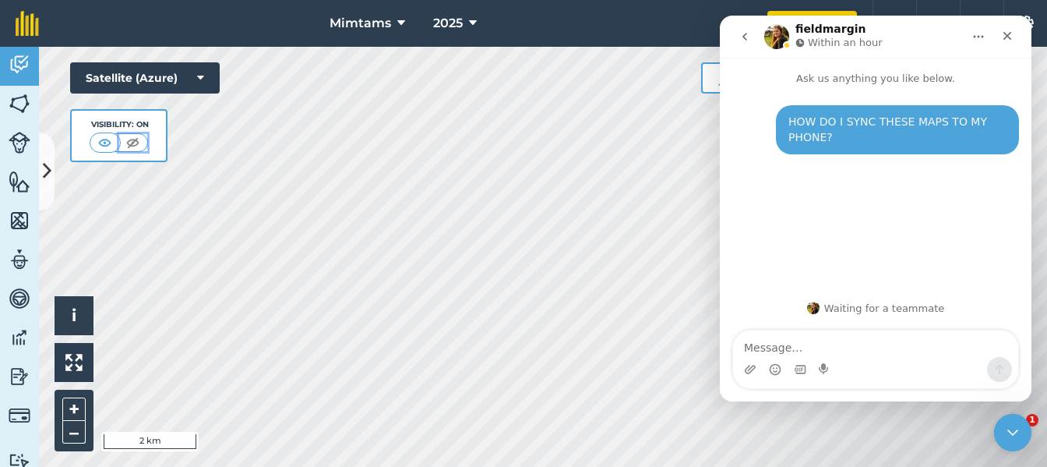
click at [136, 144] on img at bounding box center [132, 143] width 19 height 16
click at [108, 145] on img at bounding box center [105, 143] width 19 height 16
click at [393, 23] on button "Mimtams" at bounding box center [367, 23] width 88 height 47
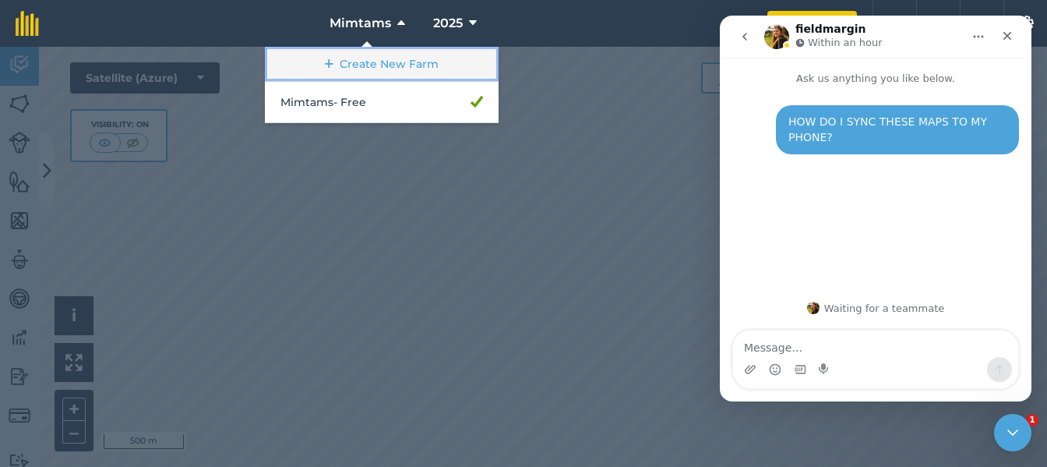
click at [396, 61] on link "Create New Farm" at bounding box center [382, 64] width 234 height 35
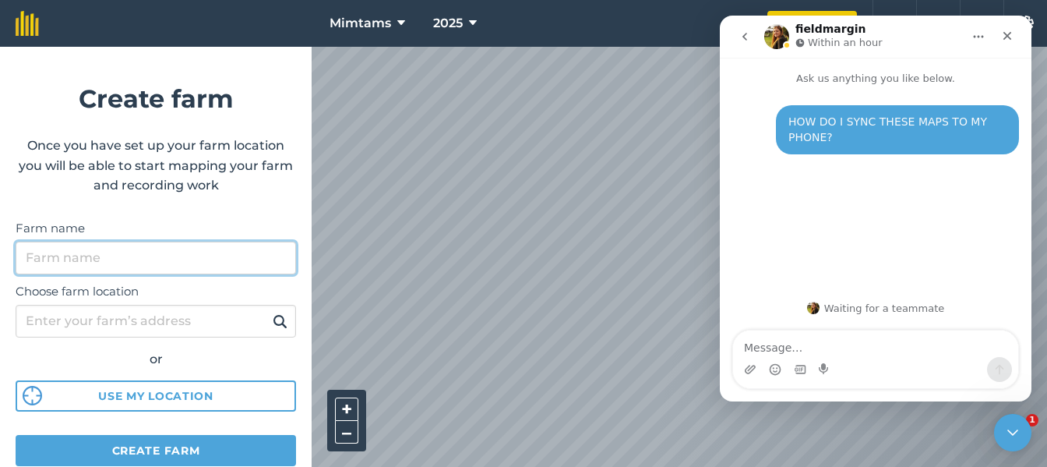
click at [92, 254] on input "Farm name" at bounding box center [156, 258] width 280 height 33
type input "KRANSKLOOF"
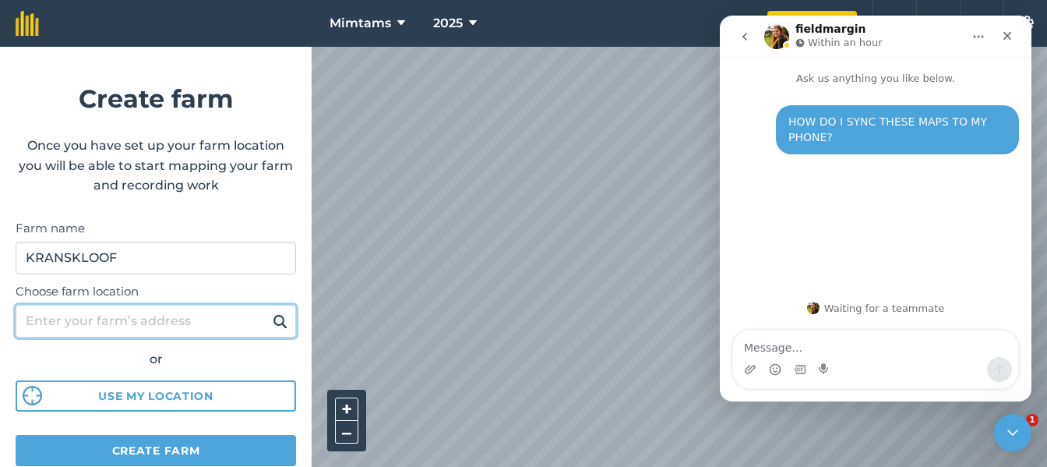
click at [104, 316] on input "Choose farm location" at bounding box center [156, 321] width 280 height 33
type input "Ladysmith"
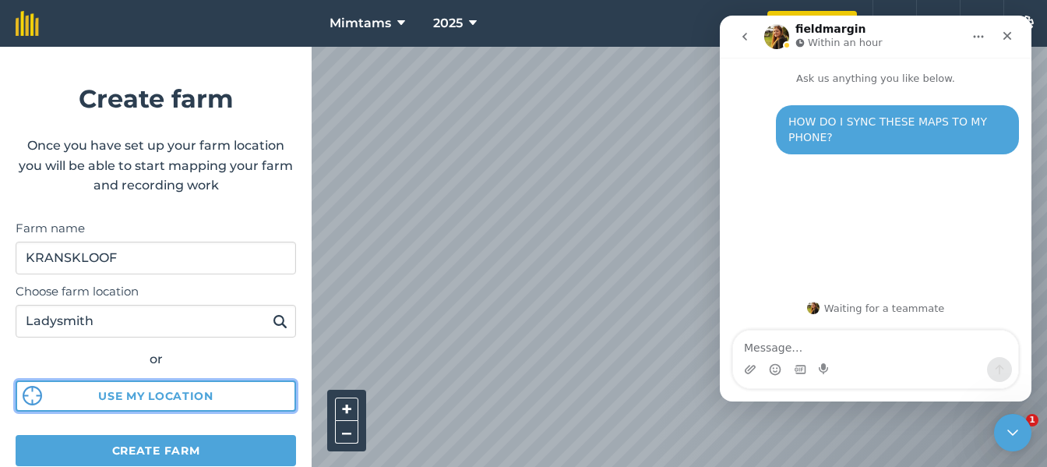
click at [136, 397] on button "Use my location" at bounding box center [156, 395] width 280 height 31
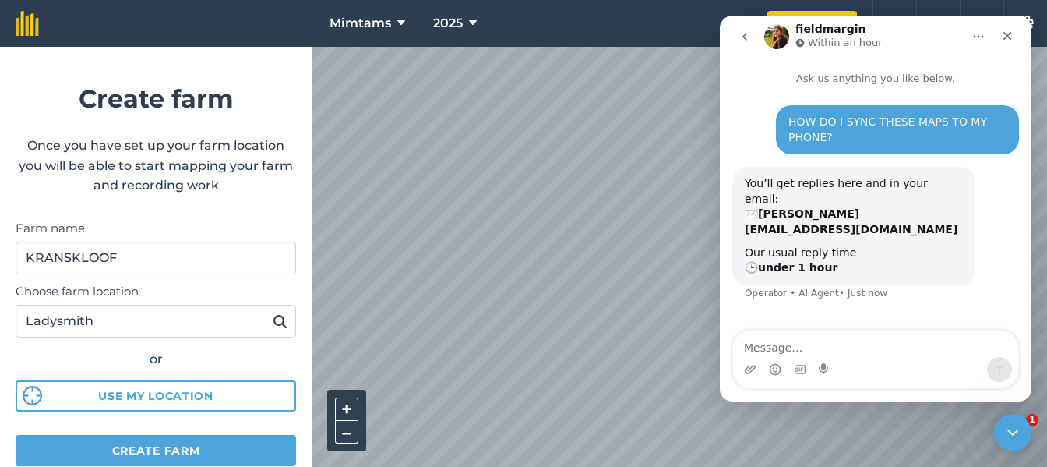
scroll to position [1, 0]
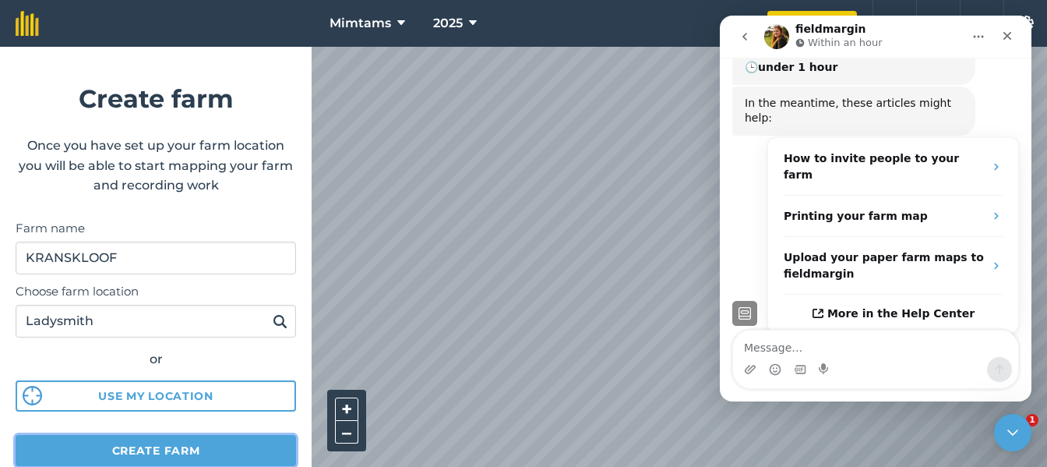
click at [206, 444] on button "Create farm" at bounding box center [156, 450] width 280 height 31
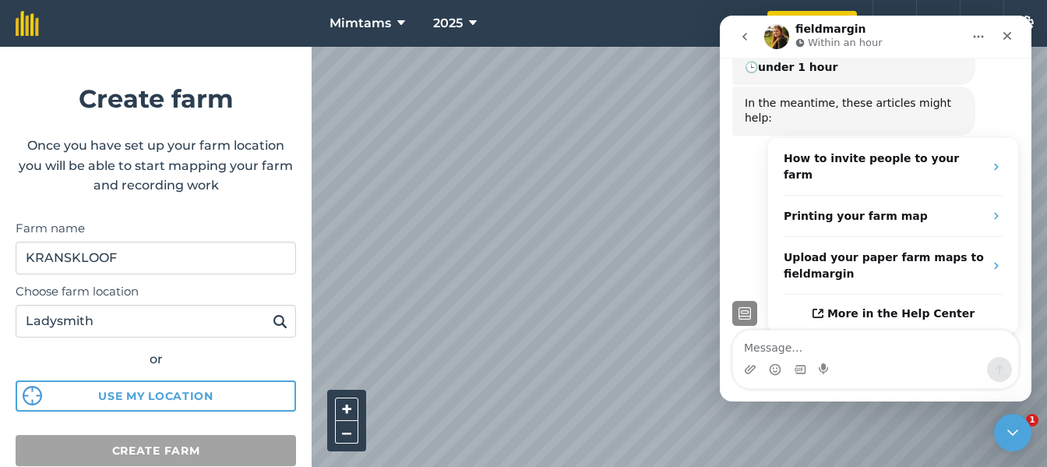
scroll to position [202, 0]
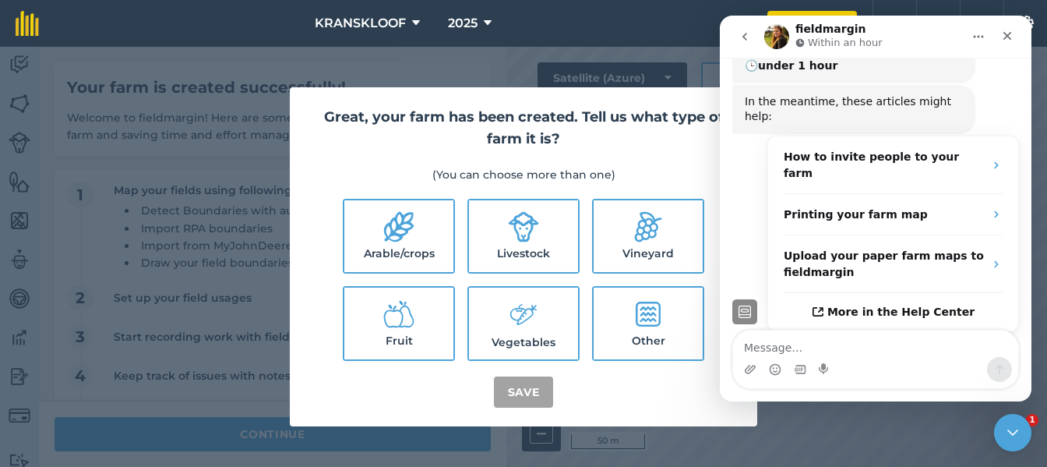
click at [403, 240] on icon at bounding box center [398, 226] width 31 height 31
checkbox input "true"
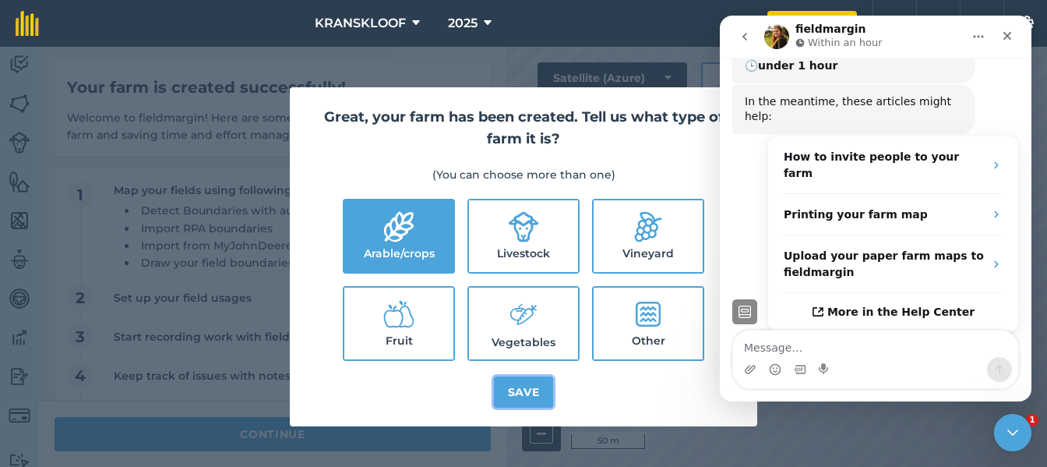
click at [527, 392] on button "Save" at bounding box center [524, 391] width 60 height 31
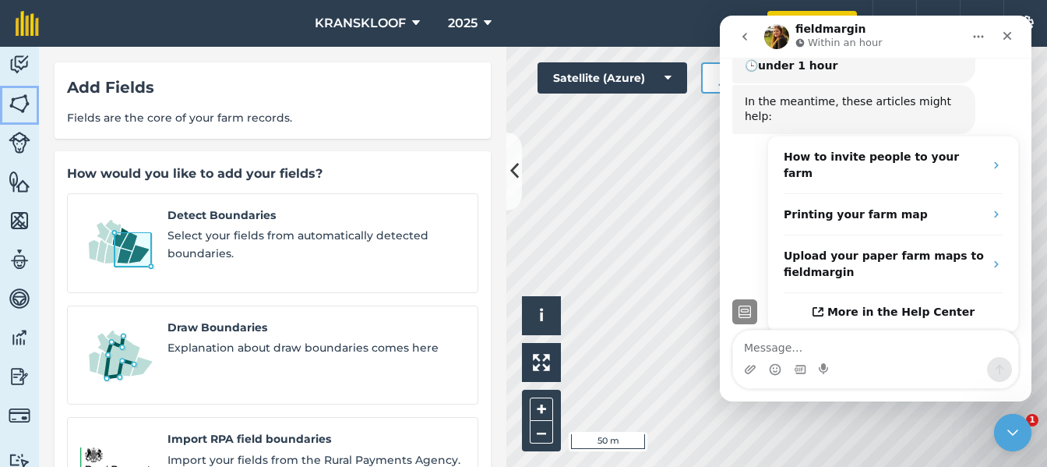
click at [19, 104] on img at bounding box center [20, 103] width 22 height 23
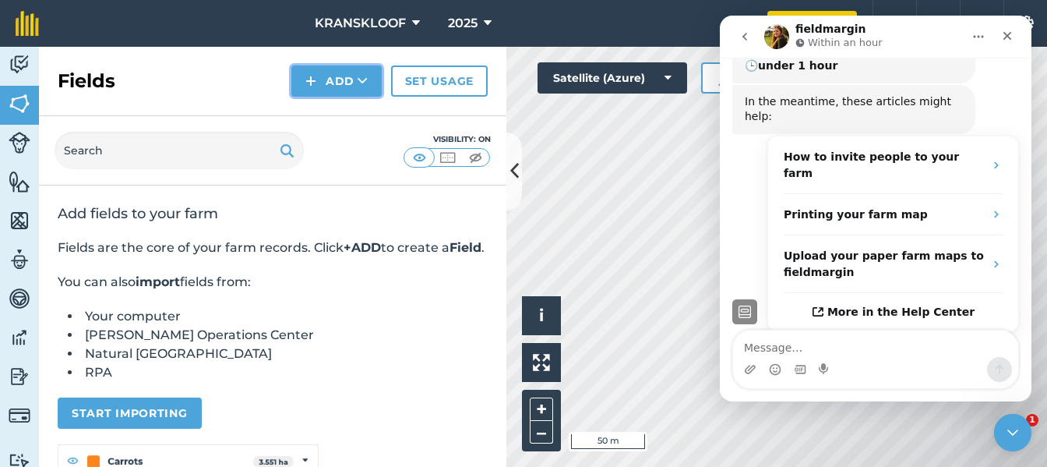
click at [320, 77] on button "Add" at bounding box center [336, 80] width 90 height 31
click at [348, 118] on link "Draw" at bounding box center [337, 116] width 86 height 34
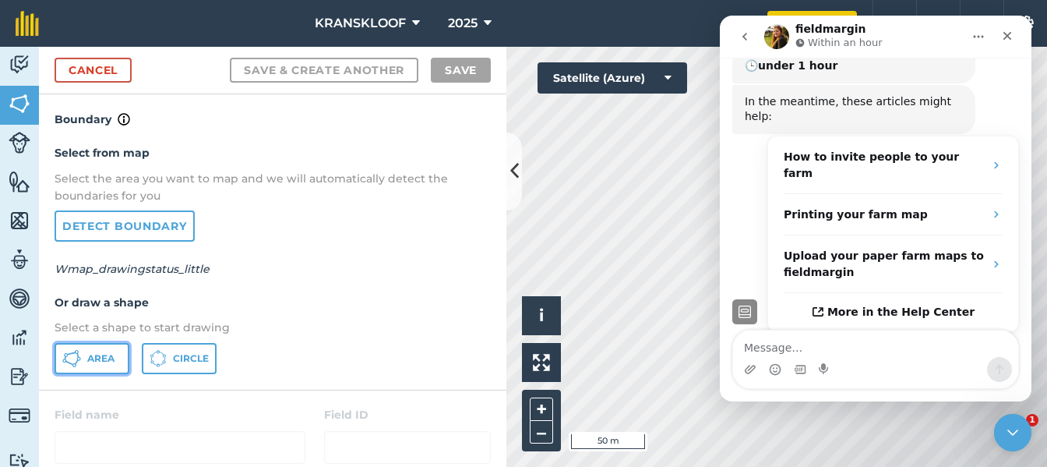
click at [87, 360] on span "Area" at bounding box center [100, 358] width 27 height 12
click at [1004, 37] on icon "Close" at bounding box center [1007, 36] width 12 height 12
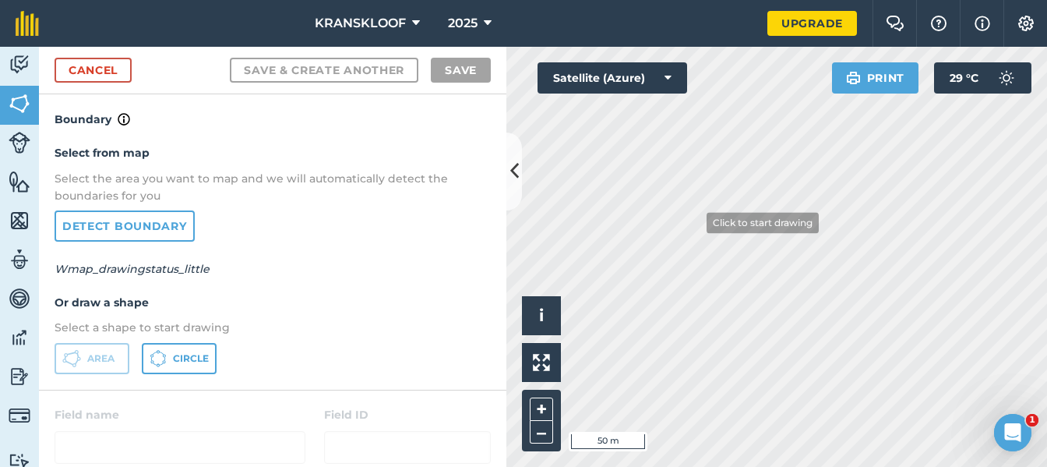
scroll to position [203, 0]
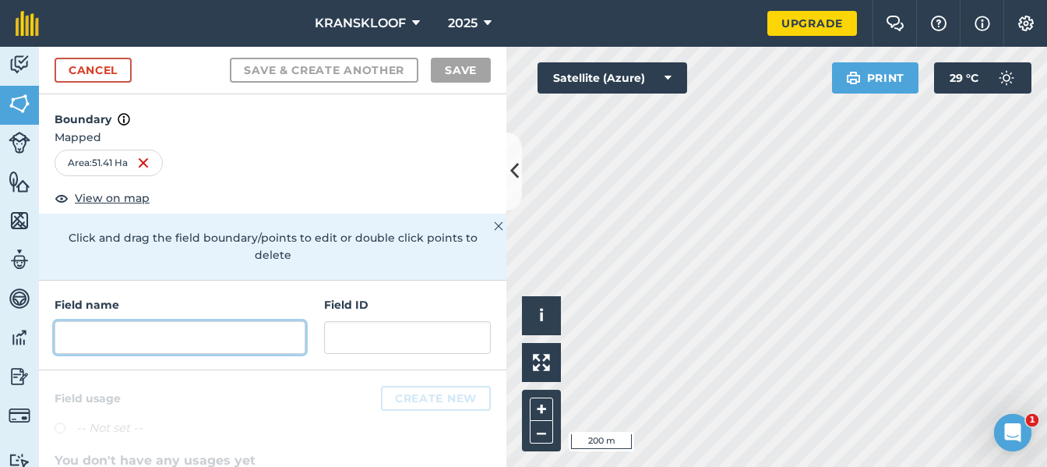
click at [203, 340] on input "text" at bounding box center [180, 337] width 251 height 33
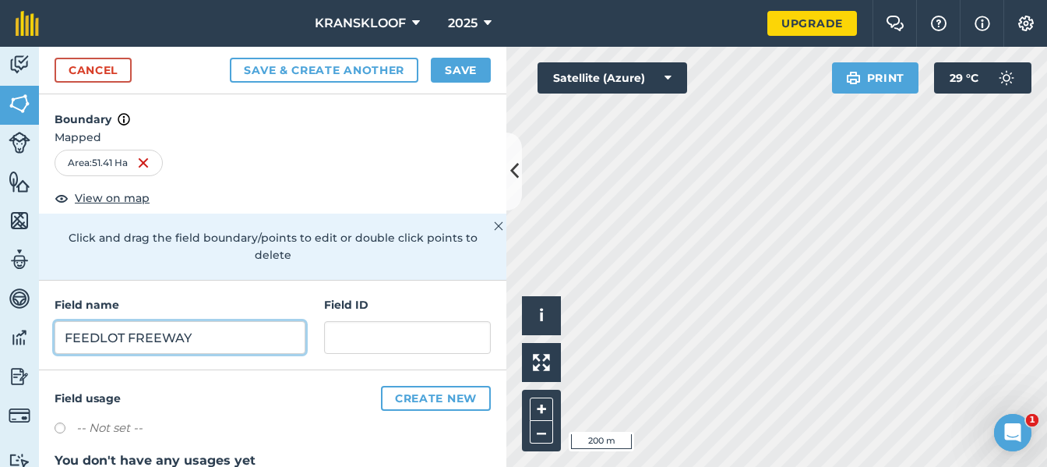
type input "FEEDLOT FREEWAY"
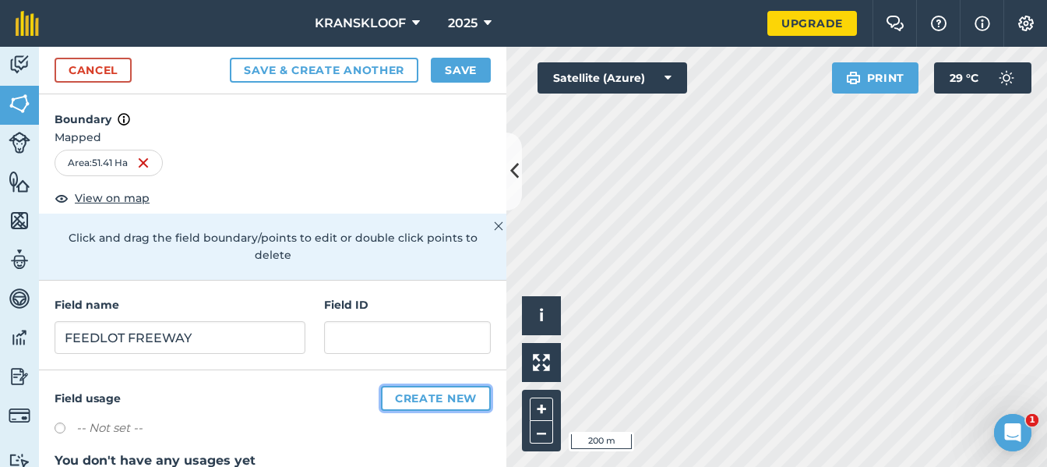
click at [391, 397] on button "Create new" at bounding box center [436, 398] width 110 height 25
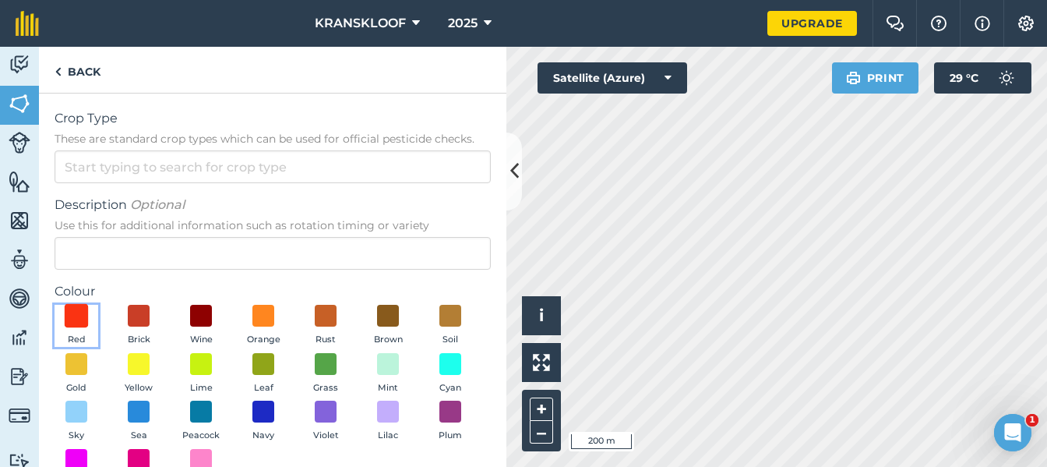
click at [76, 319] on span at bounding box center [77, 316] width 24 height 24
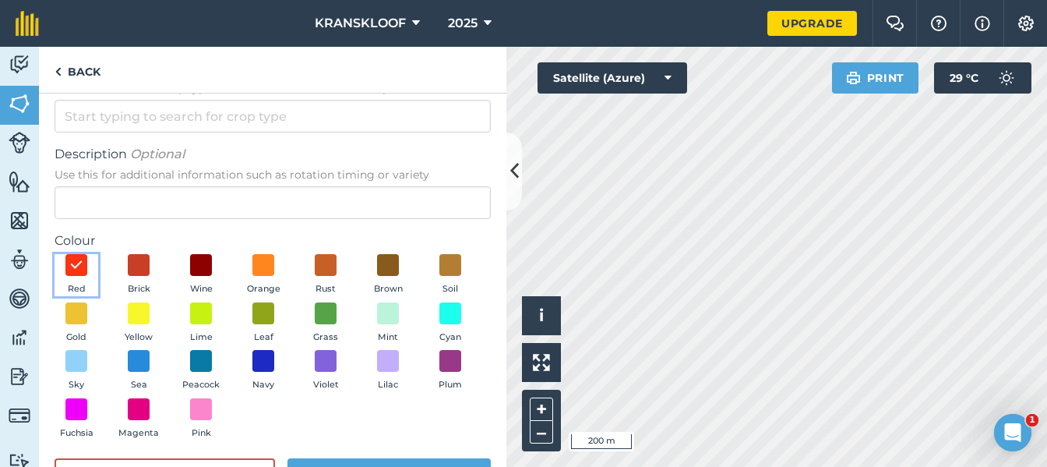
scroll to position [105, 0]
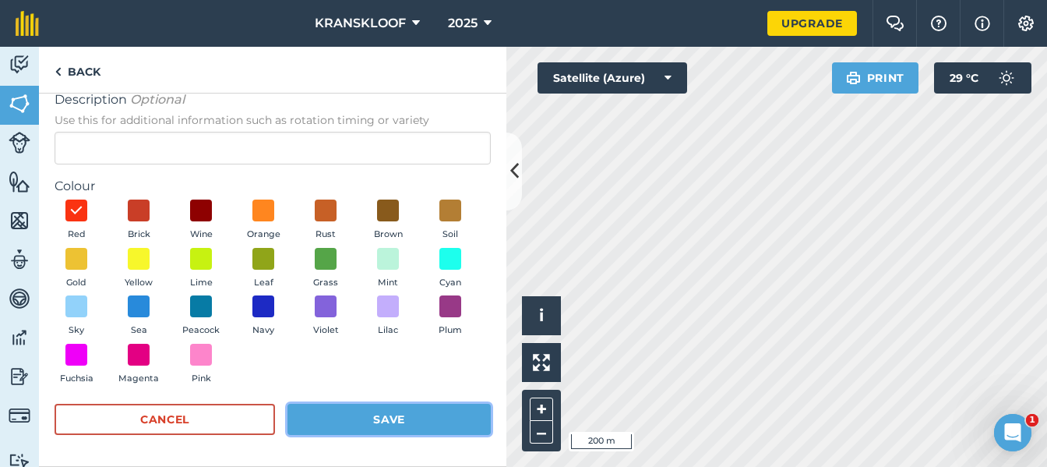
click at [414, 414] on button "Save" at bounding box center [388, 419] width 203 height 31
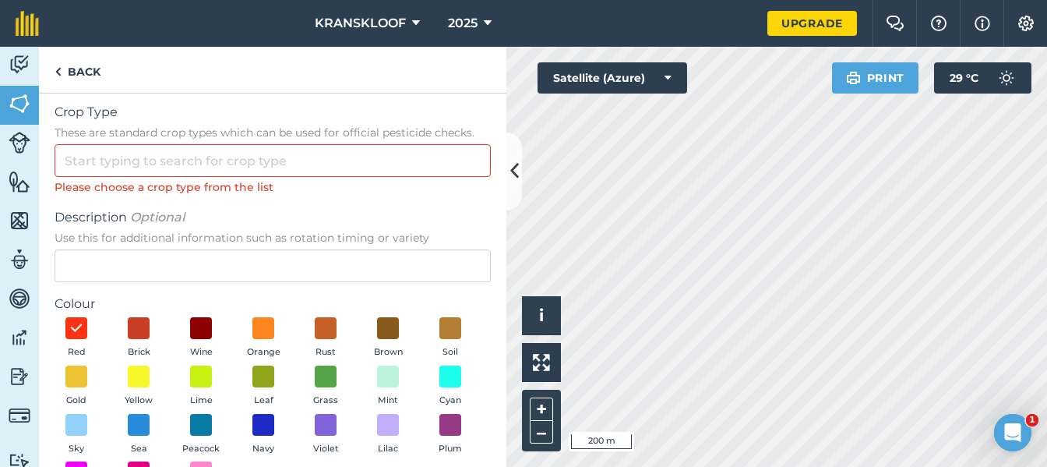
scroll to position [0, 0]
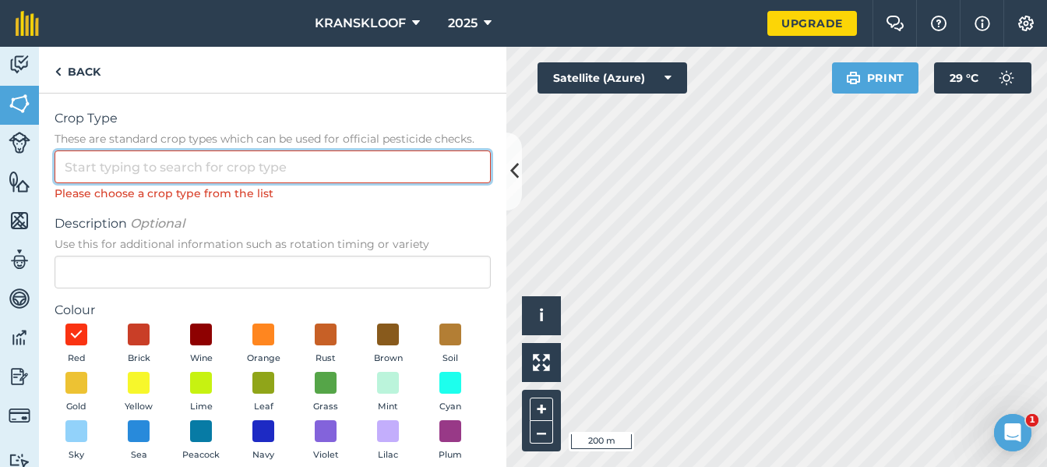
click at [206, 165] on input "Crop Type These are standard crop types which can be used for official pesticid…" at bounding box center [273, 166] width 436 height 33
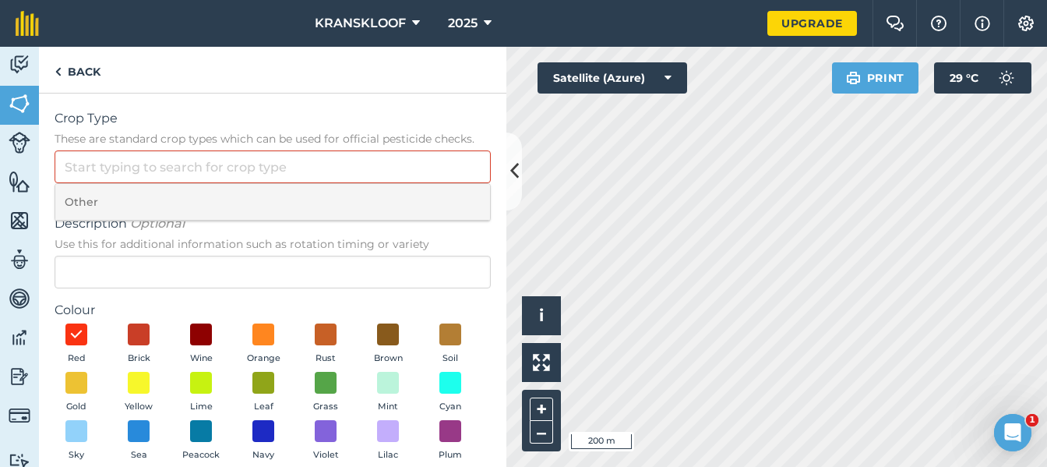
click at [157, 196] on li "Other" at bounding box center [272, 202] width 435 height 37
type input "Other"
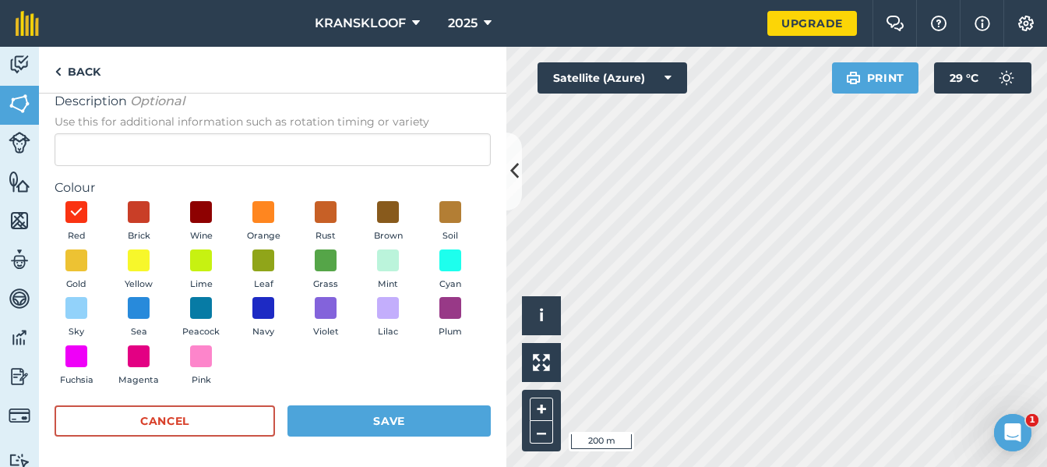
scroll to position [105, 0]
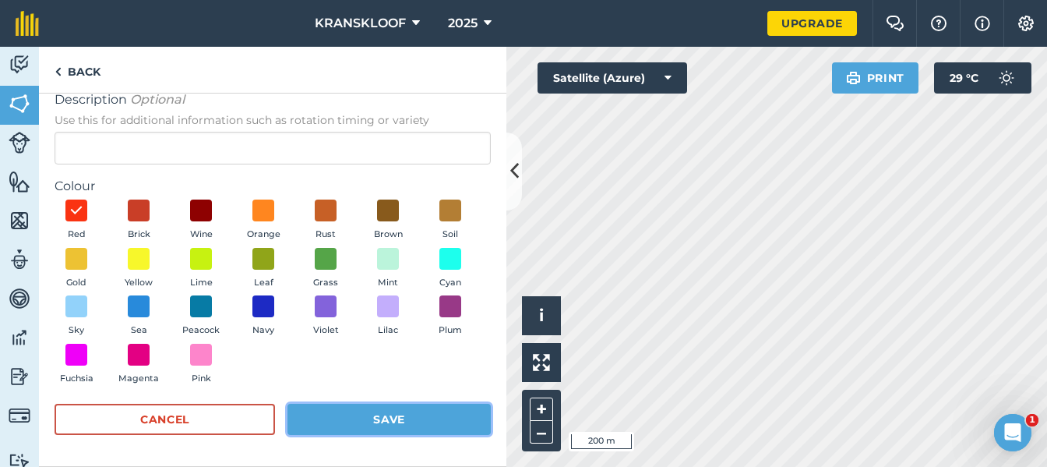
click at [423, 420] on button "Save" at bounding box center [388, 419] width 203 height 31
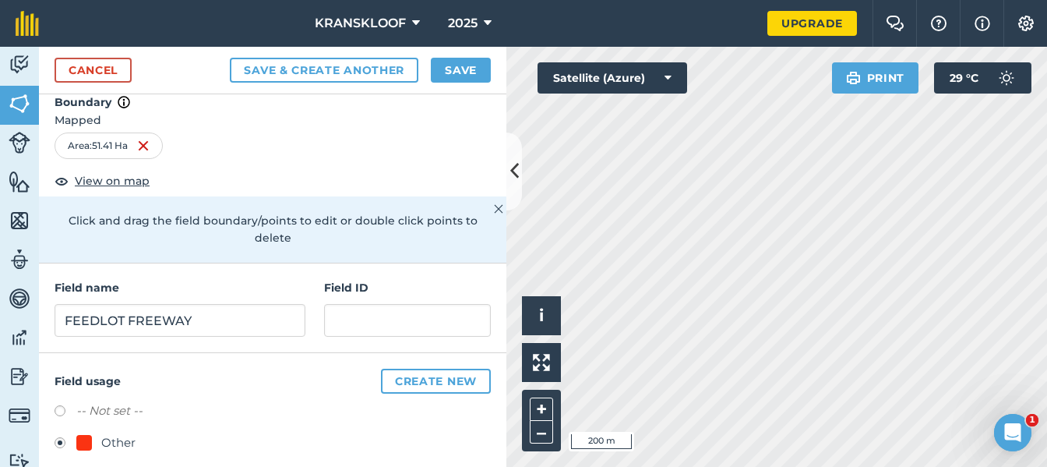
scroll to position [32, 0]
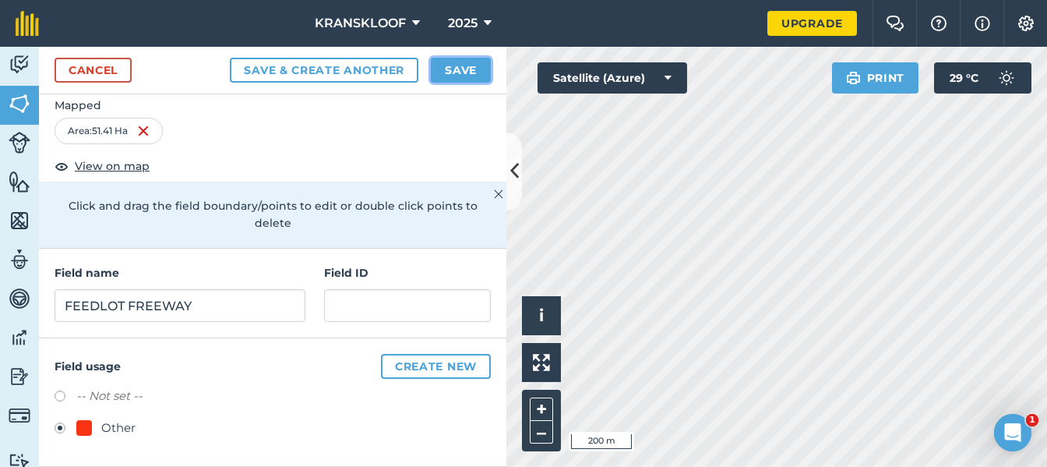
click at [469, 67] on button "Save" at bounding box center [461, 70] width 60 height 25
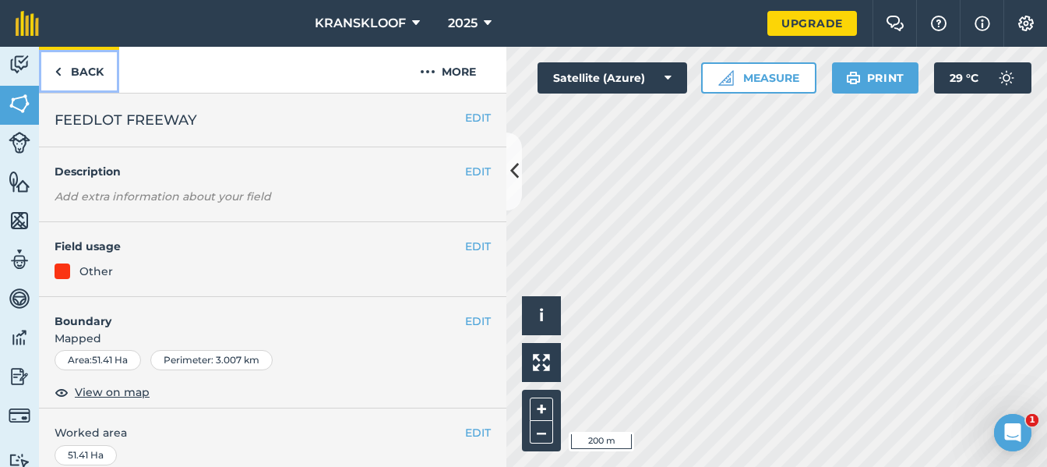
click at [59, 76] on img at bounding box center [58, 71] width 7 height 19
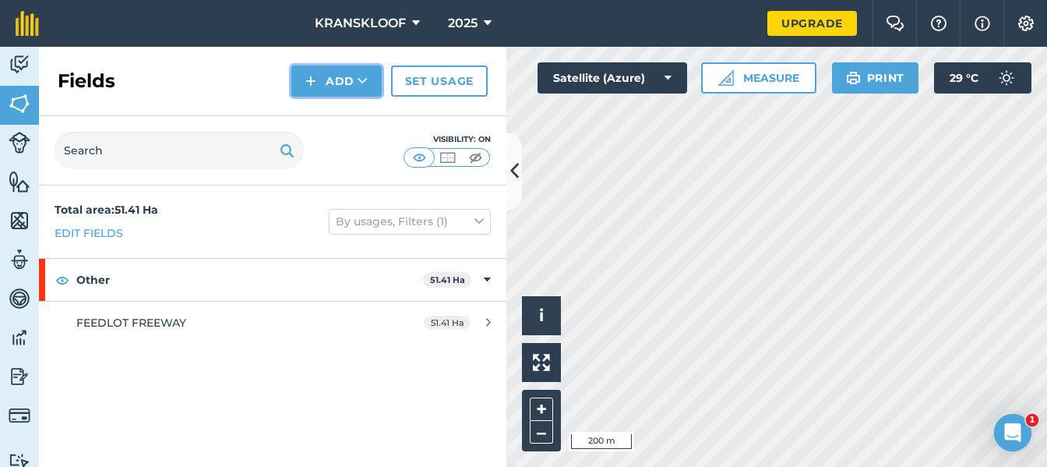
click at [332, 76] on button "Add" at bounding box center [336, 80] width 90 height 31
click at [331, 115] on link "Draw" at bounding box center [337, 116] width 86 height 34
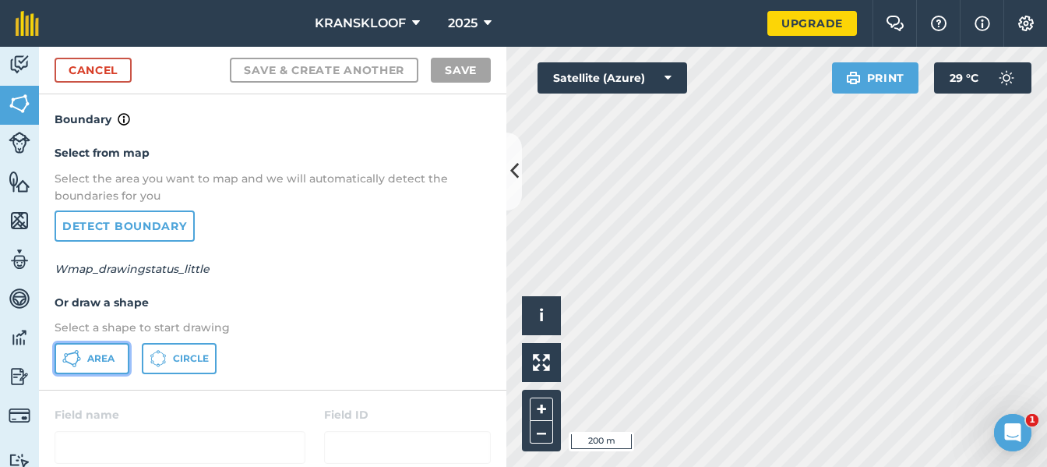
click at [100, 355] on span "Area" at bounding box center [100, 358] width 27 height 12
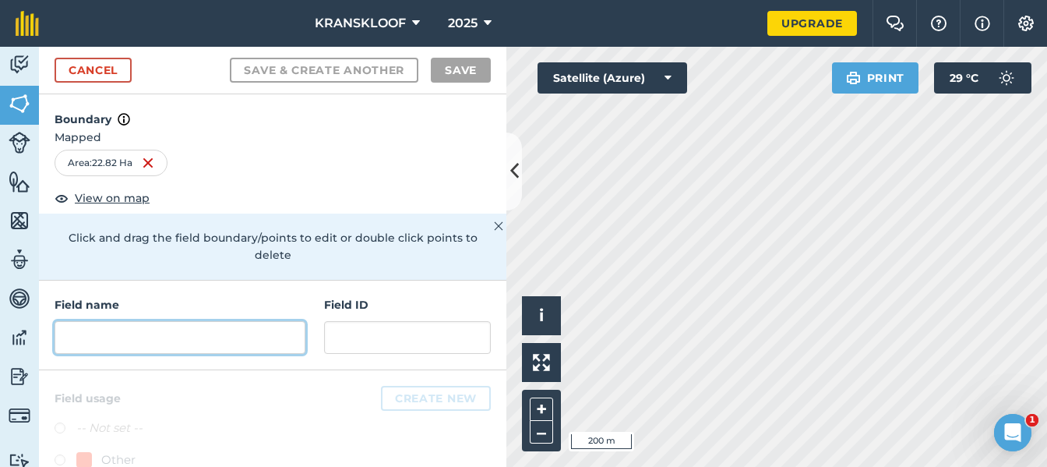
click at [224, 330] on input "text" at bounding box center [180, 337] width 251 height 33
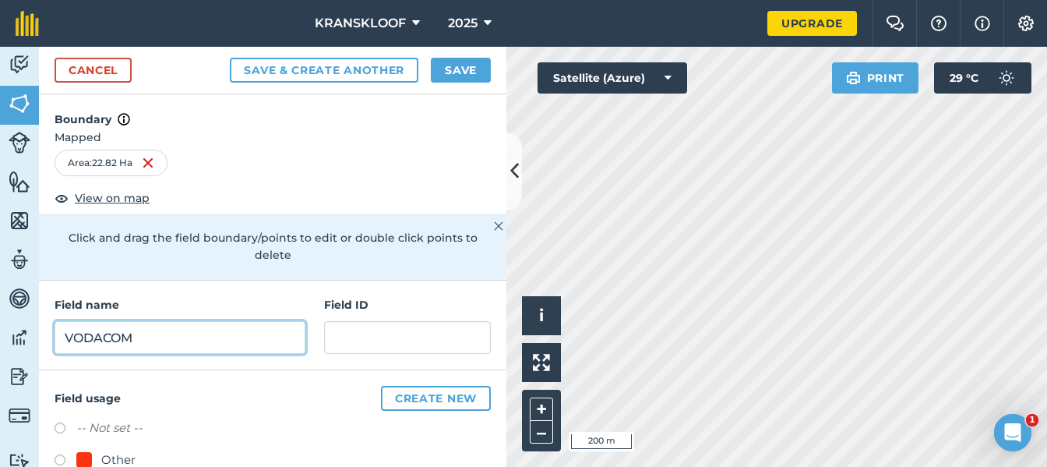
type input "VODACOM"
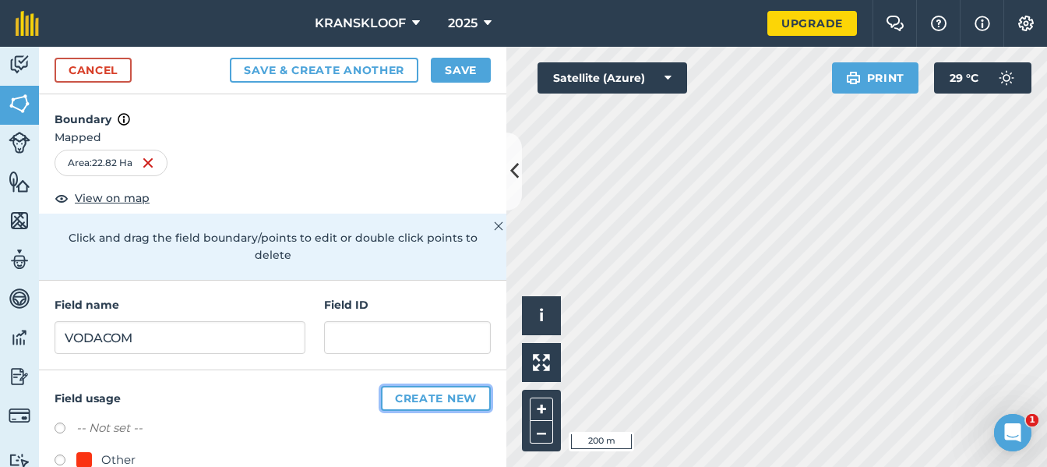
click at [410, 395] on button "Create new" at bounding box center [436, 398] width 110 height 25
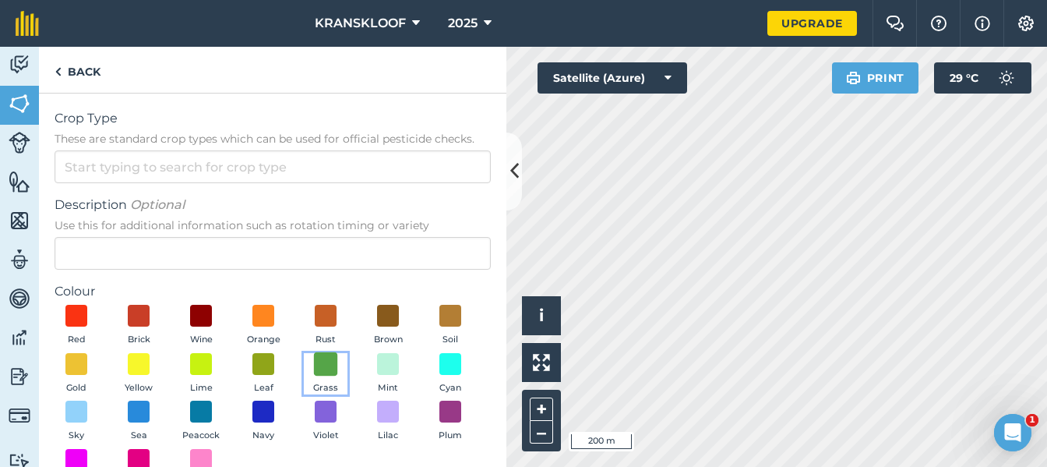
click at [338, 362] on span at bounding box center [326, 363] width 24 height 24
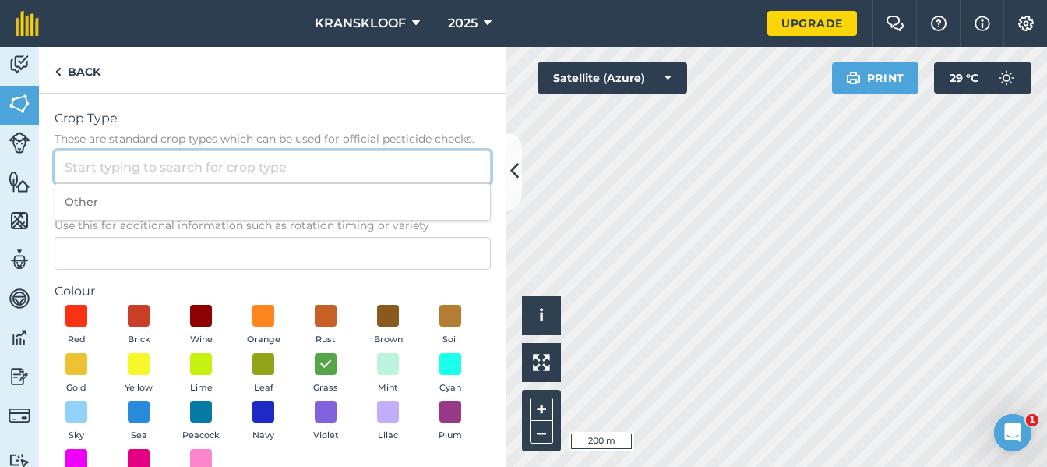
click at [219, 160] on input "Crop Type These are standard crop types which can be used for official pesticid…" at bounding box center [273, 166] width 436 height 33
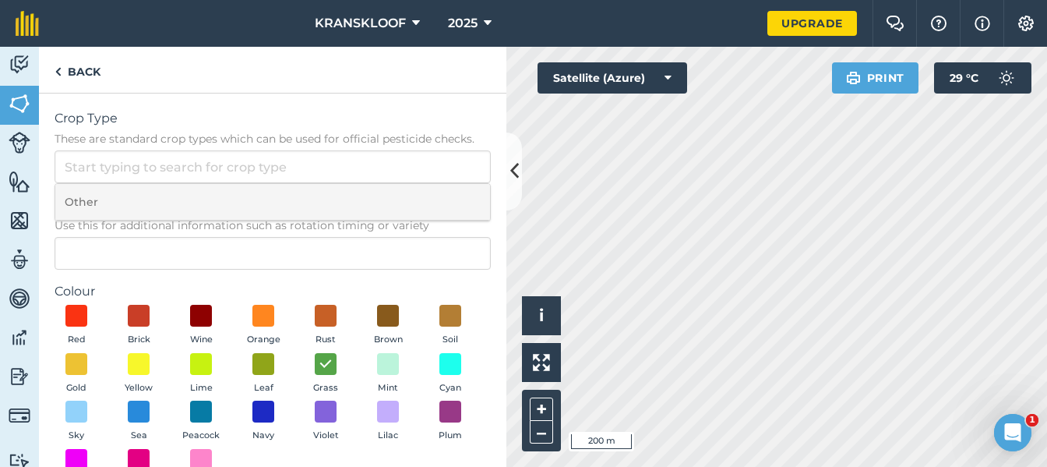
click at [197, 198] on li "Other" at bounding box center [272, 202] width 435 height 37
type input "Other"
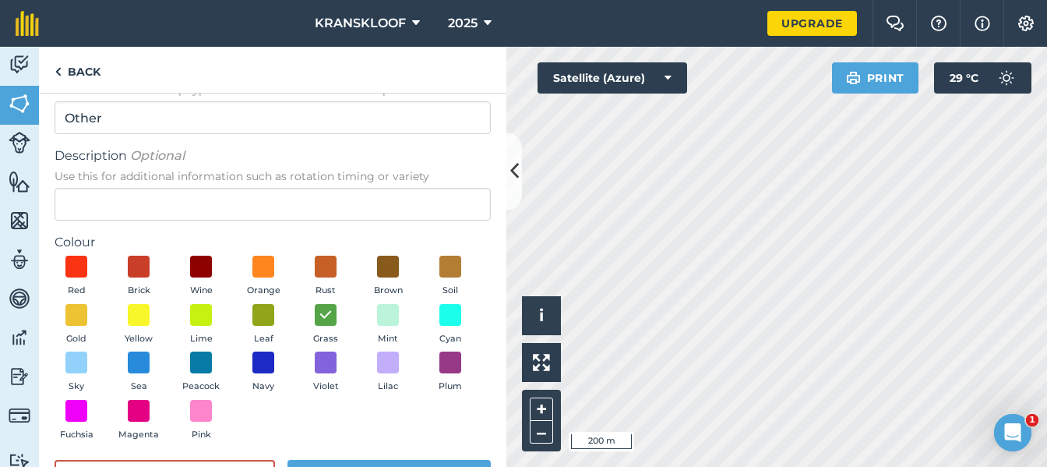
scroll to position [105, 0]
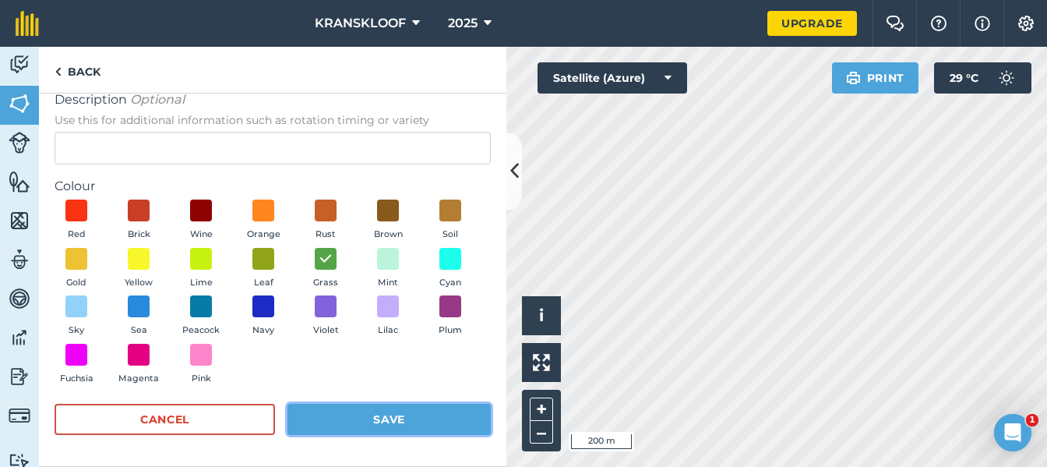
click at [425, 417] on button "Save" at bounding box center [388, 419] width 203 height 31
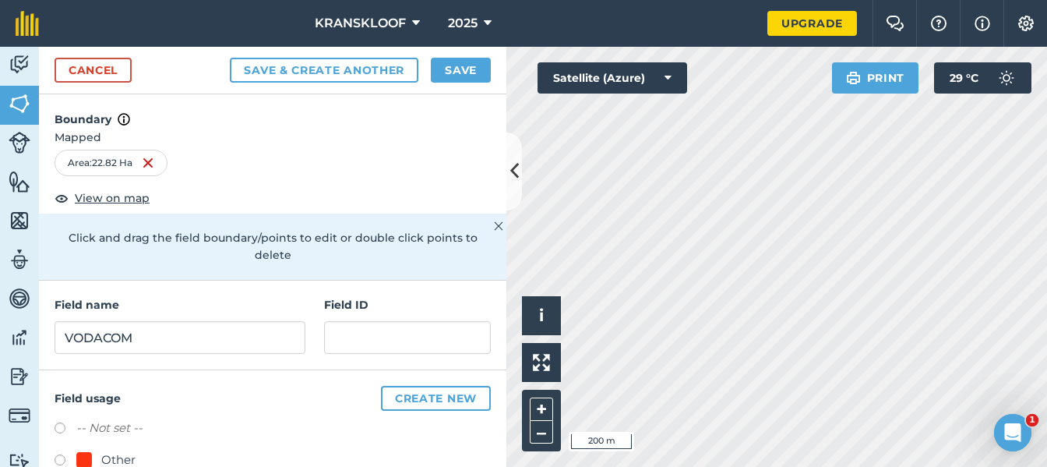
radio input "true"
click at [471, 61] on button "Save" at bounding box center [461, 70] width 60 height 25
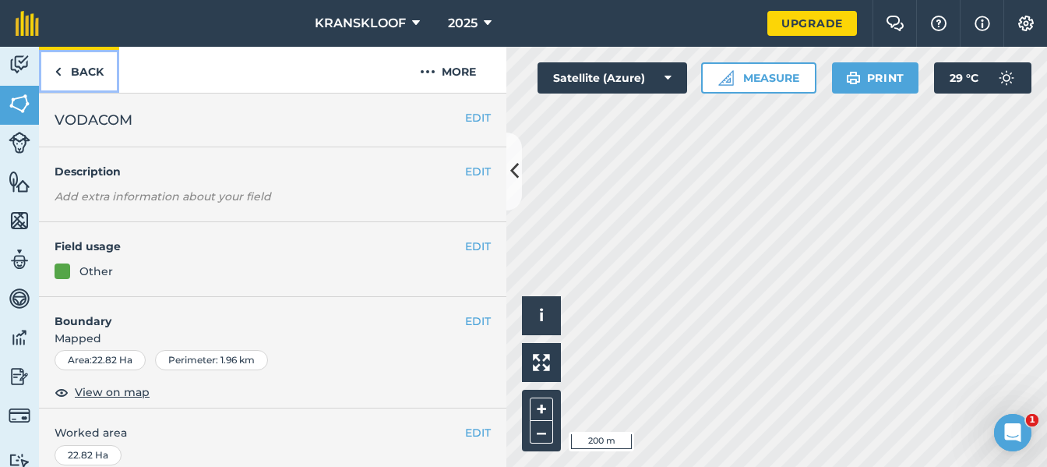
click at [57, 72] on img at bounding box center [58, 71] width 7 height 19
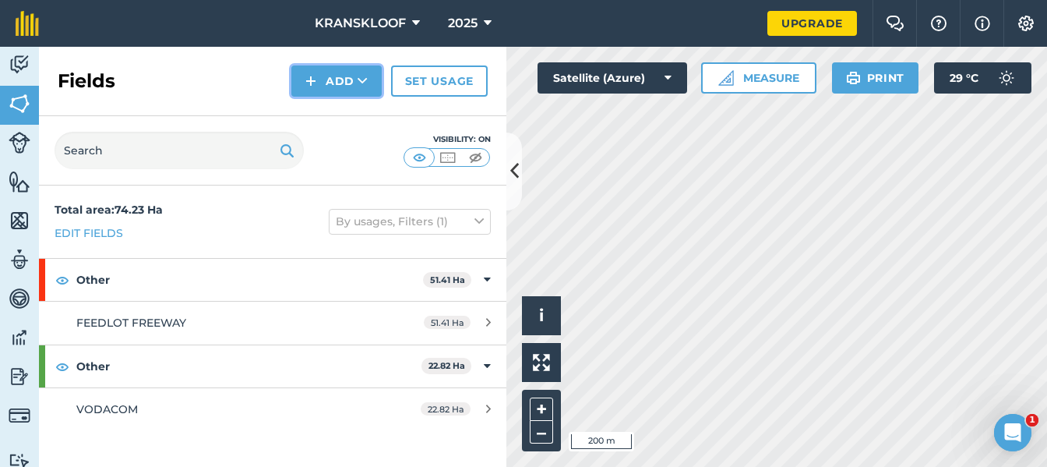
click at [329, 84] on button "Add" at bounding box center [336, 80] width 90 height 31
click at [310, 77] on img at bounding box center [310, 81] width 11 height 19
click at [344, 110] on link "Draw" at bounding box center [337, 116] width 86 height 34
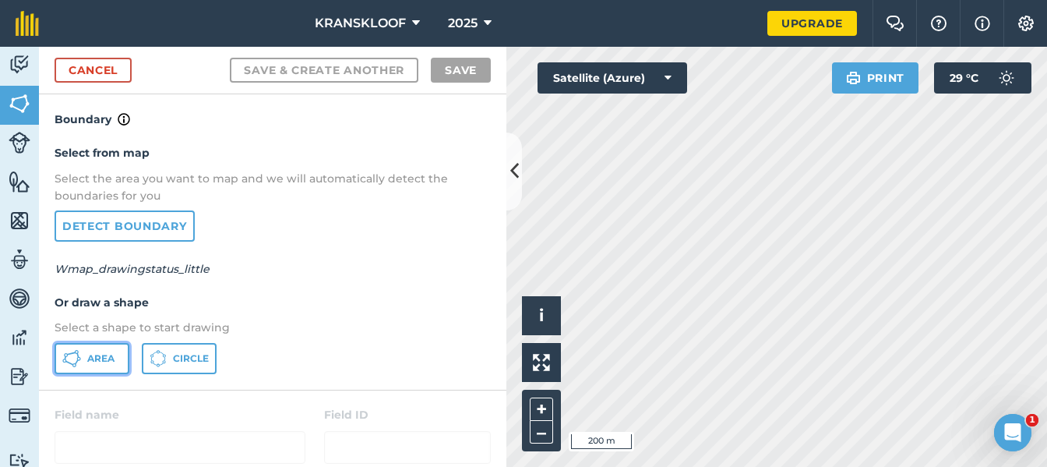
click at [108, 352] on span "Area" at bounding box center [100, 358] width 27 height 12
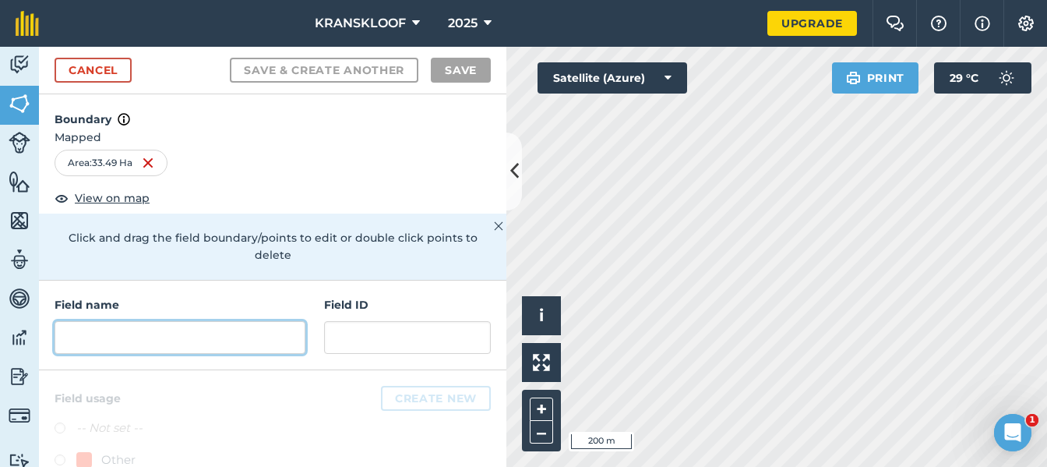
click at [166, 338] on input "text" at bounding box center [180, 337] width 251 height 33
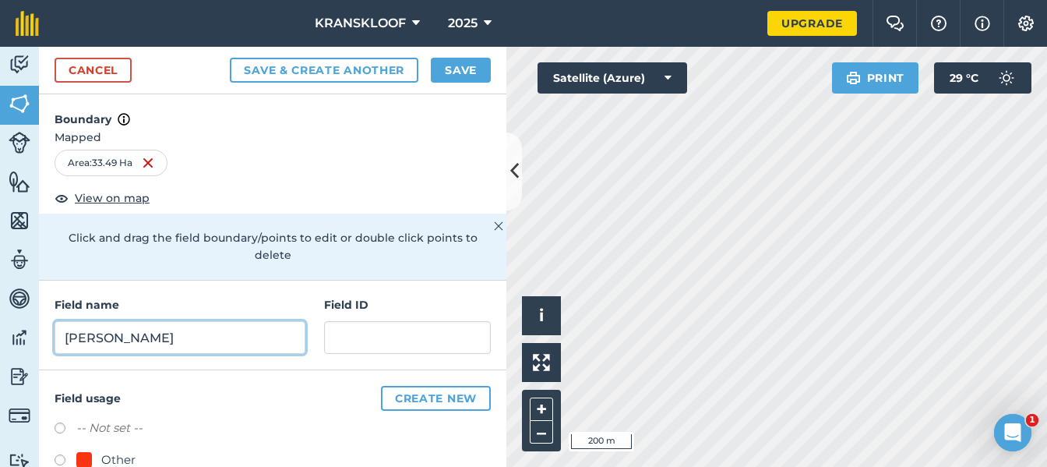
scroll to position [64, 0]
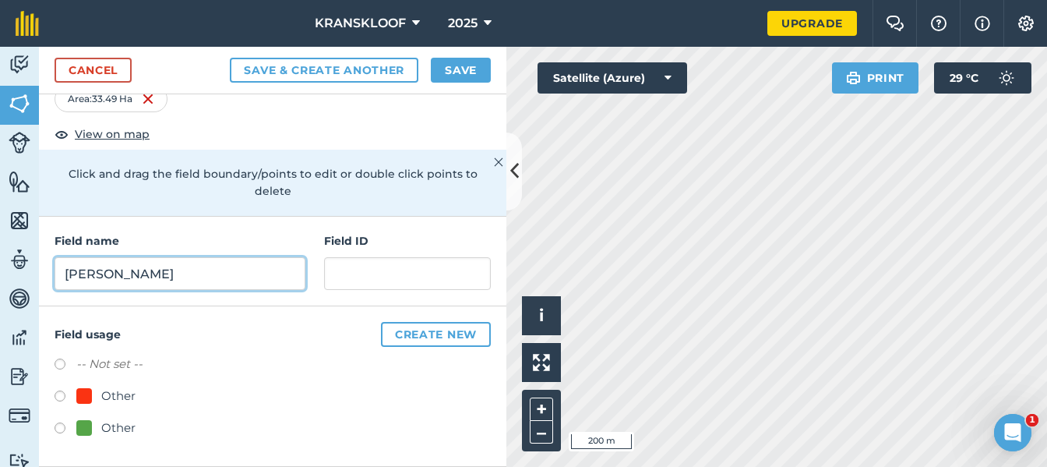
type input "[PERSON_NAME]"
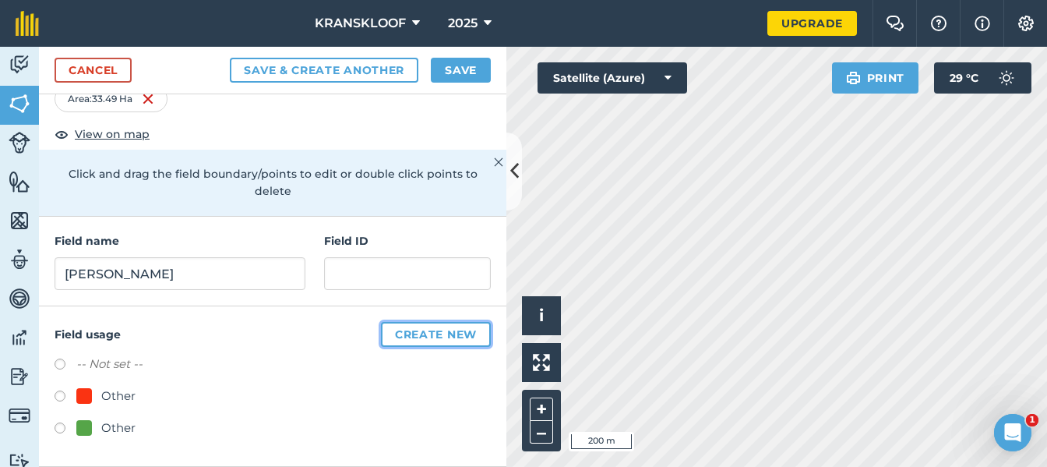
click at [395, 331] on button "Create new" at bounding box center [436, 334] width 110 height 25
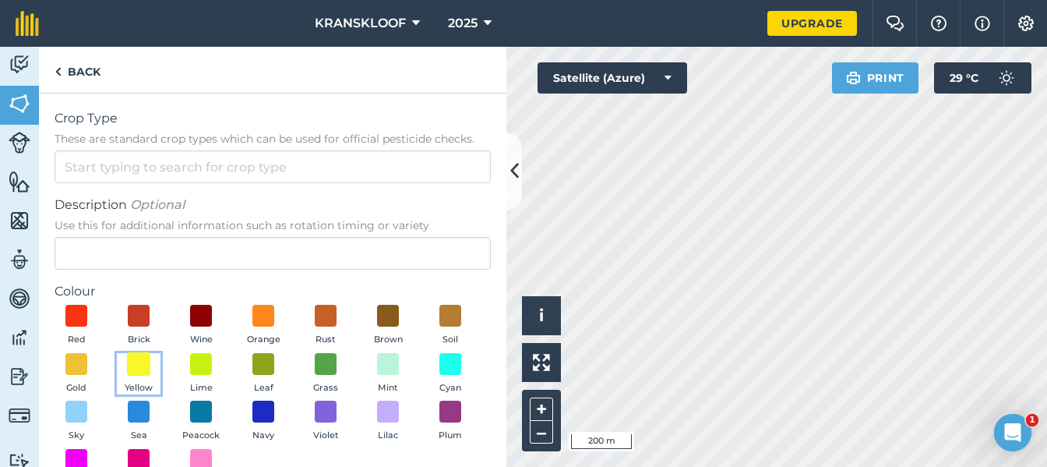
click at [151, 365] on span at bounding box center [139, 363] width 24 height 24
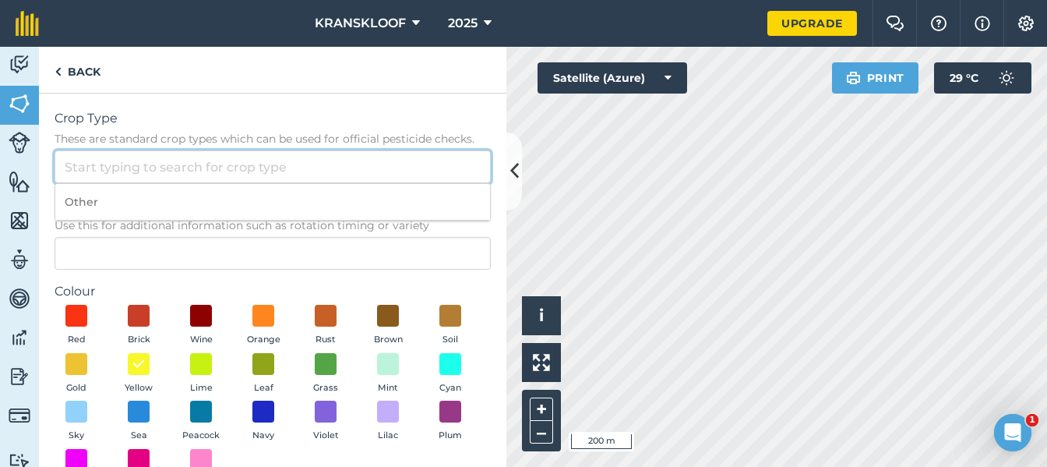
click at [169, 159] on input "Crop Type These are standard crop types which can be used for official pesticid…" at bounding box center [273, 166] width 436 height 33
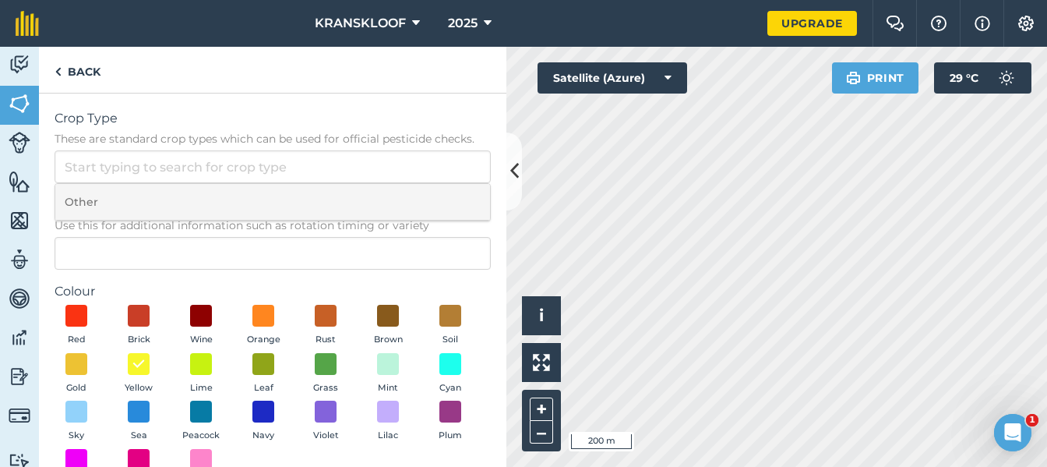
click at [158, 195] on li "Other" at bounding box center [272, 202] width 435 height 37
type input "Other"
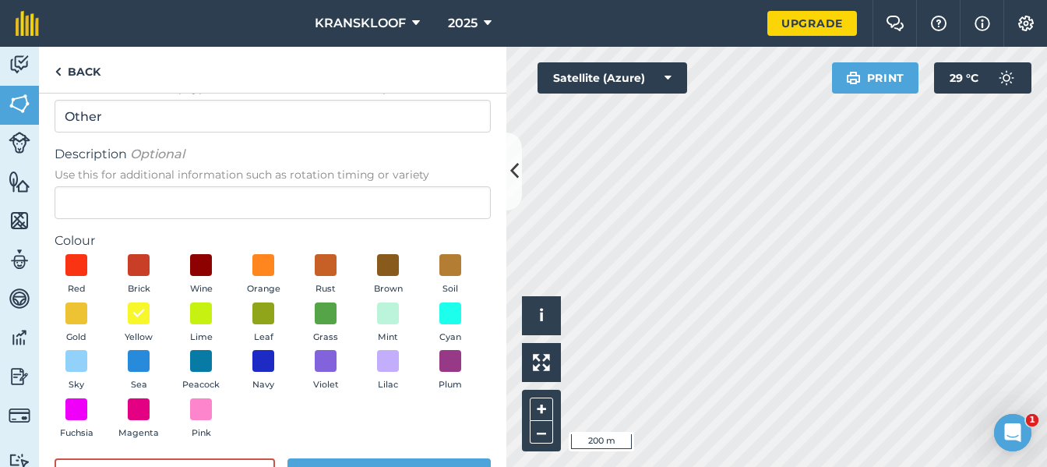
scroll to position [105, 0]
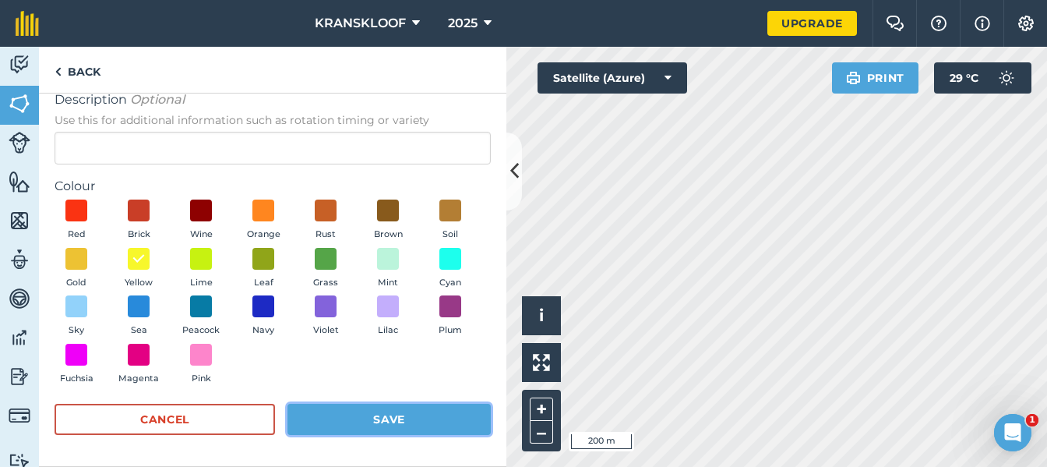
click at [416, 415] on button "Save" at bounding box center [388, 419] width 203 height 31
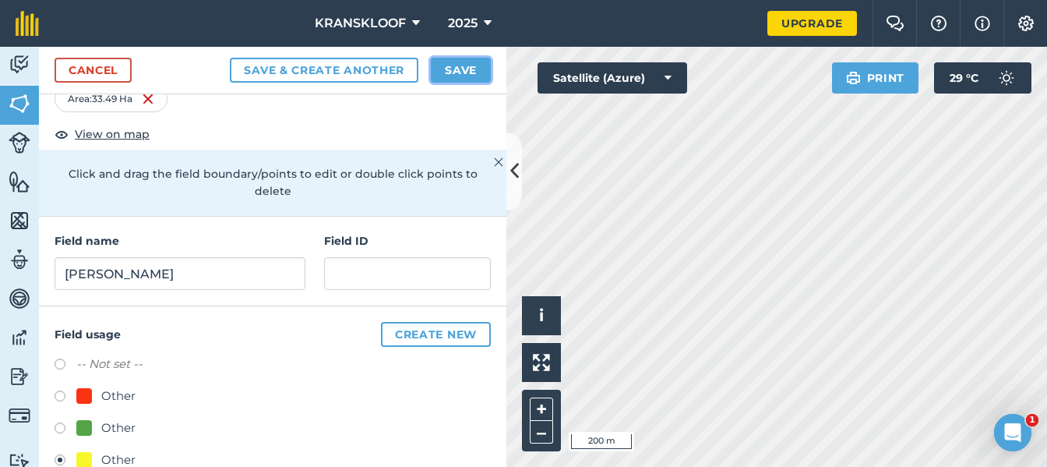
click at [457, 69] on button "Save" at bounding box center [461, 70] width 60 height 25
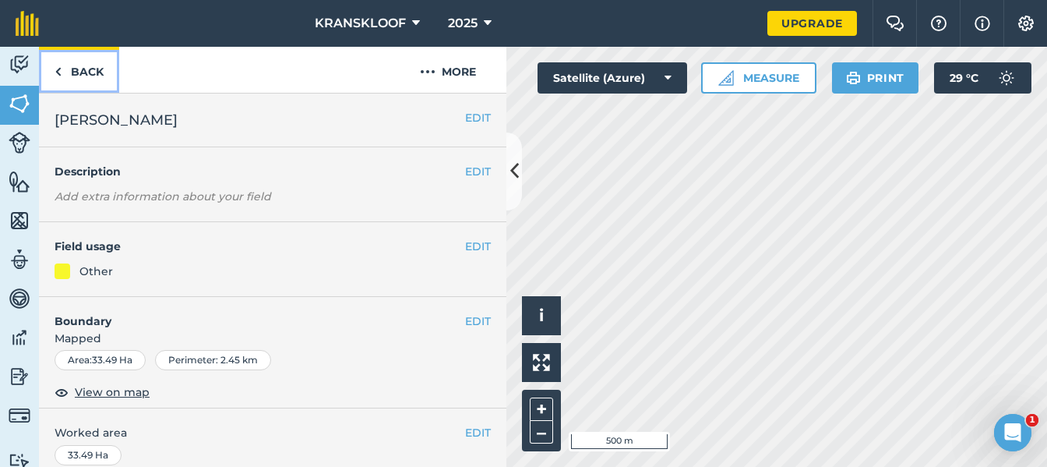
click at [61, 65] on img at bounding box center [58, 71] width 7 height 19
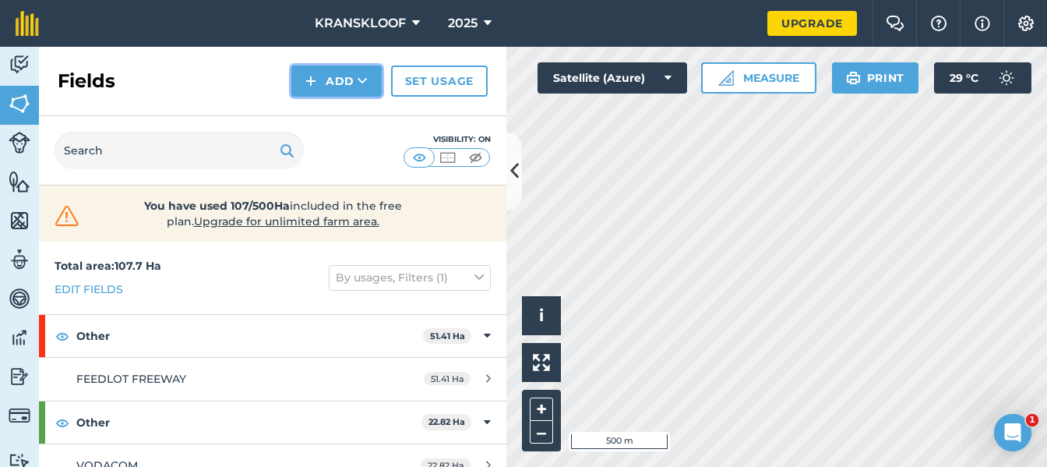
click at [333, 76] on button "Add" at bounding box center [336, 80] width 90 height 31
click at [337, 115] on link "Draw" at bounding box center [337, 116] width 86 height 34
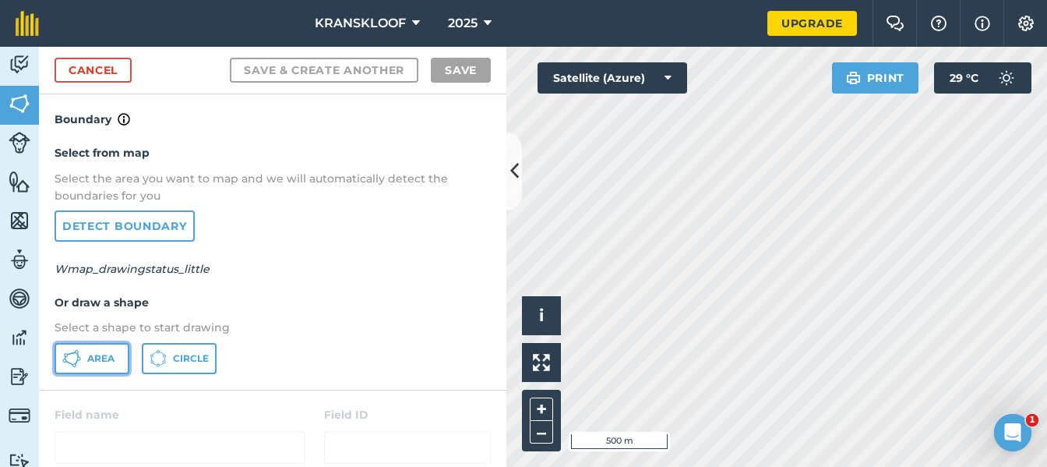
click at [102, 355] on span "Area" at bounding box center [100, 358] width 27 height 12
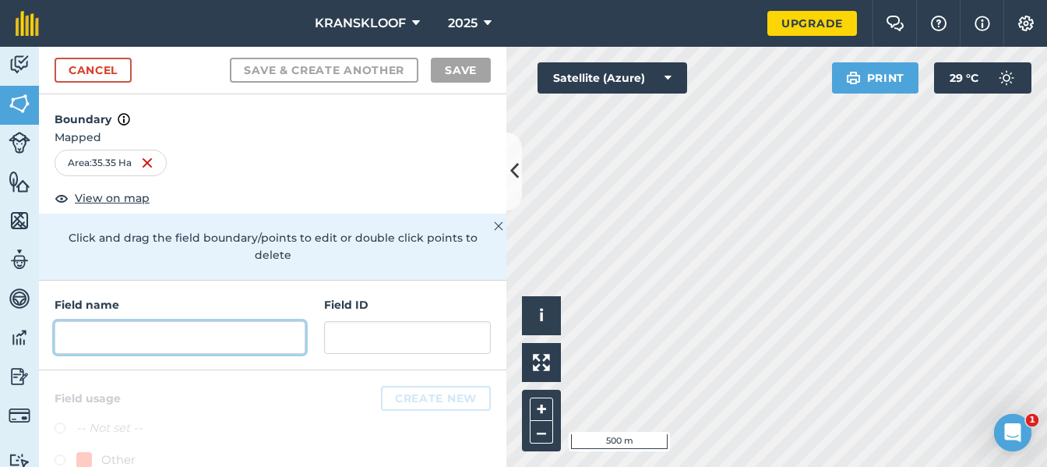
click at [146, 339] on input "text" at bounding box center [180, 337] width 251 height 33
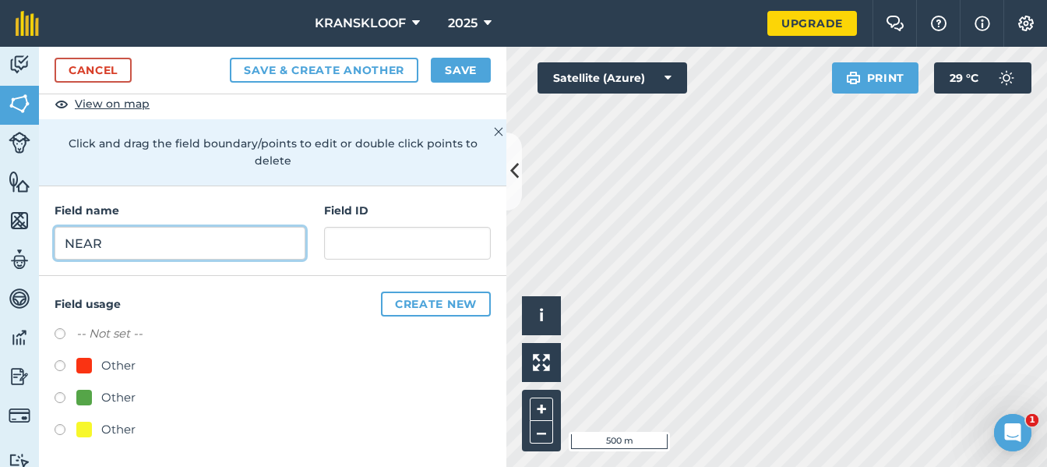
scroll to position [96, 0]
type input "NEAR"
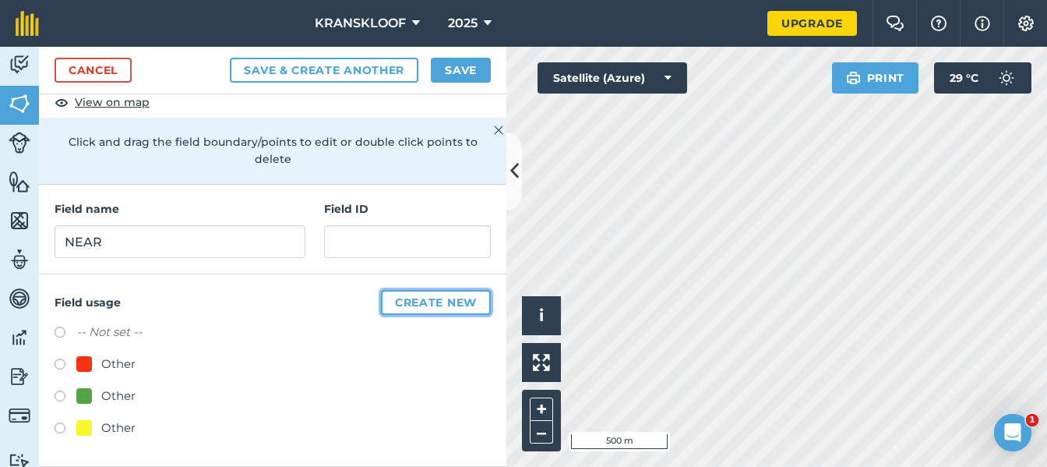
click at [381, 304] on button "Create new" at bounding box center [436, 302] width 110 height 25
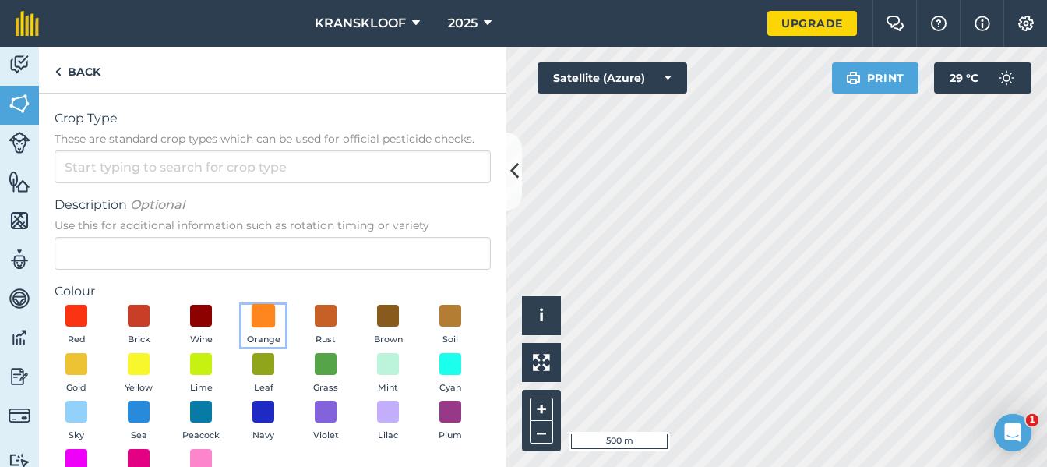
click at [262, 315] on span at bounding box center [264, 316] width 24 height 24
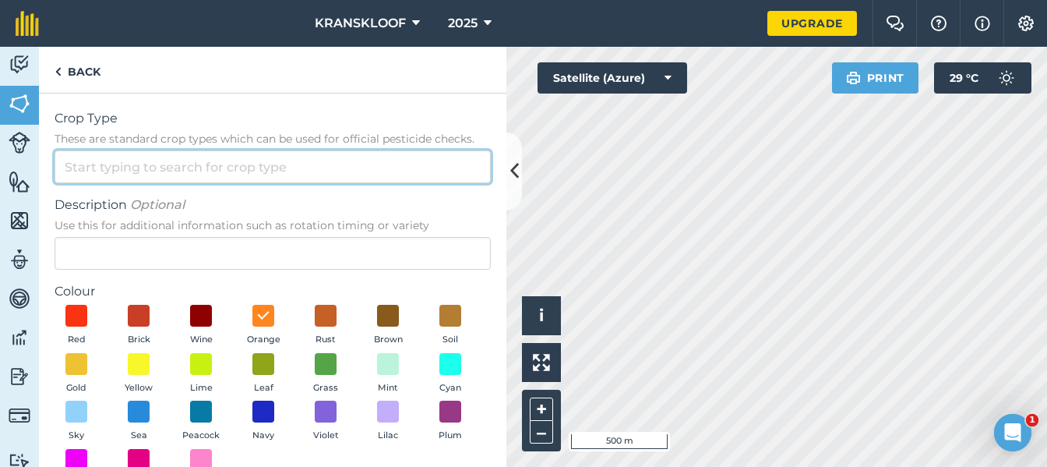
click at [294, 169] on input "Crop Type These are standard crop types which can be used for official pesticid…" at bounding box center [273, 166] width 436 height 33
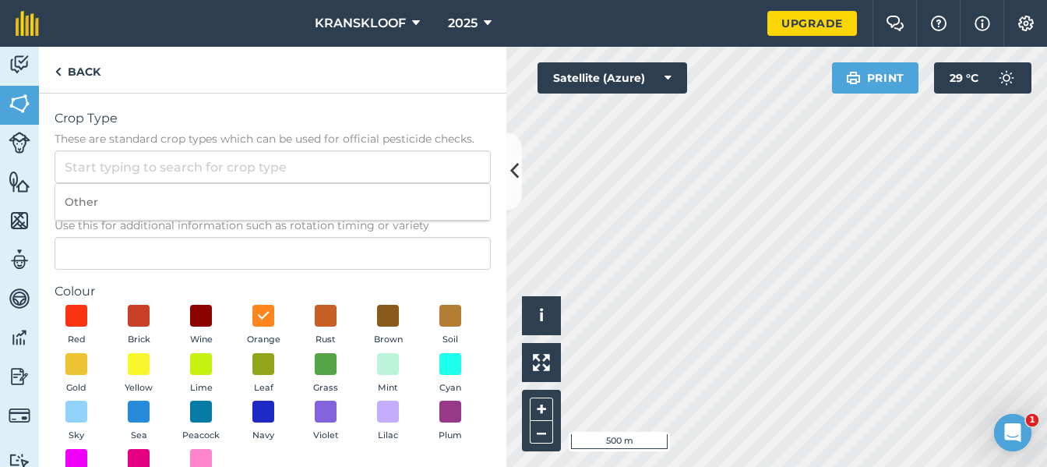
click at [286, 194] on li "Other" at bounding box center [272, 202] width 435 height 37
type input "Other"
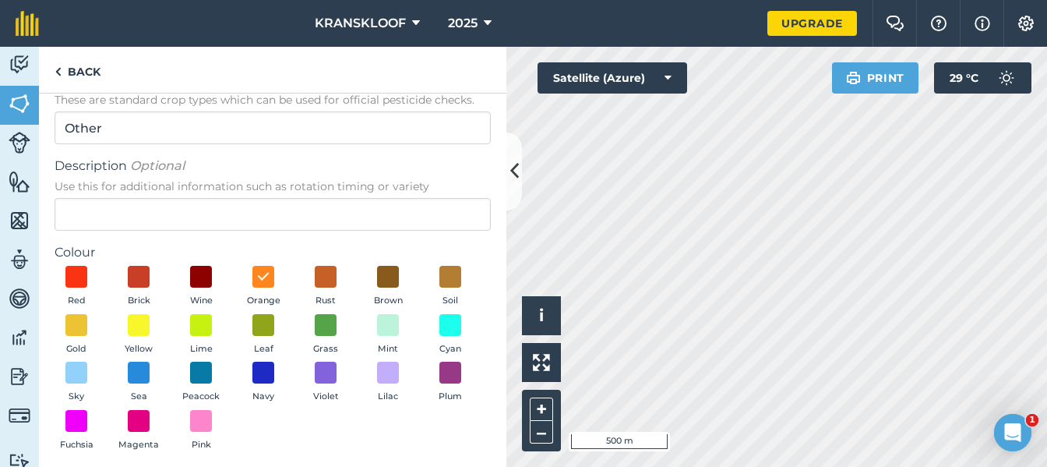
scroll to position [105, 0]
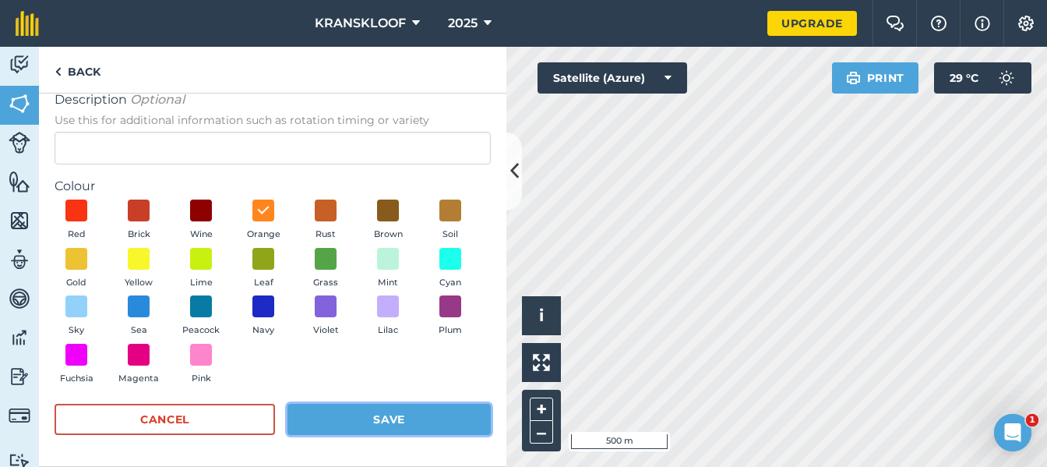
click at [432, 416] on button "Save" at bounding box center [388, 419] width 203 height 31
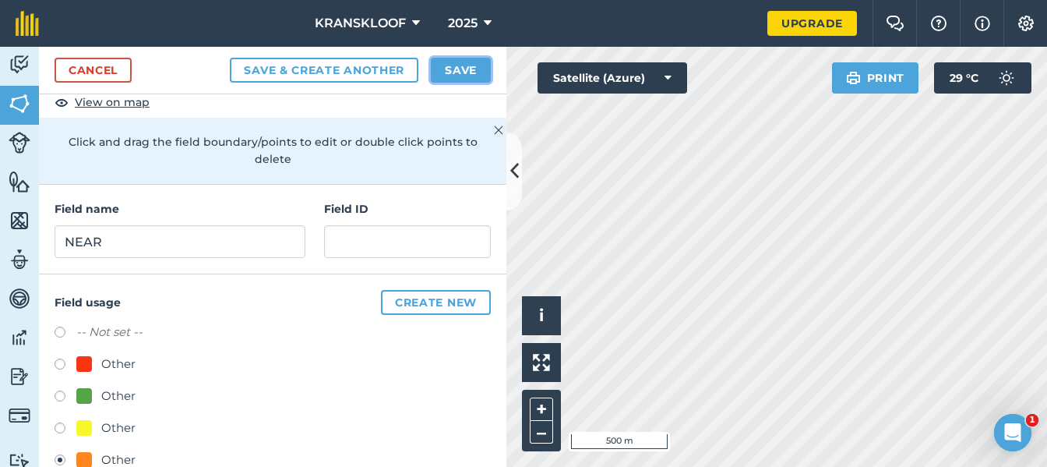
click at [450, 74] on button "Save" at bounding box center [461, 70] width 60 height 25
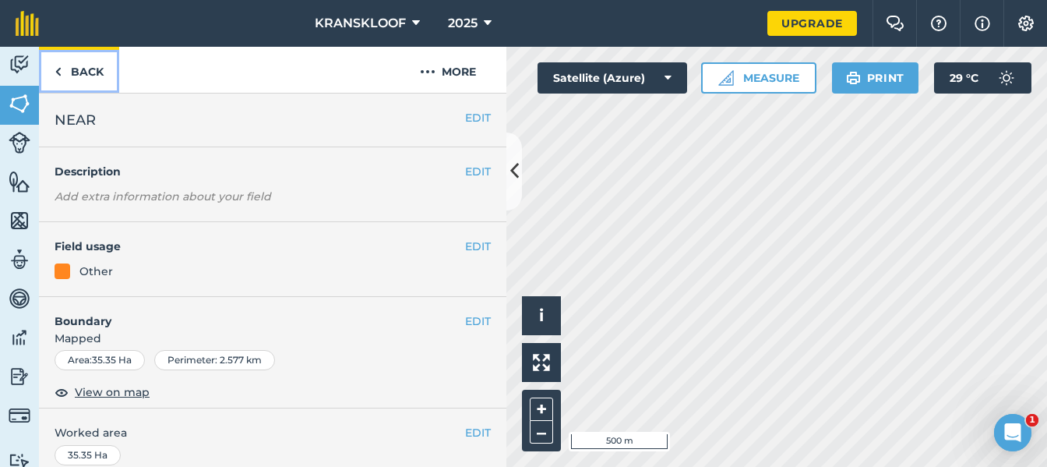
click at [86, 71] on link "Back" at bounding box center [79, 70] width 80 height 46
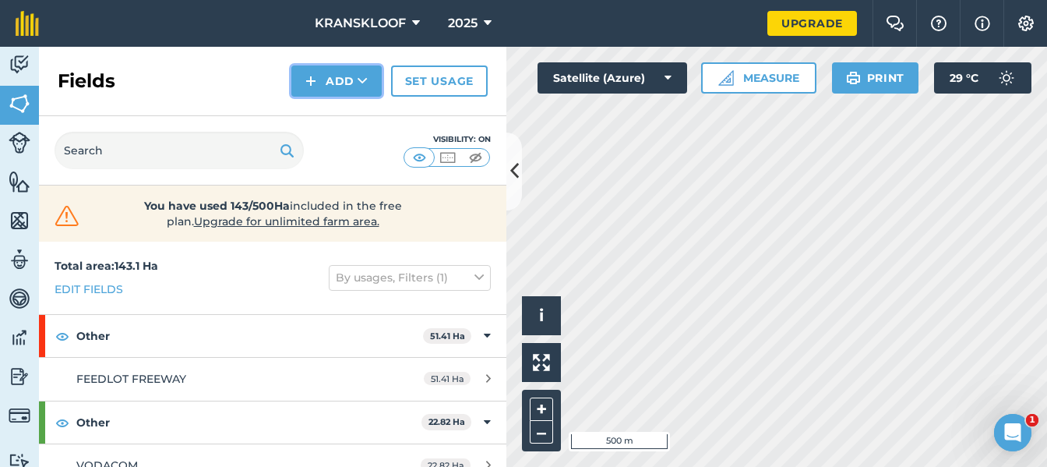
click at [333, 76] on button "Add" at bounding box center [336, 80] width 90 height 31
click at [333, 115] on link "Draw" at bounding box center [337, 116] width 86 height 34
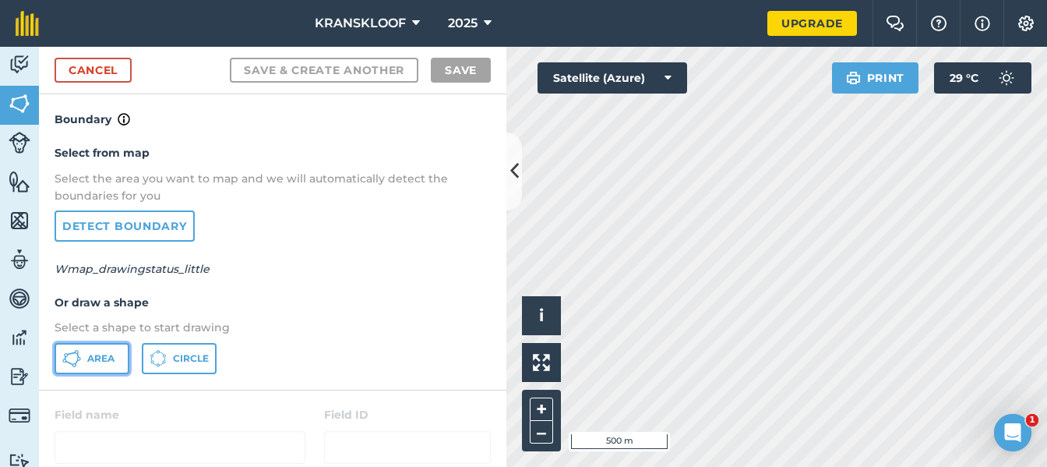
click at [98, 360] on span "Area" at bounding box center [100, 358] width 27 height 12
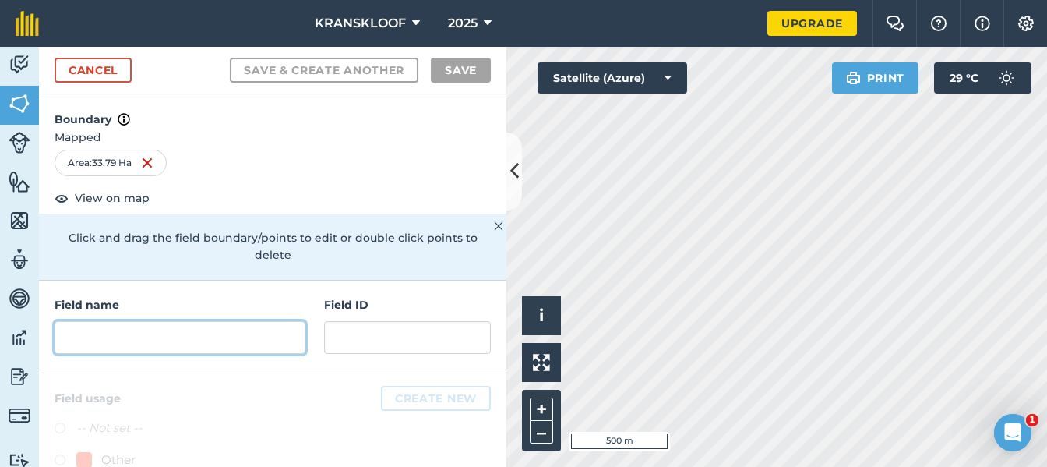
click at [230, 340] on input "text" at bounding box center [180, 337] width 251 height 33
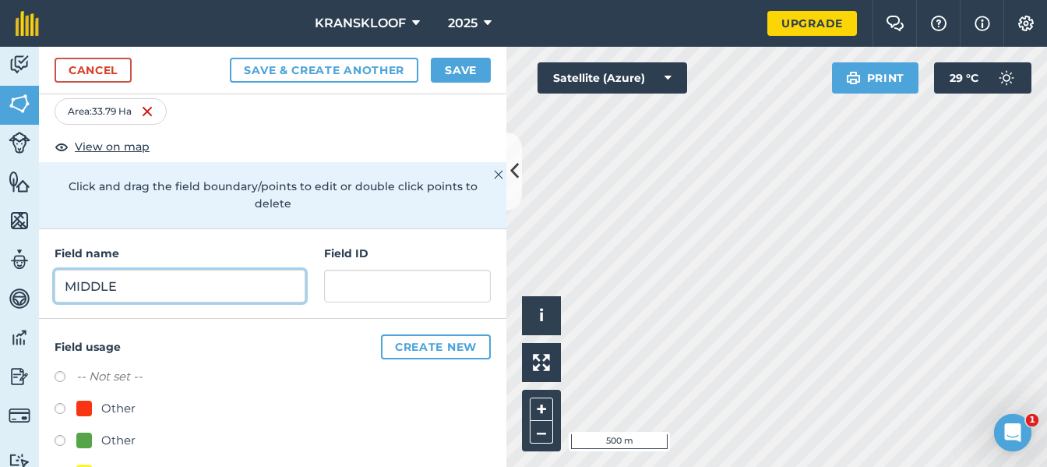
scroll to position [128, 0]
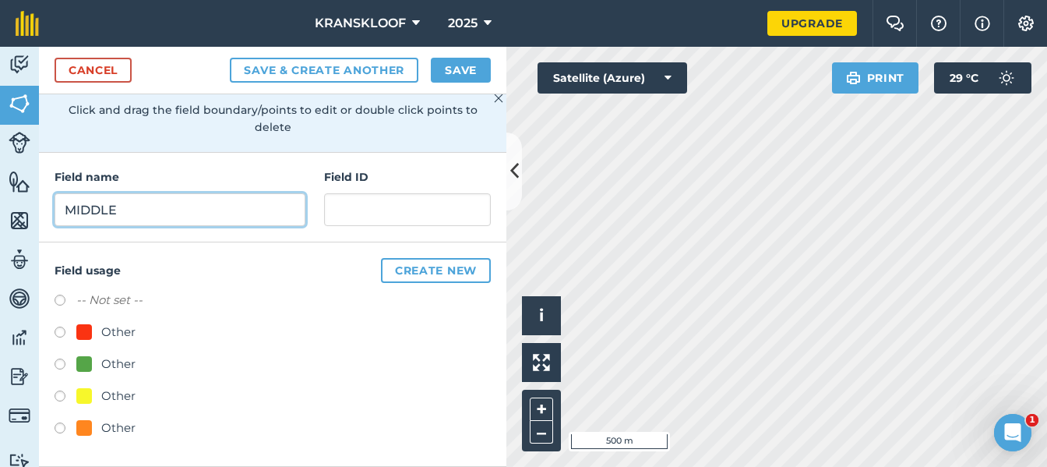
type input "MIDDLE"
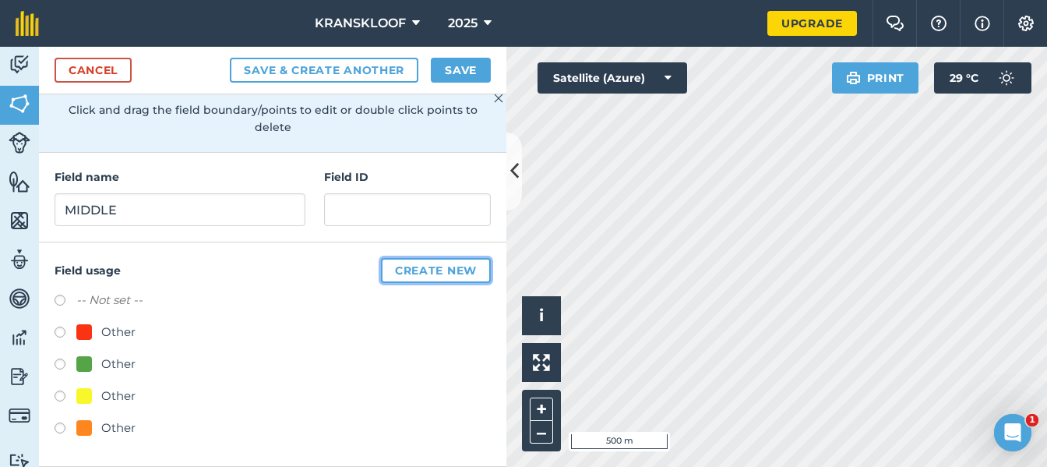
click at [388, 269] on button "Create new" at bounding box center [436, 270] width 110 height 25
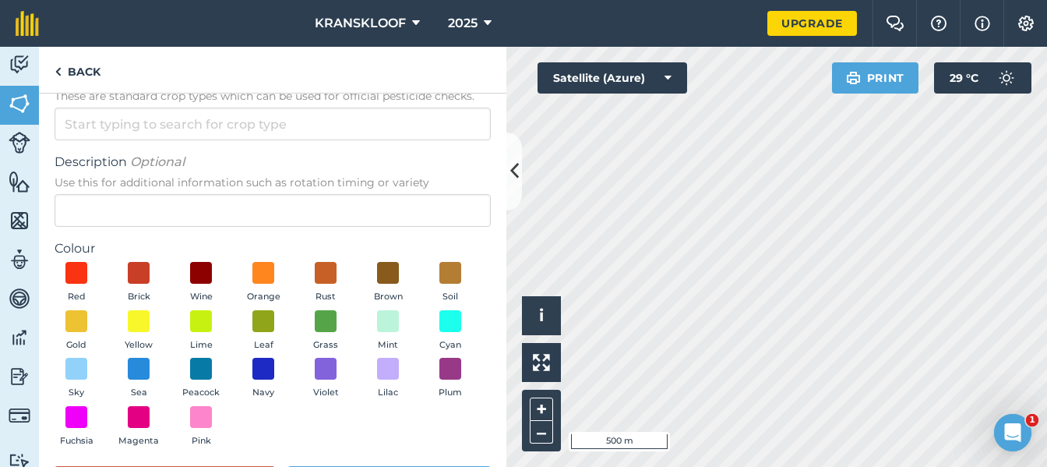
scroll to position [78, 0]
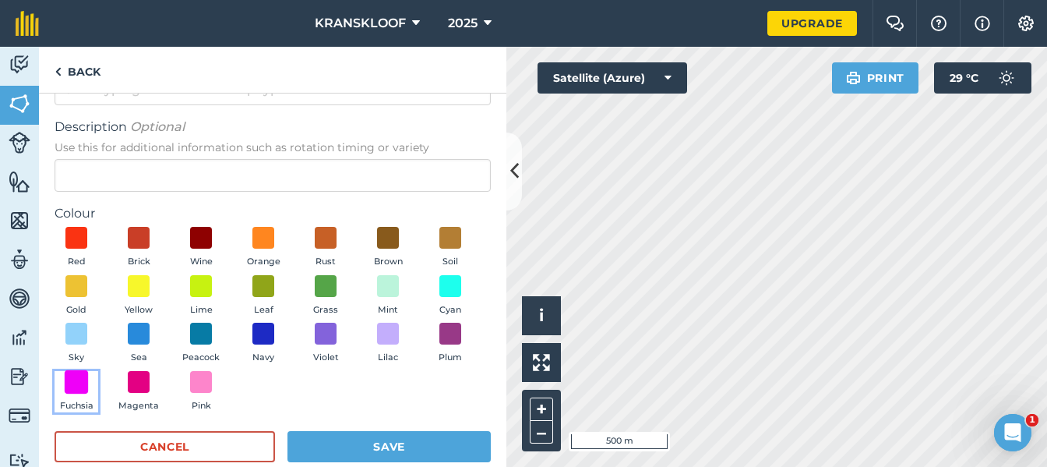
click at [89, 385] on span at bounding box center [77, 381] width 24 height 24
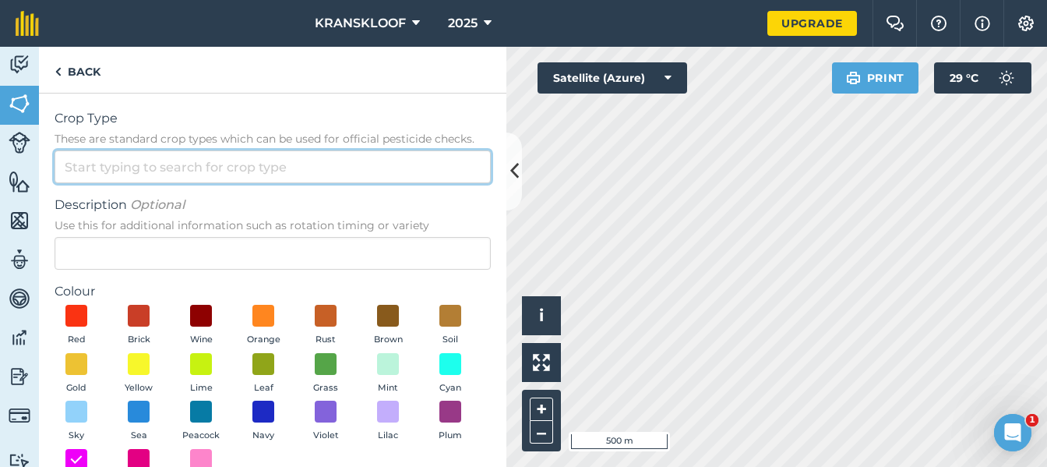
click at [189, 172] on input "Crop Type These are standard crop types which can be used for official pesticid…" at bounding box center [273, 166] width 436 height 33
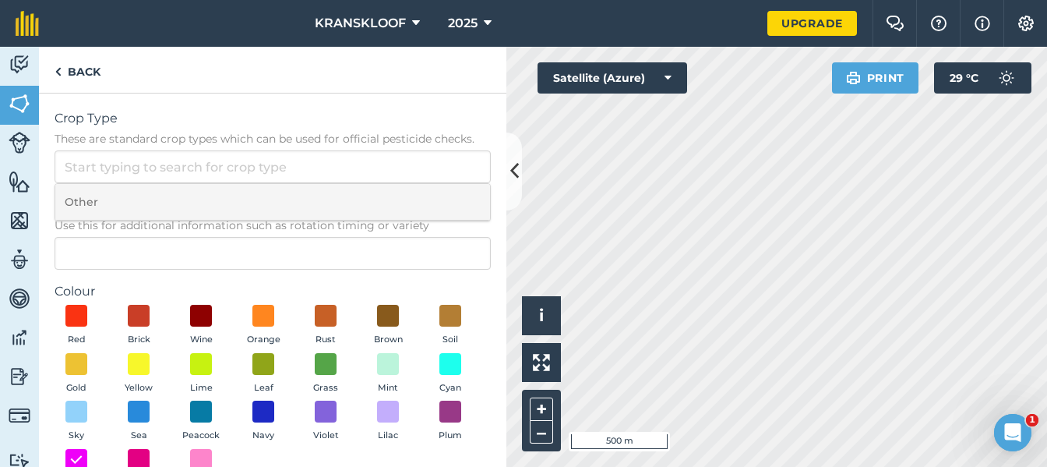
click at [187, 191] on li "Other" at bounding box center [272, 202] width 435 height 37
type input "Other"
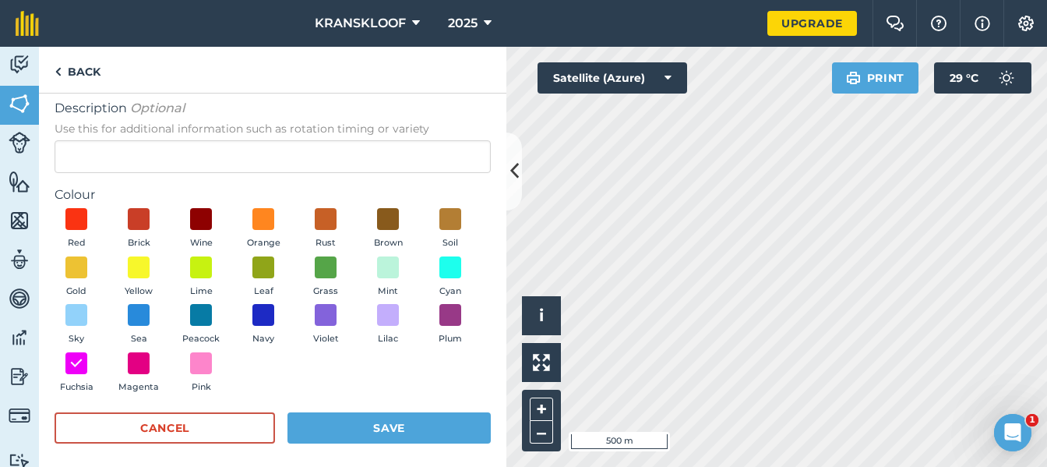
scroll to position [105, 0]
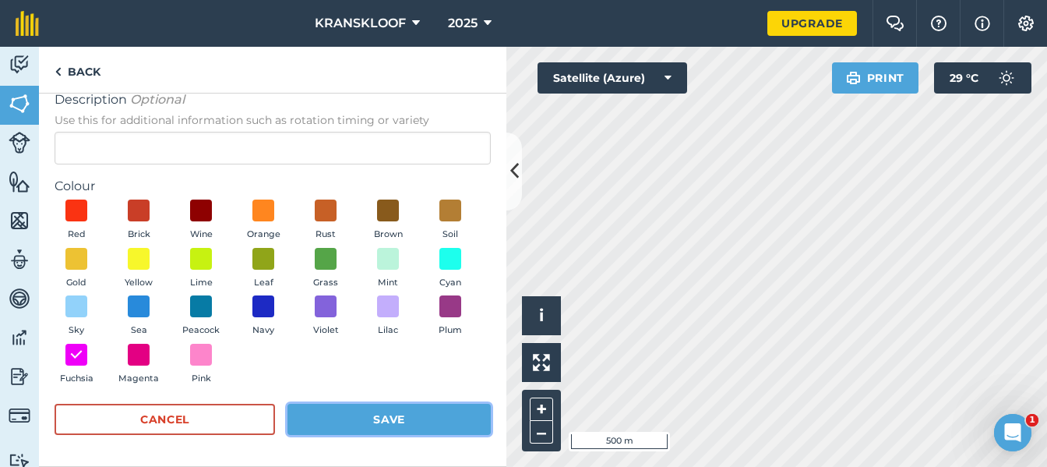
click at [416, 414] on button "Save" at bounding box center [388, 419] width 203 height 31
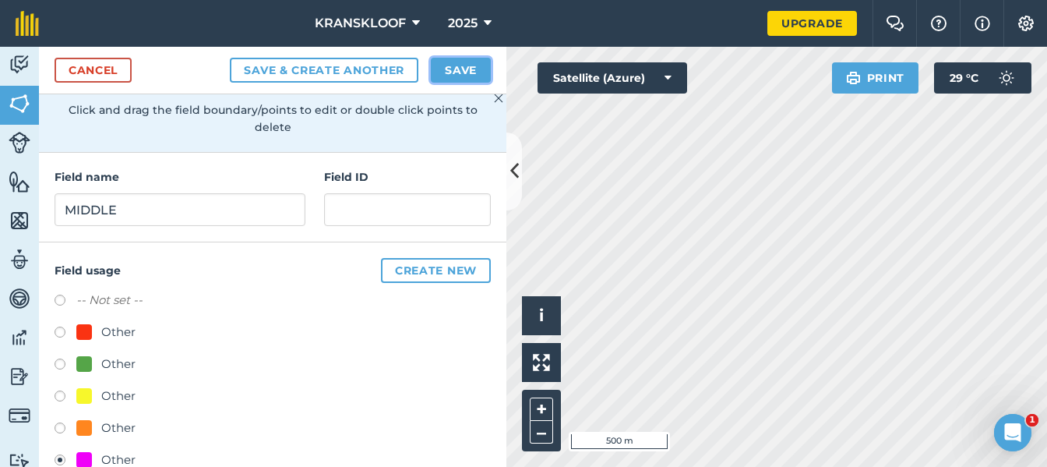
click at [477, 72] on button "Save" at bounding box center [461, 70] width 60 height 25
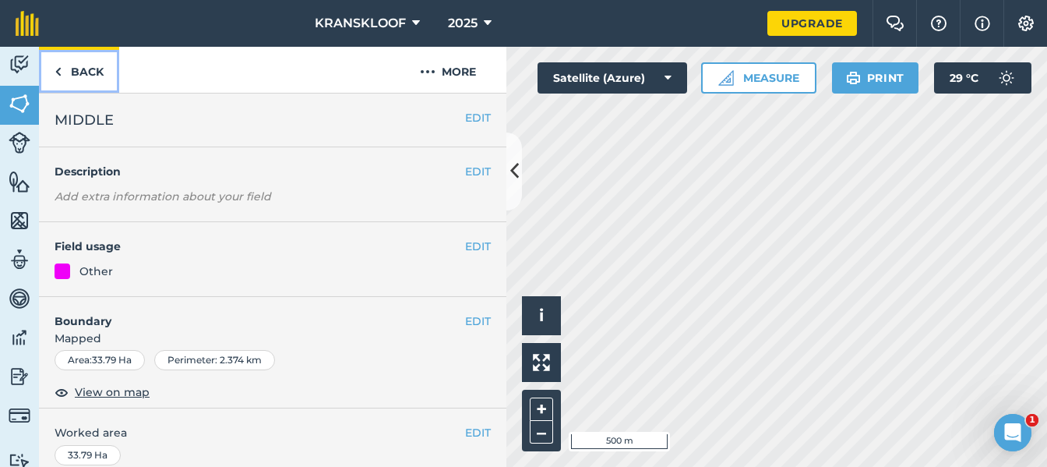
click at [64, 75] on link "Back" at bounding box center [79, 70] width 80 height 46
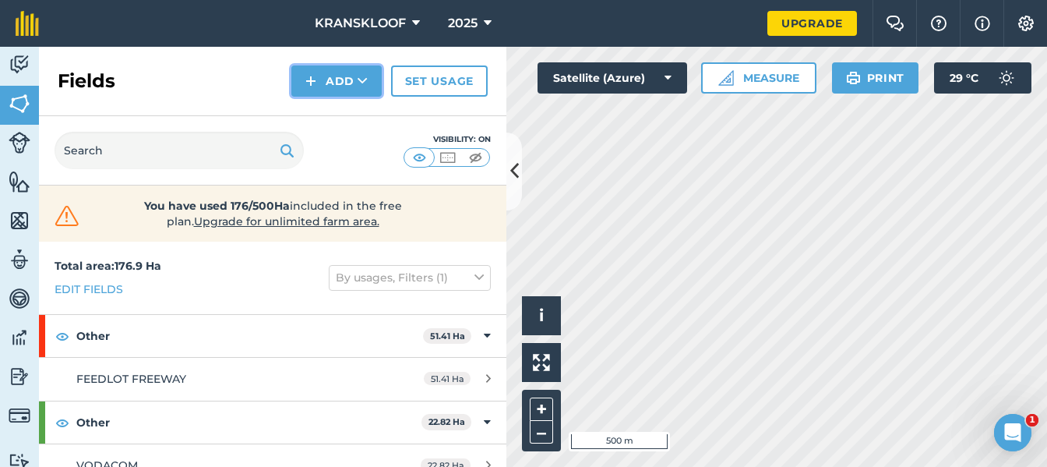
click at [333, 84] on button "Add" at bounding box center [336, 80] width 90 height 31
click at [354, 111] on link "Draw" at bounding box center [337, 116] width 86 height 34
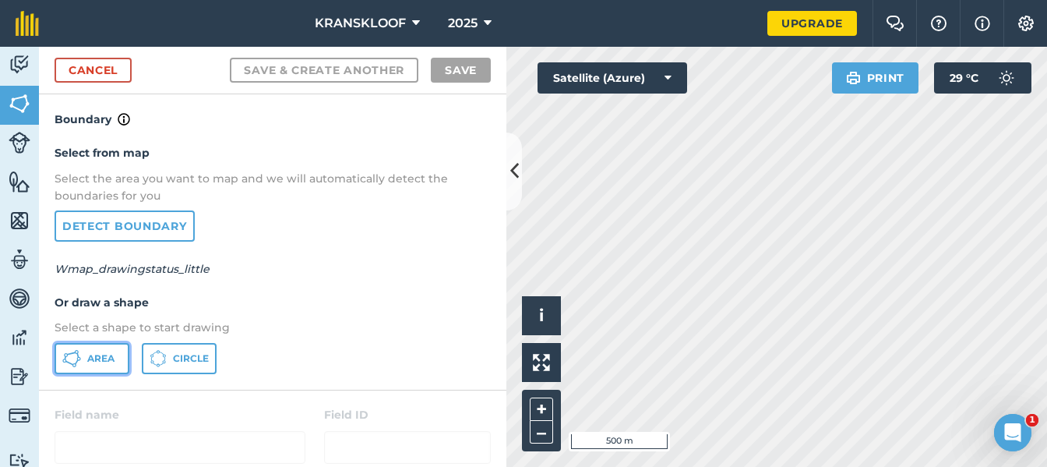
click at [94, 367] on button "Area" at bounding box center [92, 358] width 75 height 31
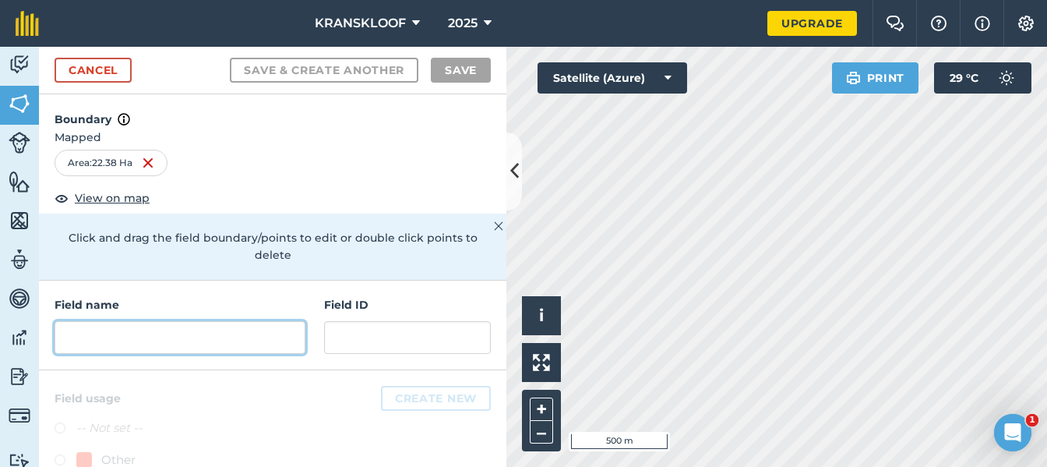
click at [93, 340] on input "text" at bounding box center [180, 337] width 251 height 33
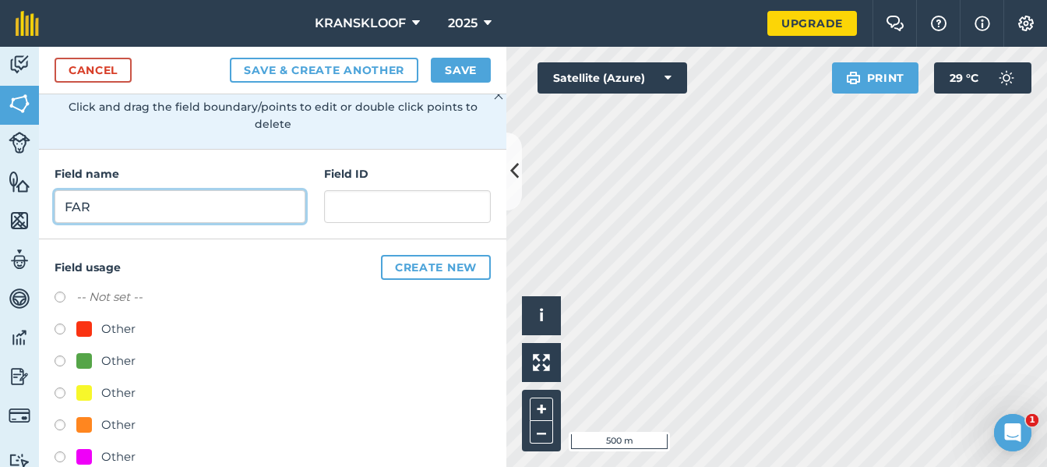
scroll to position [160, 0]
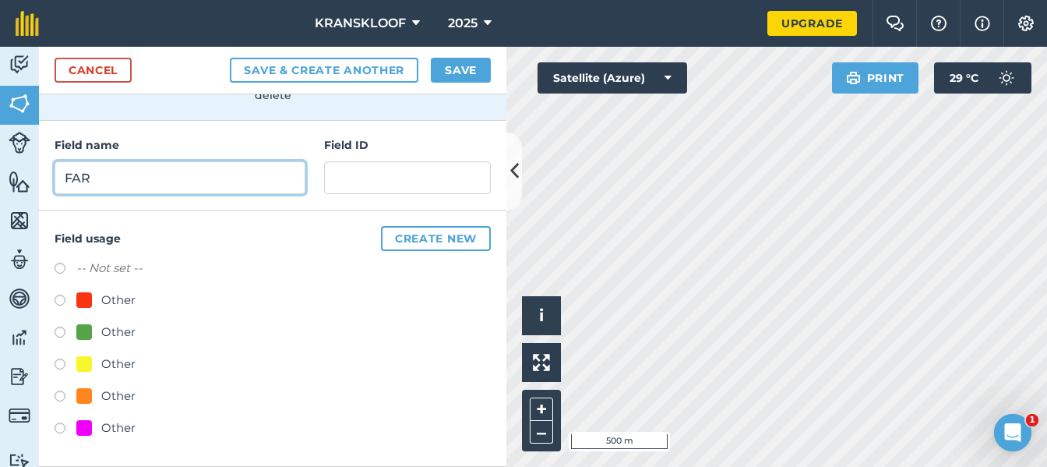
type input "FAR"
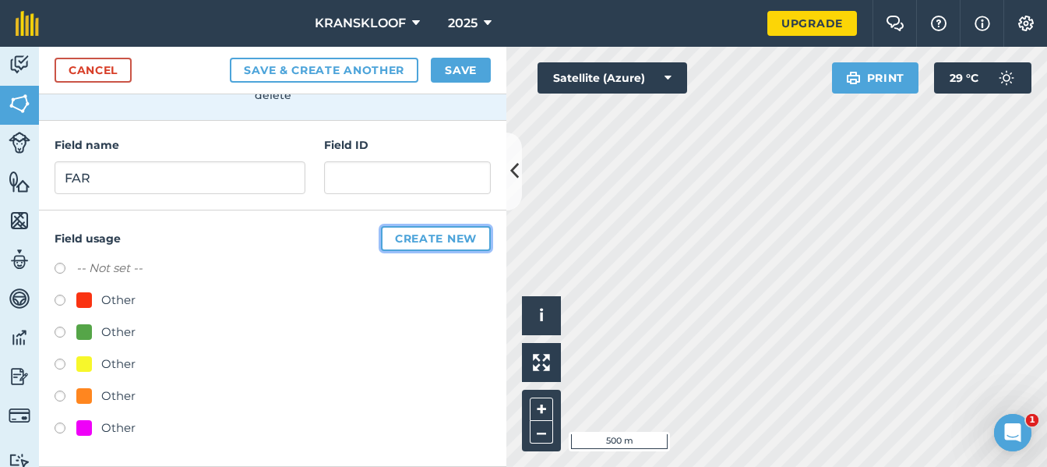
click at [425, 240] on button "Create new" at bounding box center [436, 238] width 110 height 25
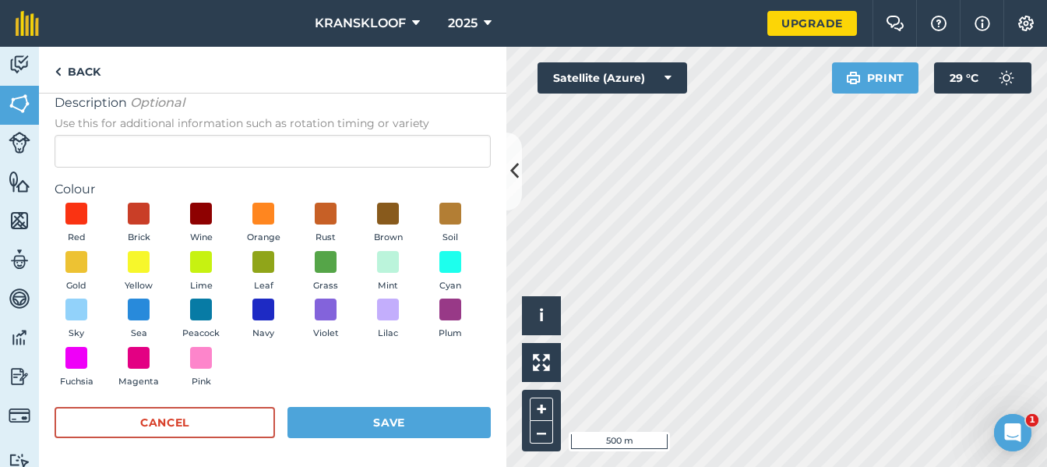
scroll to position [105, 0]
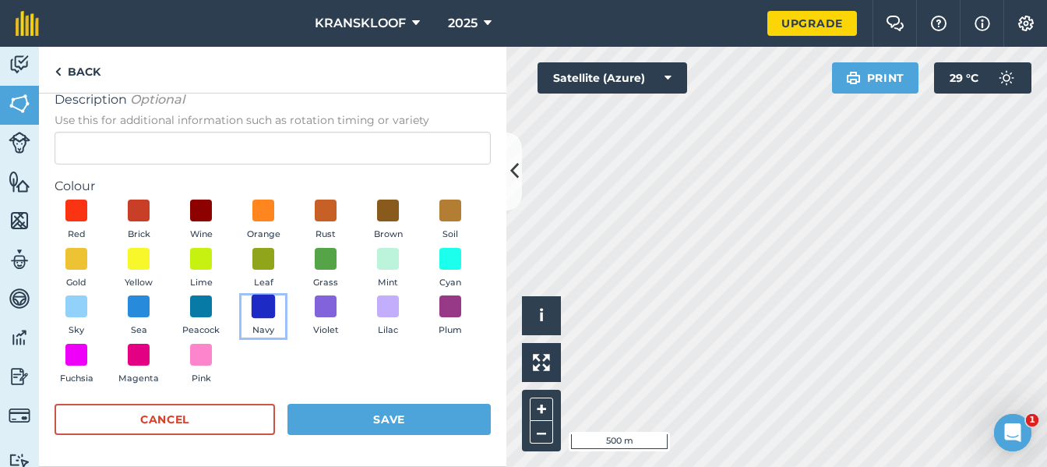
click at [276, 305] on span at bounding box center [264, 306] width 24 height 24
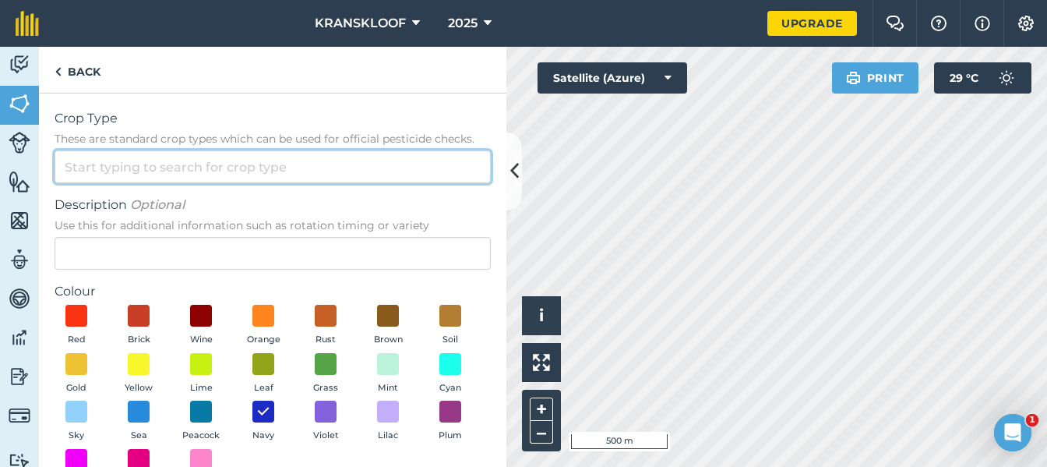
click at [280, 165] on input "Crop Type These are standard crop types which can be used for official pesticid…" at bounding box center [273, 166] width 436 height 33
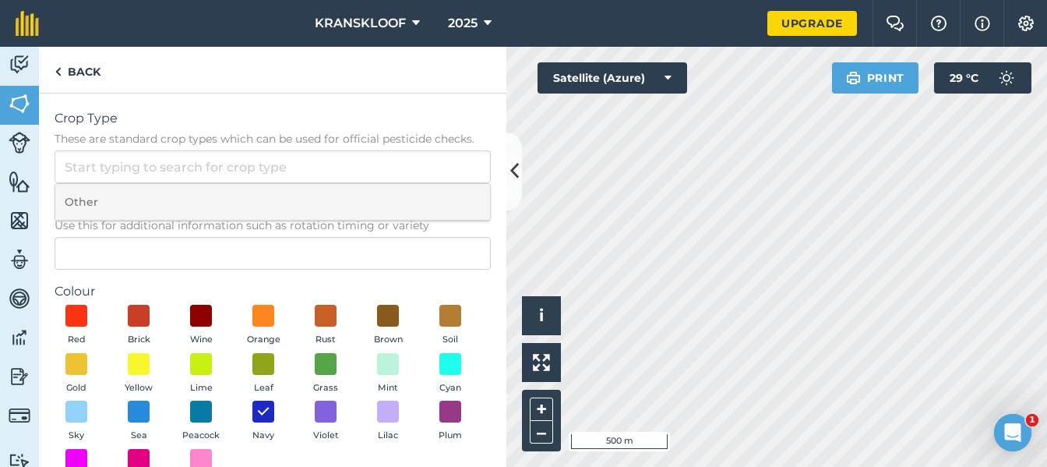
click at [258, 199] on li "Other" at bounding box center [272, 202] width 435 height 37
type input "Other"
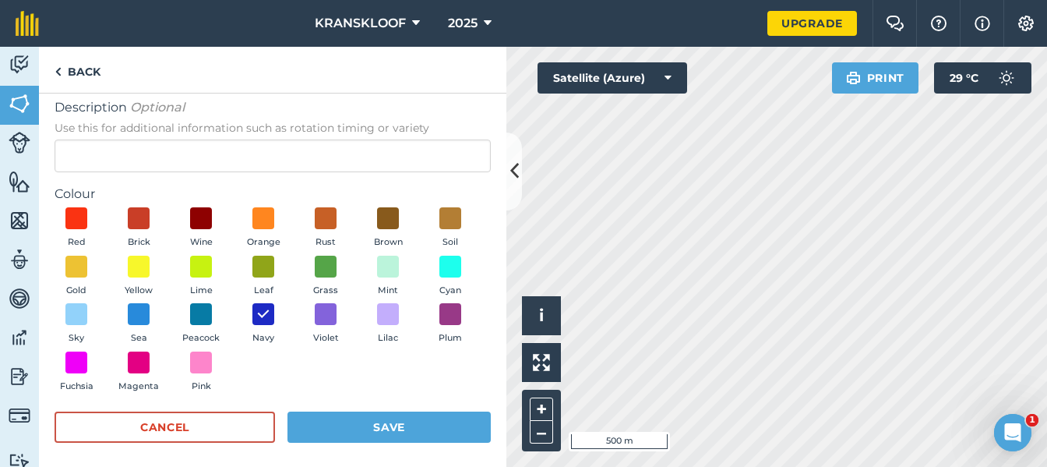
scroll to position [105, 0]
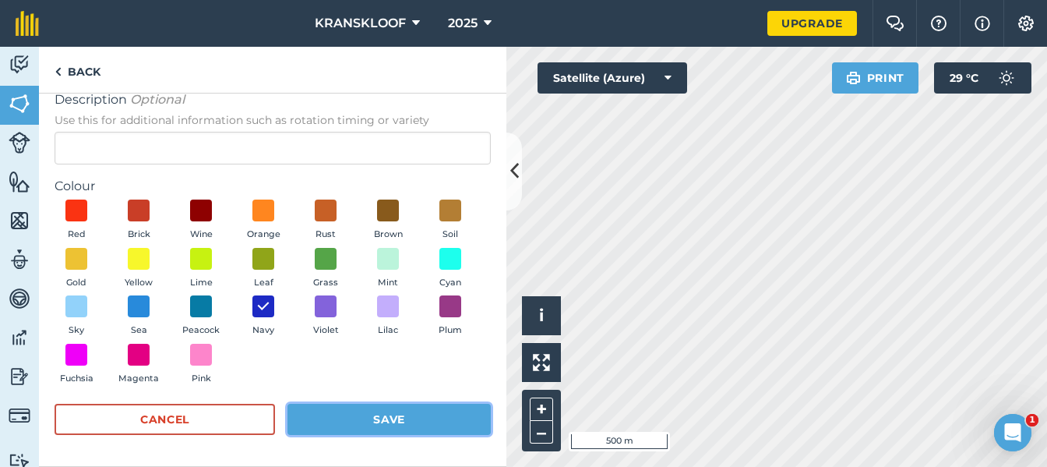
click at [427, 414] on button "Save" at bounding box center [388, 419] width 203 height 31
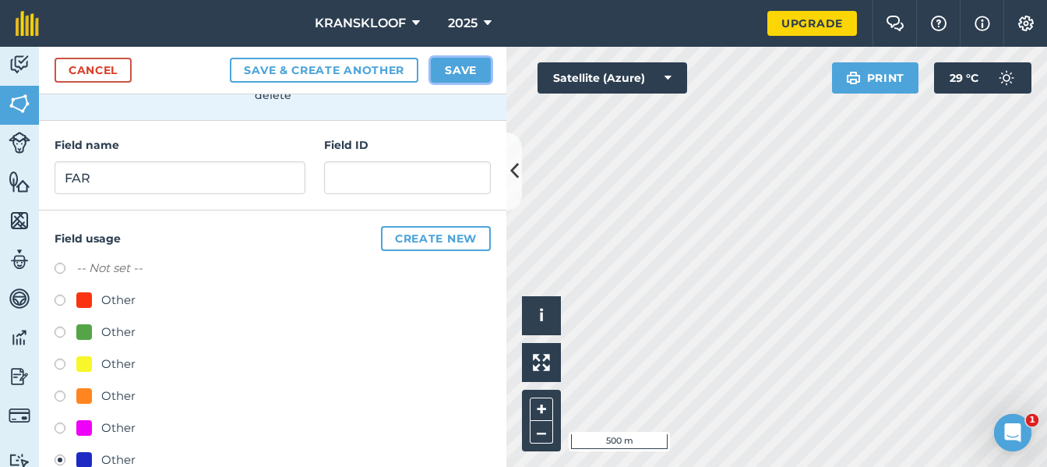
click at [472, 62] on button "Save" at bounding box center [461, 70] width 60 height 25
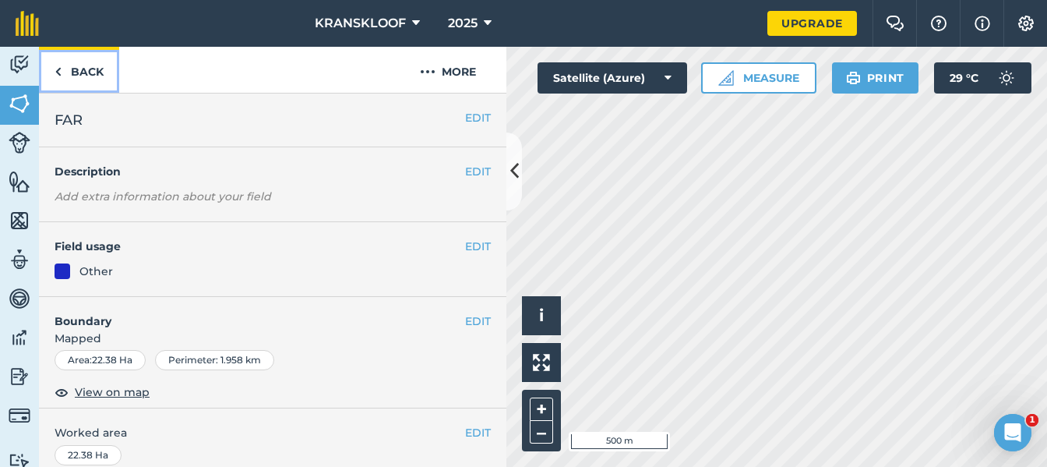
click at [58, 69] on img at bounding box center [58, 71] width 7 height 19
